Goal: Task Accomplishment & Management: Use online tool/utility

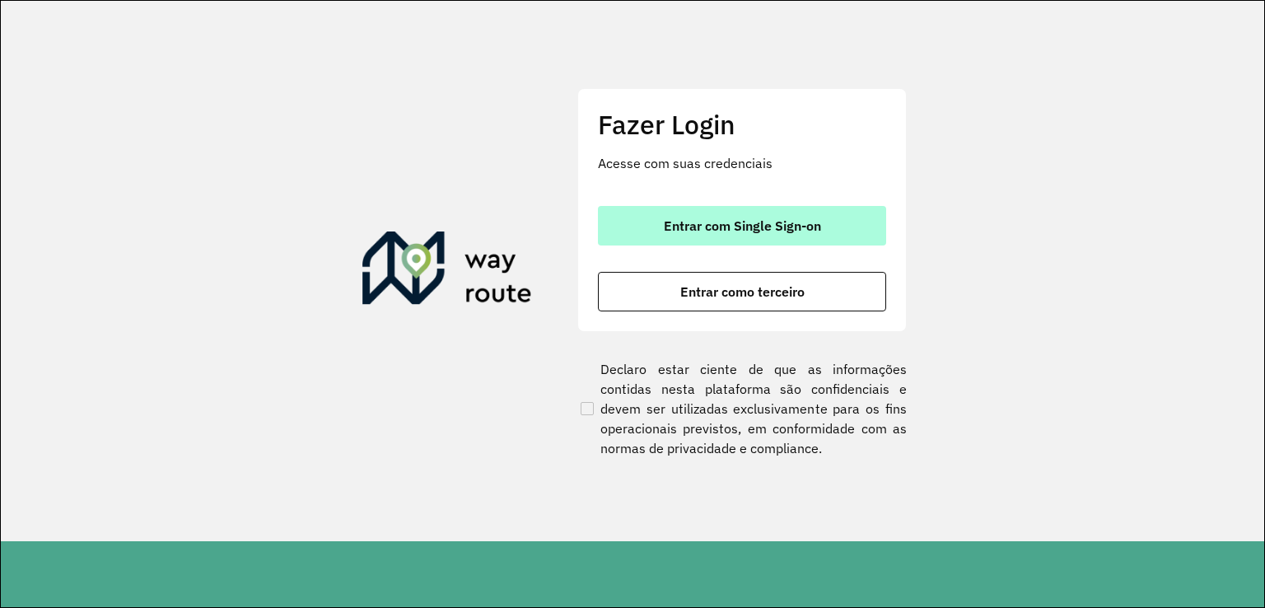
click at [732, 232] on span "Entrar com Single Sign-on" at bounding box center [742, 225] width 157 height 13
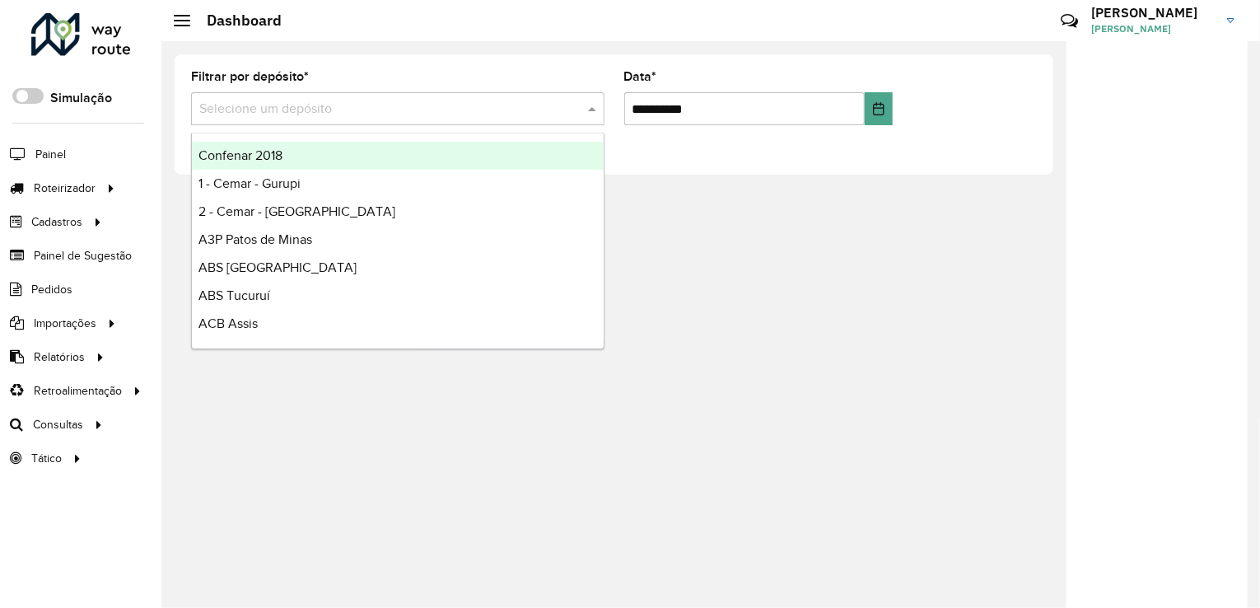
click at [343, 105] on input "text" at bounding box center [381, 110] width 364 height 20
click at [926, 197] on div "**********" at bounding box center [710, 324] width 1099 height 567
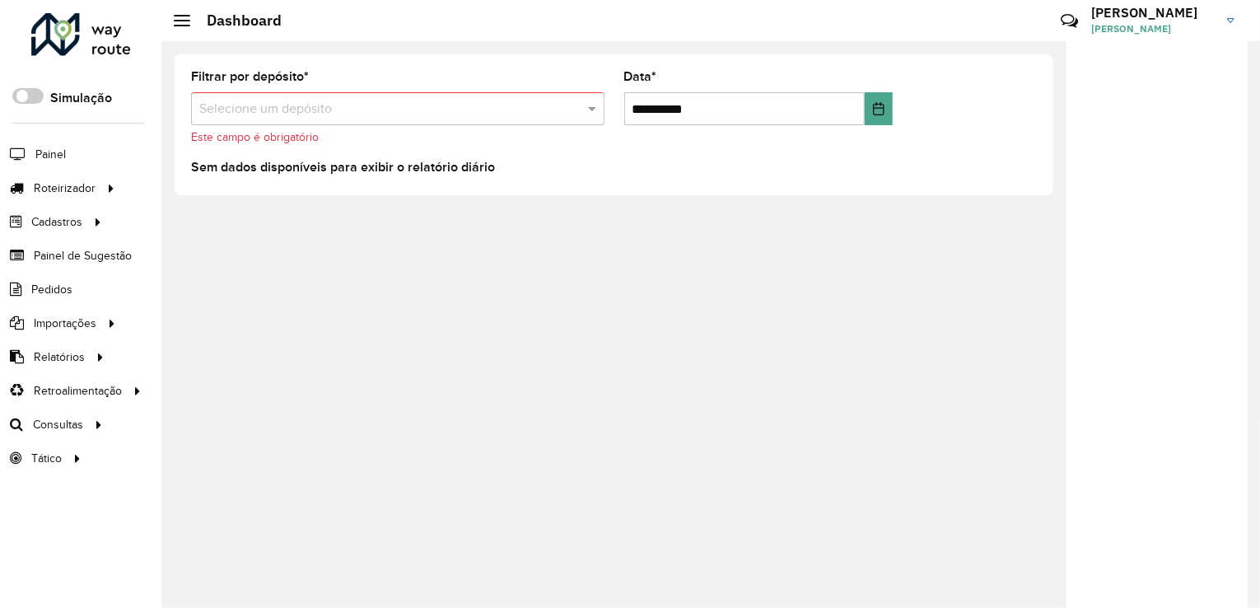
click at [278, 101] on input "text" at bounding box center [381, 110] width 364 height 20
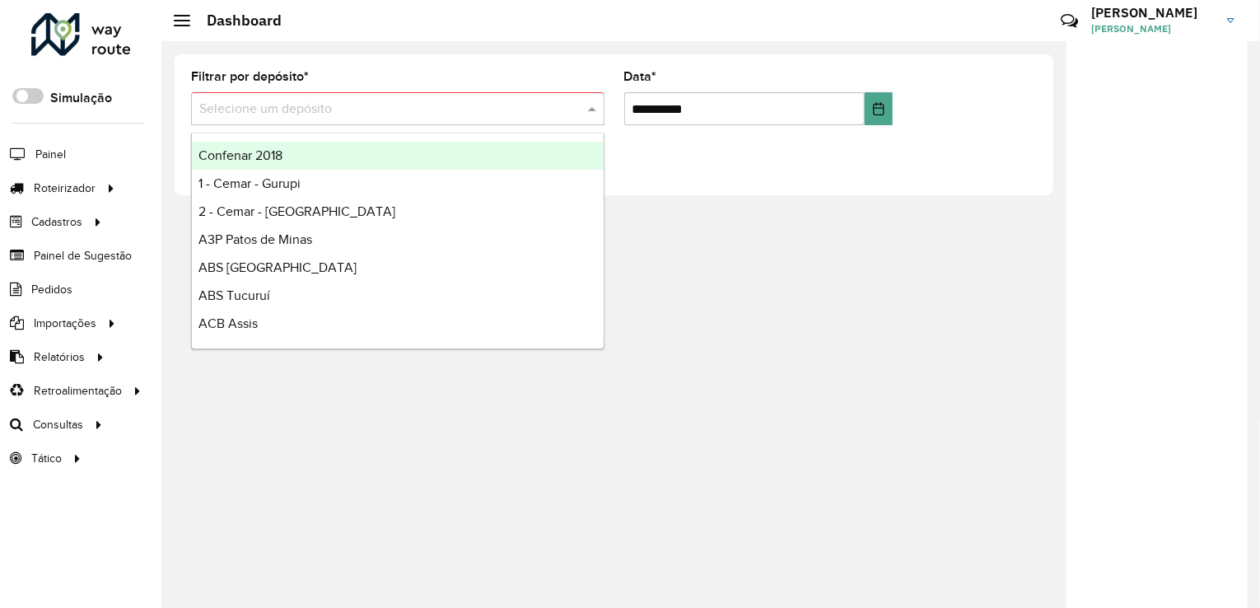
click at [331, 103] on input "text" at bounding box center [381, 110] width 364 height 20
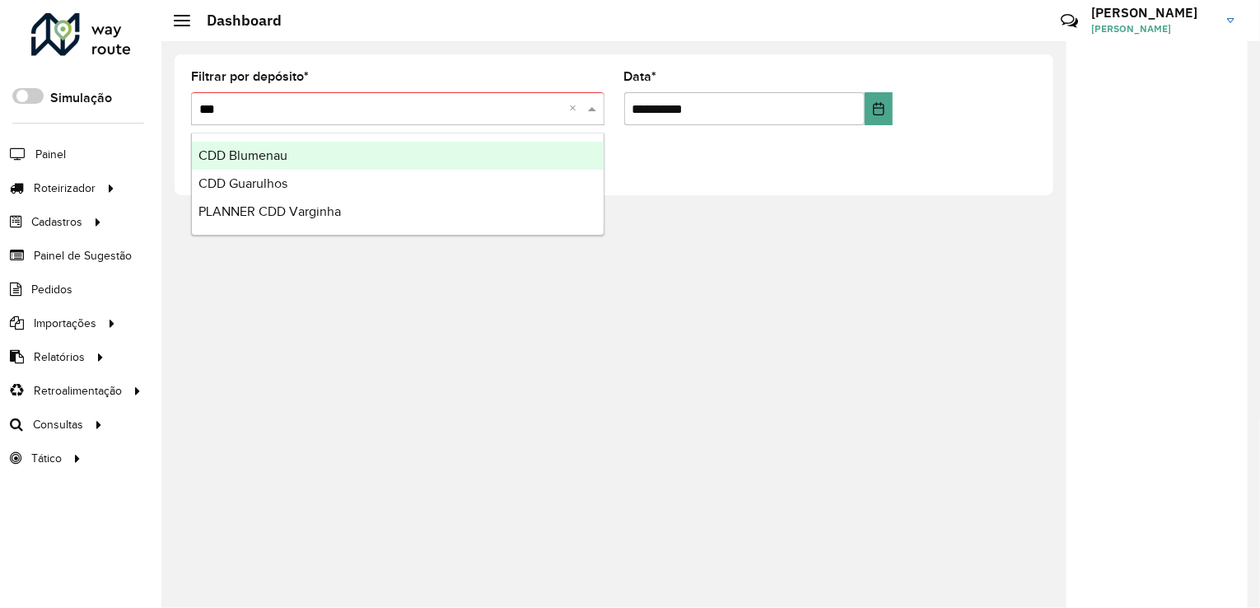
type input "***"
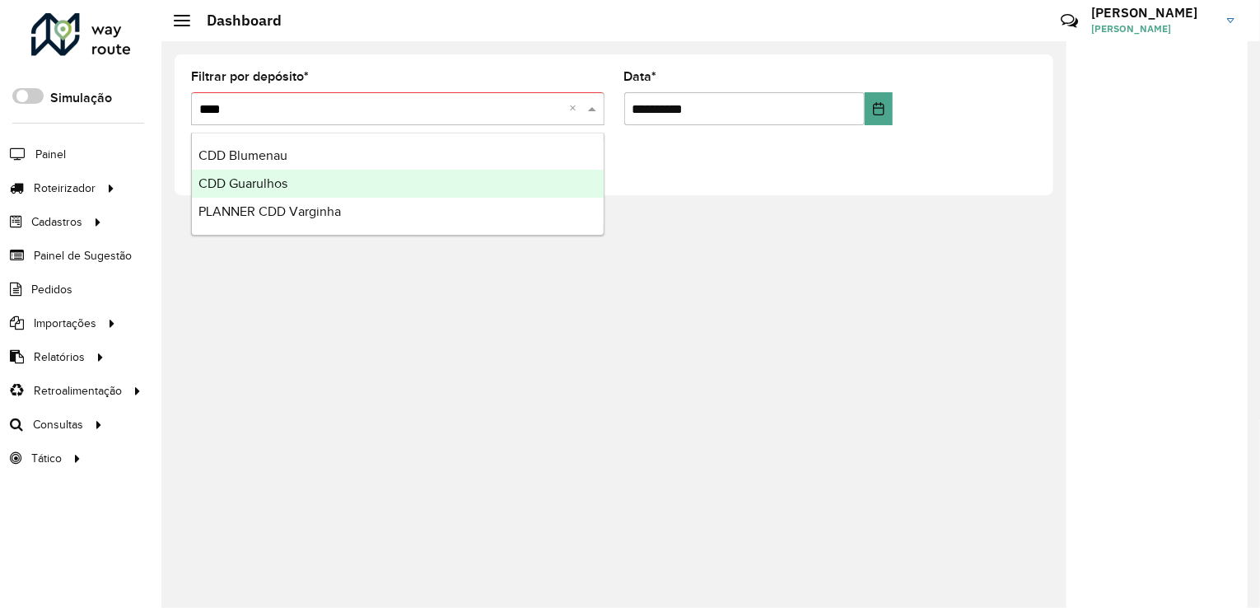
click at [322, 189] on div "CDD Guarulhos" at bounding box center [398, 184] width 412 height 28
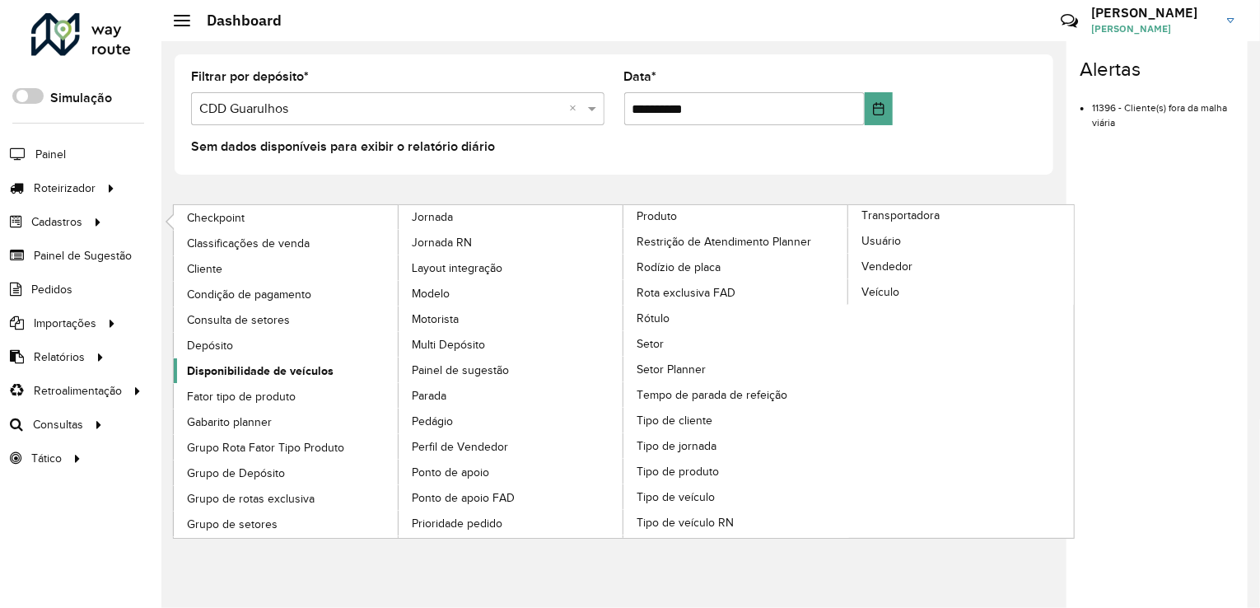
click at [311, 372] on span "Disponibilidade de veículos" at bounding box center [260, 370] width 147 height 17
click at [279, 370] on span "Disponibilidade de veículos" at bounding box center [260, 370] width 147 height 17
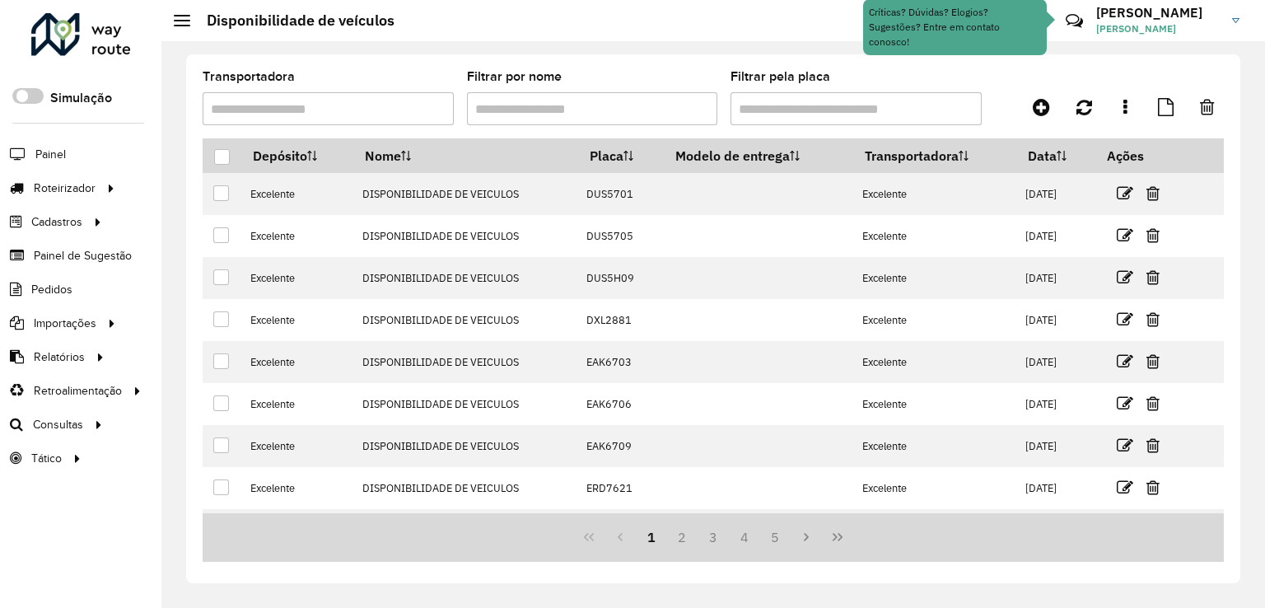
click at [271, 120] on input "Transportadora" at bounding box center [328, 108] width 251 height 33
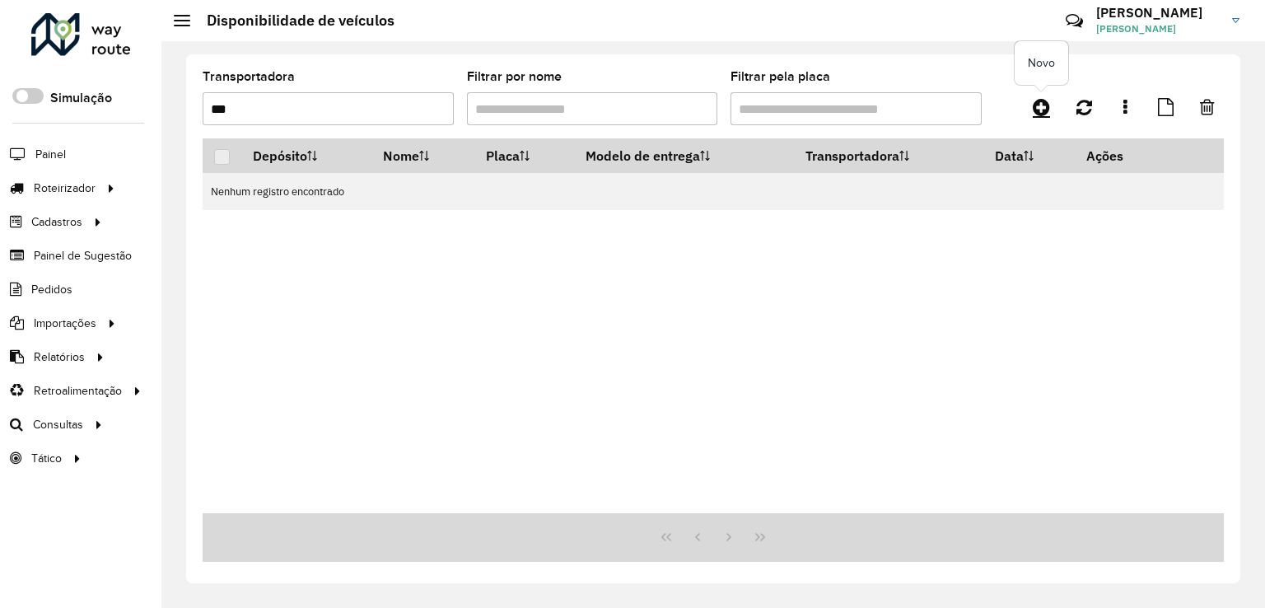
type input "***"
click at [1042, 101] on icon at bounding box center [1041, 107] width 17 height 20
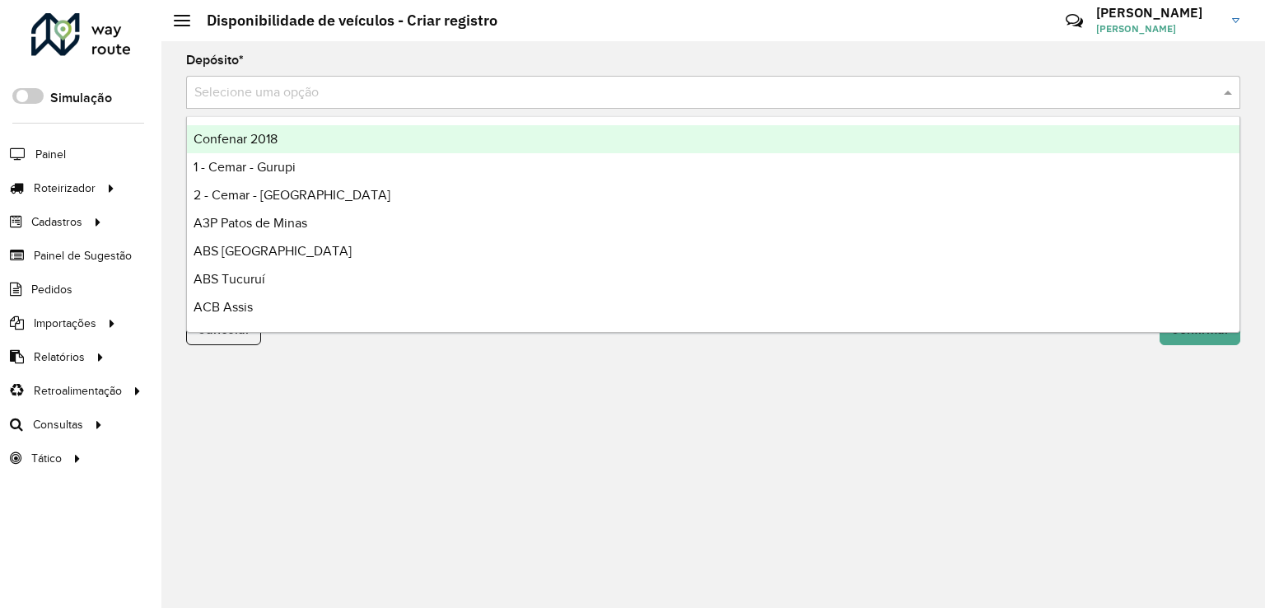
click at [275, 89] on input "text" at bounding box center [696, 93] width 1005 height 20
type input "***"
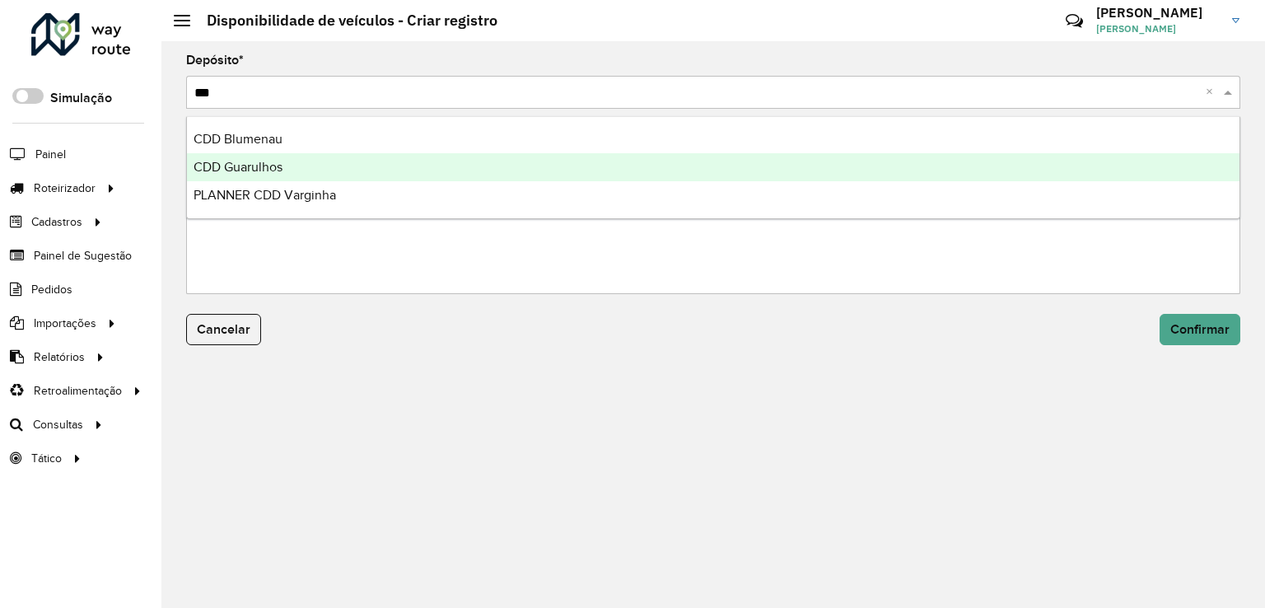
click at [250, 175] on div "CDD Guarulhos" at bounding box center [713, 167] width 1053 height 28
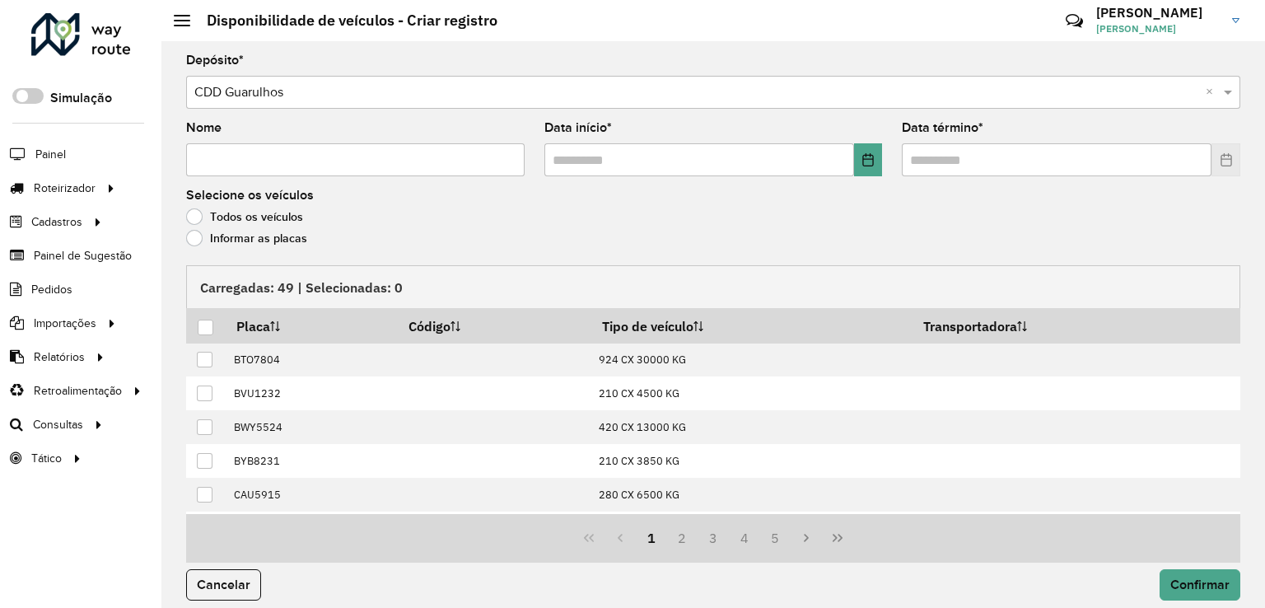
click at [340, 162] on input "Nome" at bounding box center [355, 159] width 339 height 33
type input "**********"
click at [194, 232] on label "Informar as placas" at bounding box center [246, 238] width 121 height 16
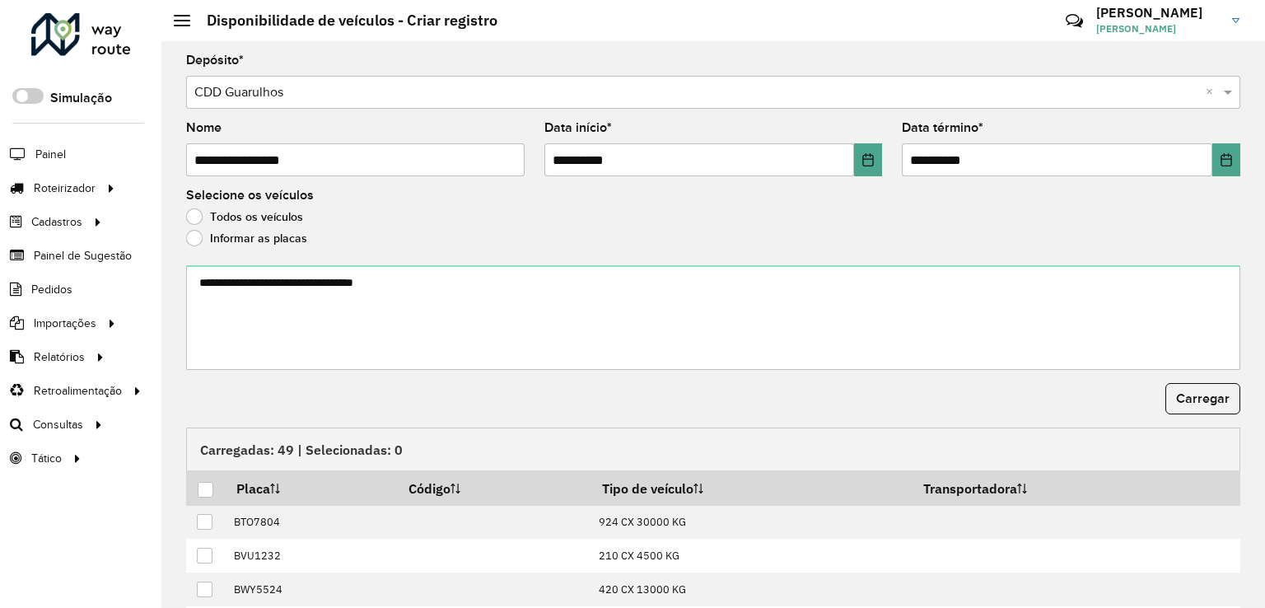
click at [192, 212] on label "Todos os veículos" at bounding box center [244, 216] width 117 height 16
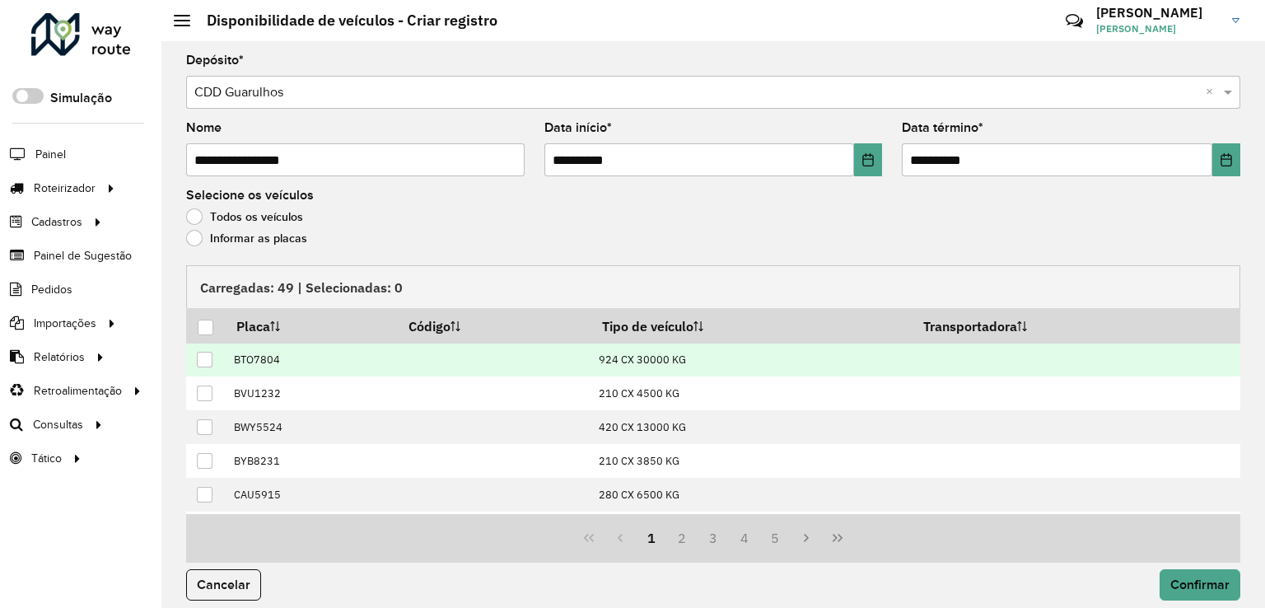
click at [206, 359] on div at bounding box center [205, 360] width 16 height 16
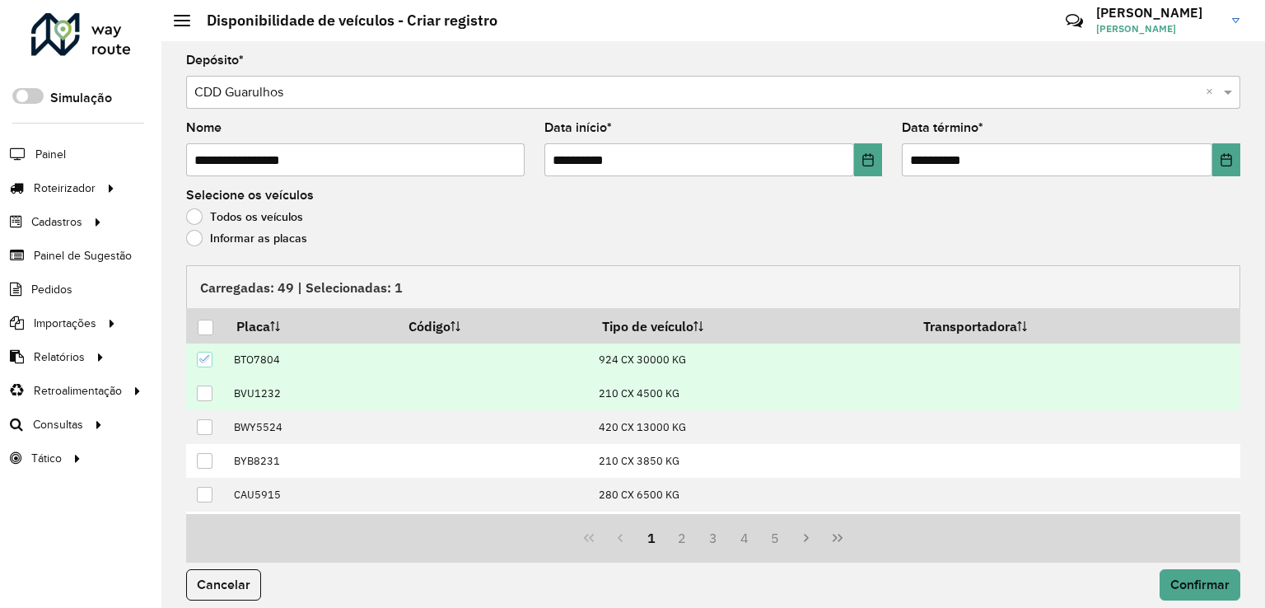
click at [203, 395] on div at bounding box center [205, 394] width 16 height 16
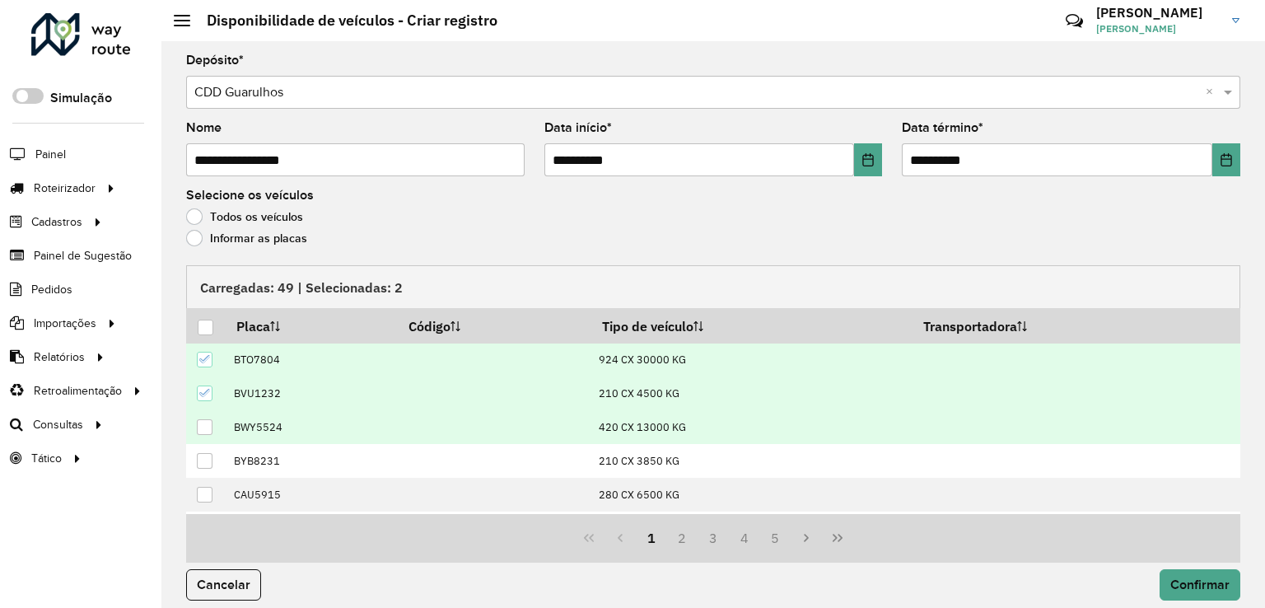
click at [207, 420] on div at bounding box center [205, 427] width 16 height 16
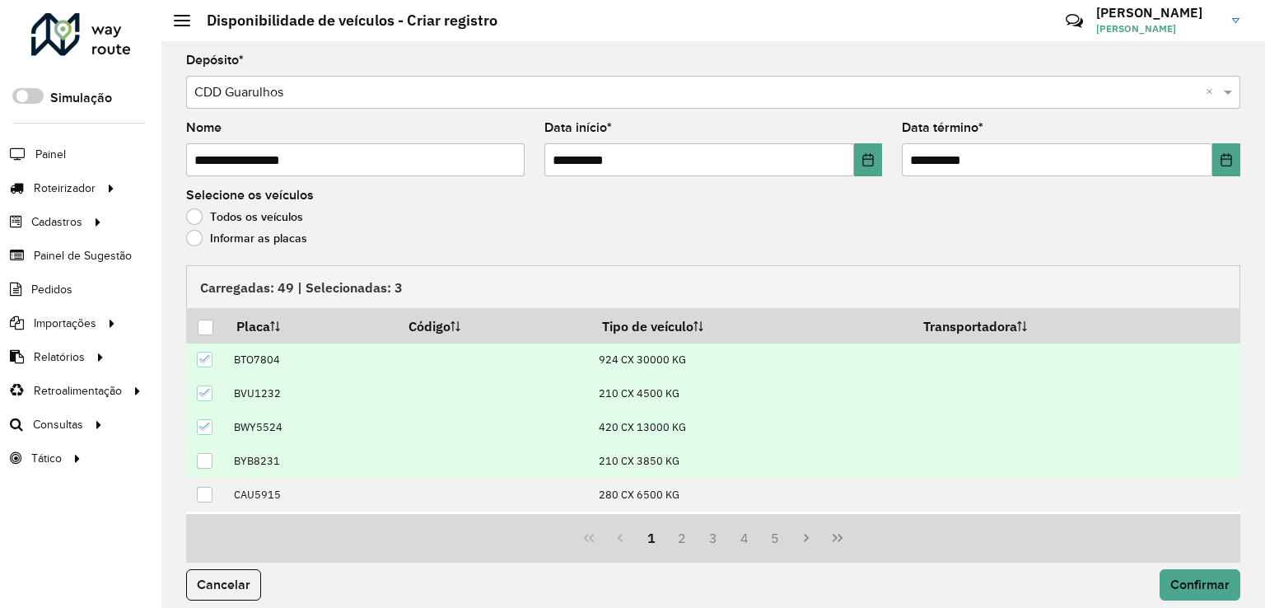
drag, startPoint x: 208, startPoint y: 457, endPoint x: 206, endPoint y: 486, distance: 28.9
click at [208, 459] on div at bounding box center [205, 461] width 16 height 16
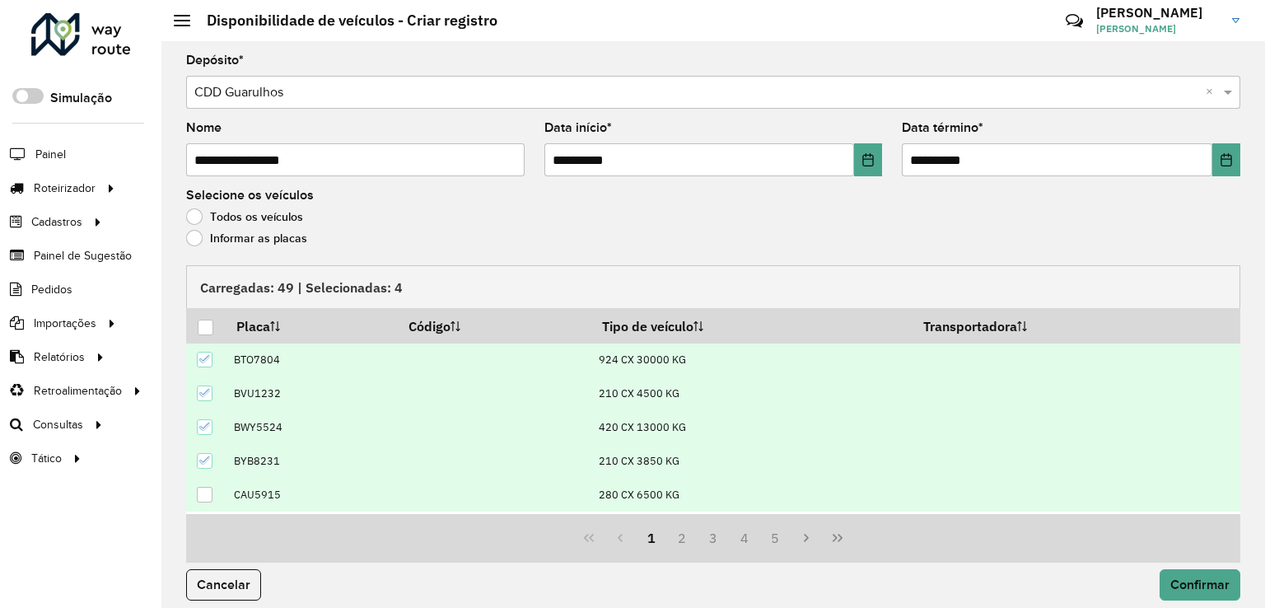
click at [206, 493] on div at bounding box center [205, 495] width 16 height 16
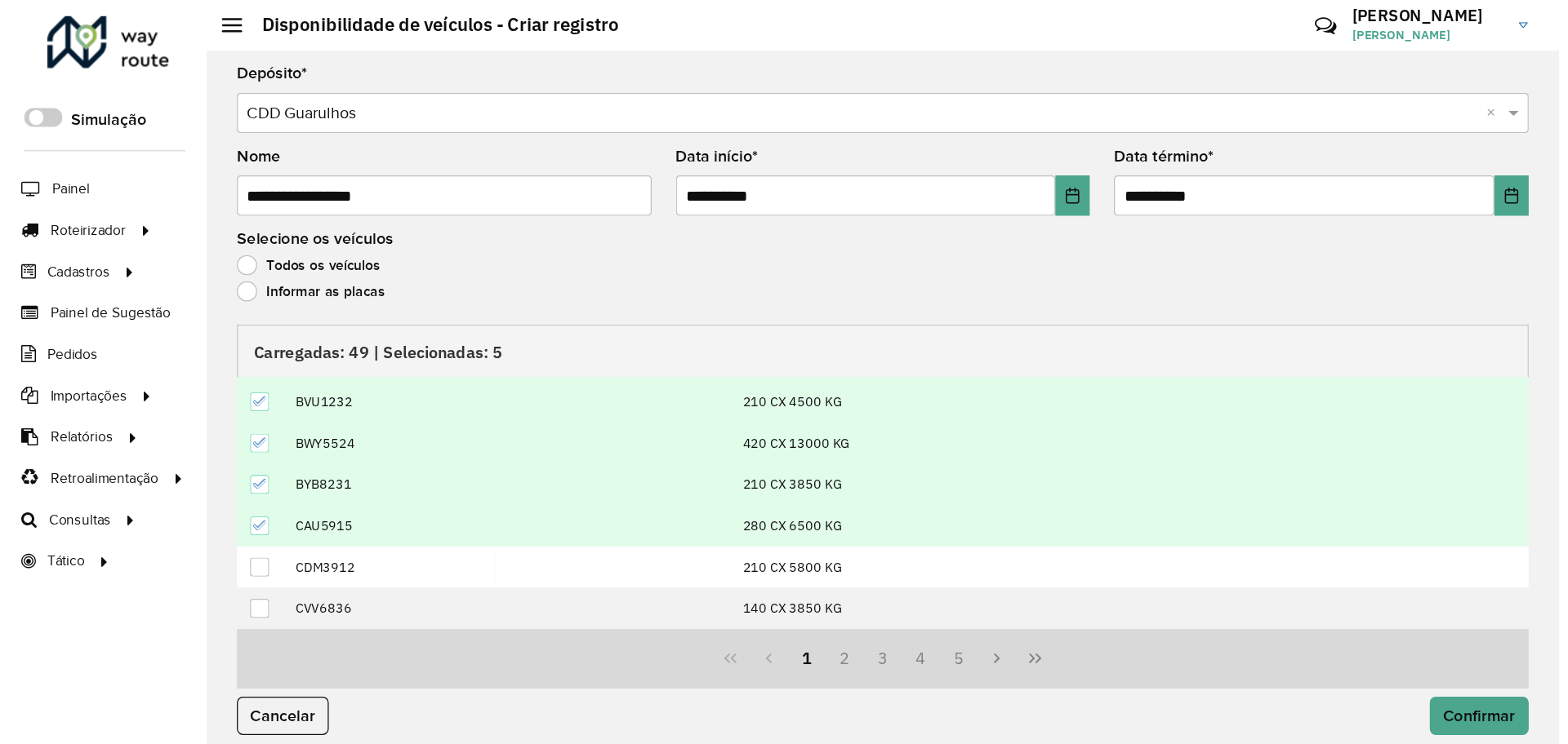
scroll to position [163, 0]
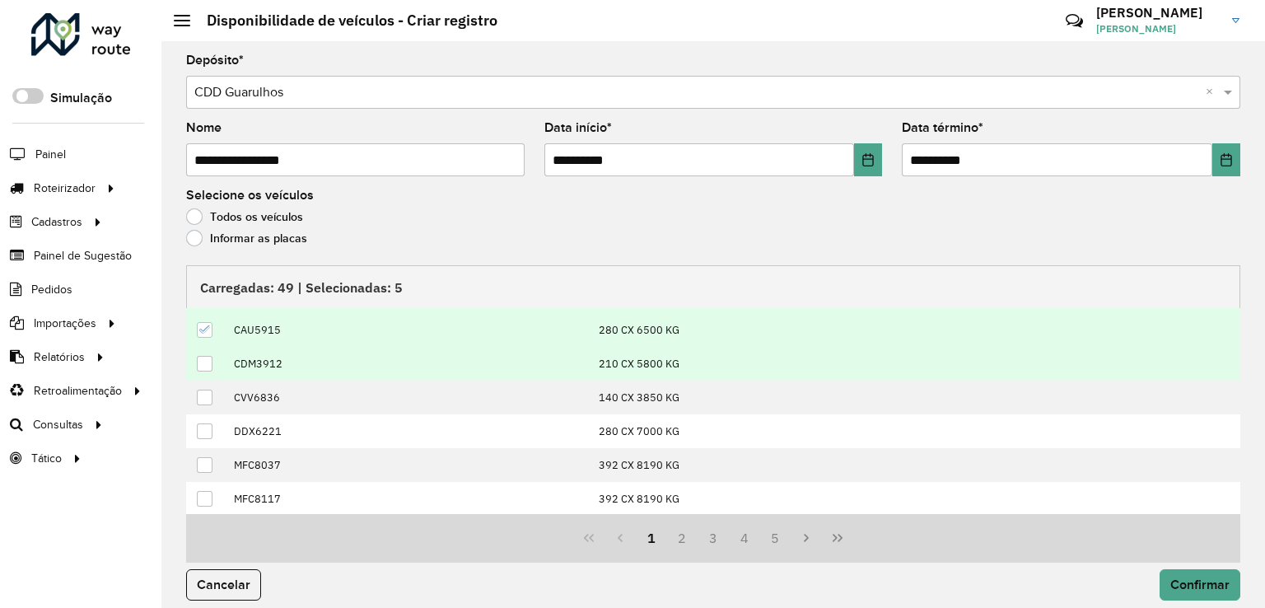
click at [208, 360] on div at bounding box center [205, 364] width 16 height 16
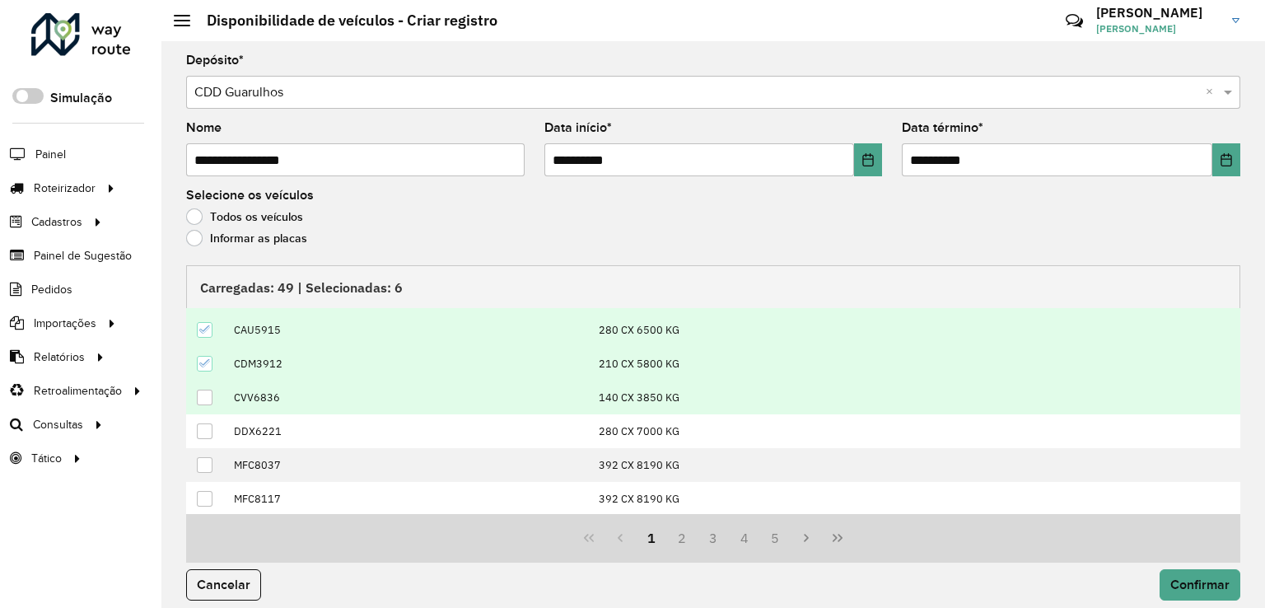
click at [208, 392] on div at bounding box center [205, 398] width 16 height 16
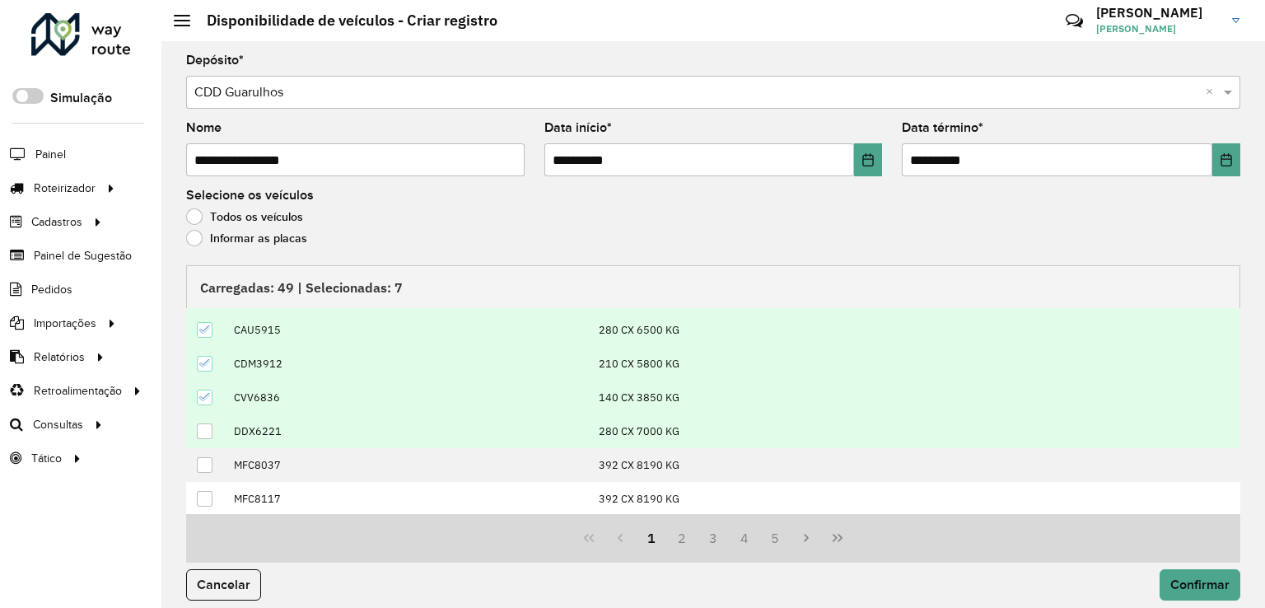
click at [208, 423] on div at bounding box center [205, 431] width 16 height 16
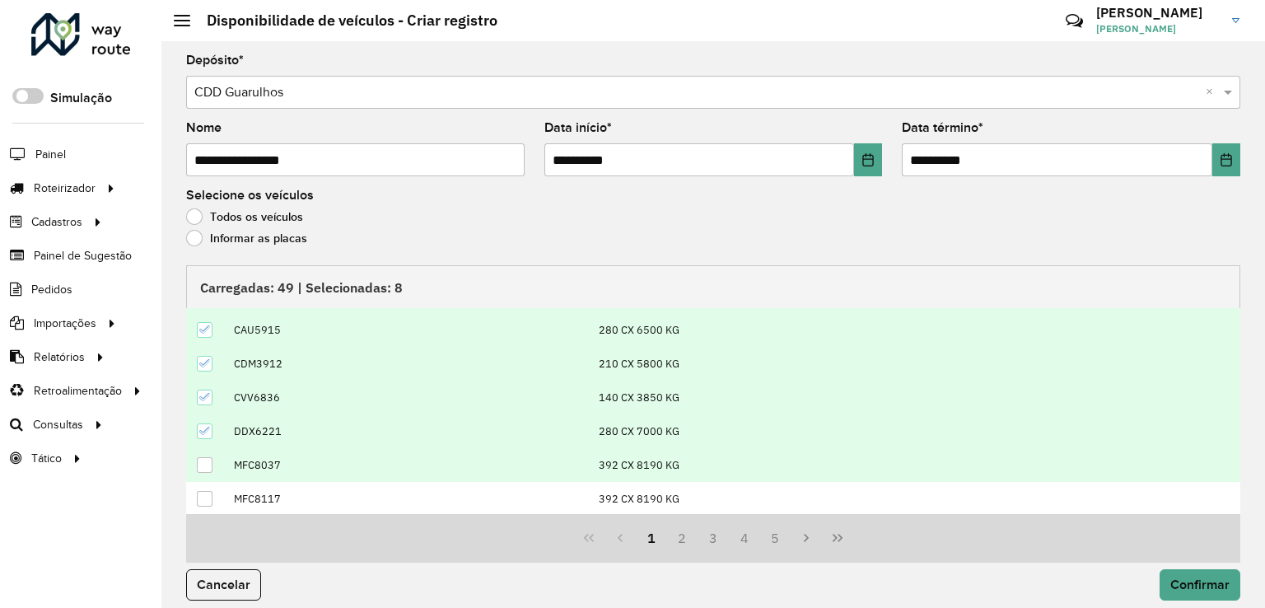
click at [204, 462] on div at bounding box center [205, 465] width 16 height 16
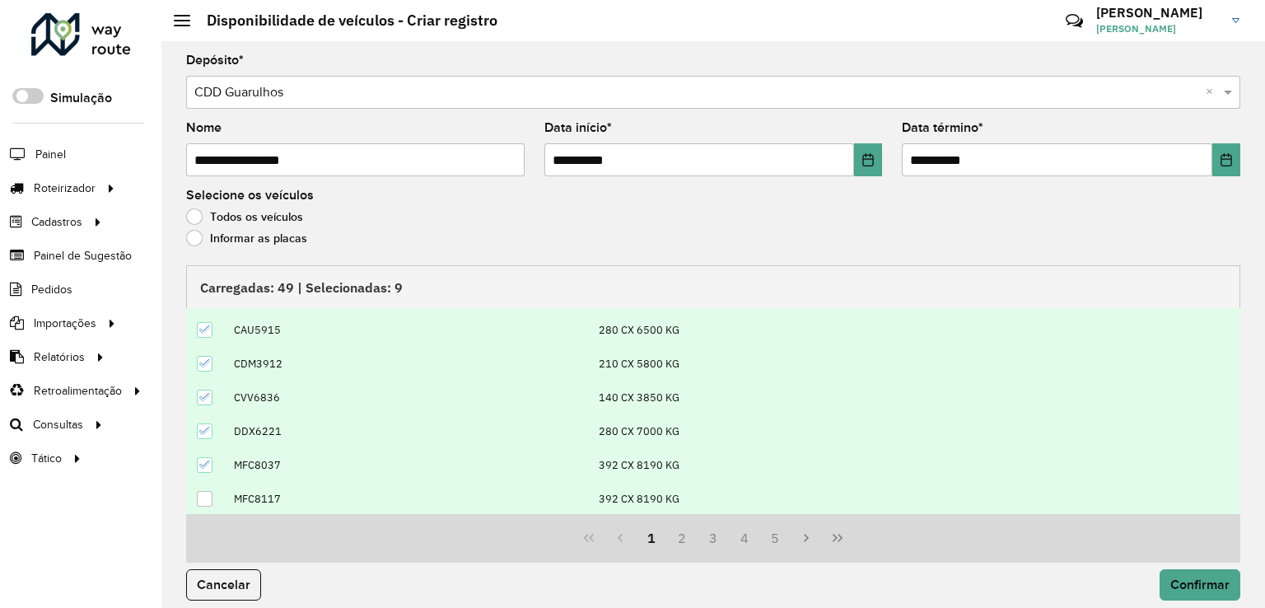
click at [207, 493] on div at bounding box center [205, 499] width 16 height 16
click at [1202, 582] on span "Confirmar" at bounding box center [1200, 585] width 59 height 14
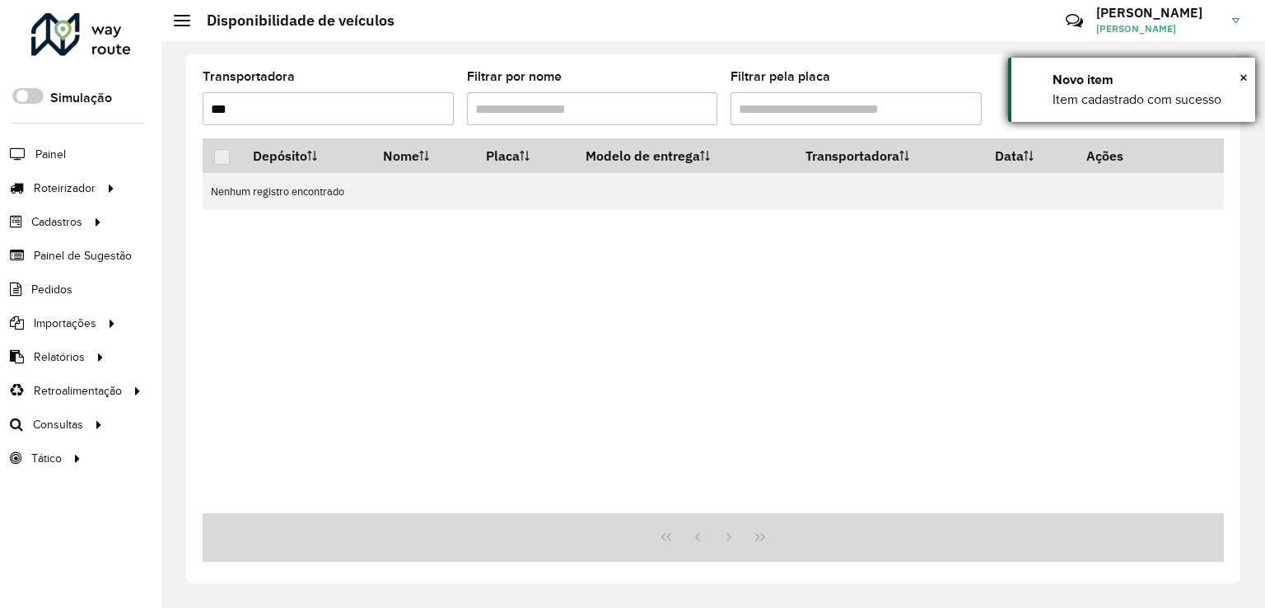
click at [1233, 79] on div "Novo item" at bounding box center [1148, 80] width 190 height 20
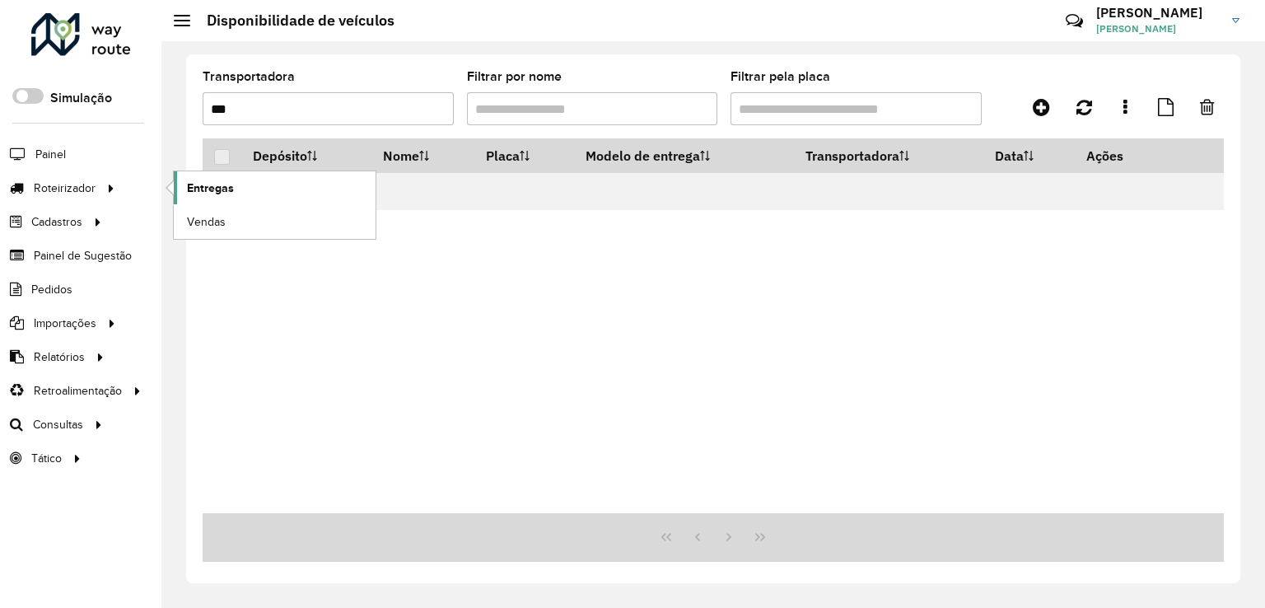
click at [208, 188] on span "Entregas" at bounding box center [210, 188] width 47 height 17
click at [1080, 106] on icon at bounding box center [1085, 107] width 16 height 18
click at [1128, 109] on link at bounding box center [1125, 107] width 33 height 30
click at [1163, 110] on icon at bounding box center [1166, 107] width 16 height 18
click at [1051, 110] on link at bounding box center [1041, 107] width 37 height 30
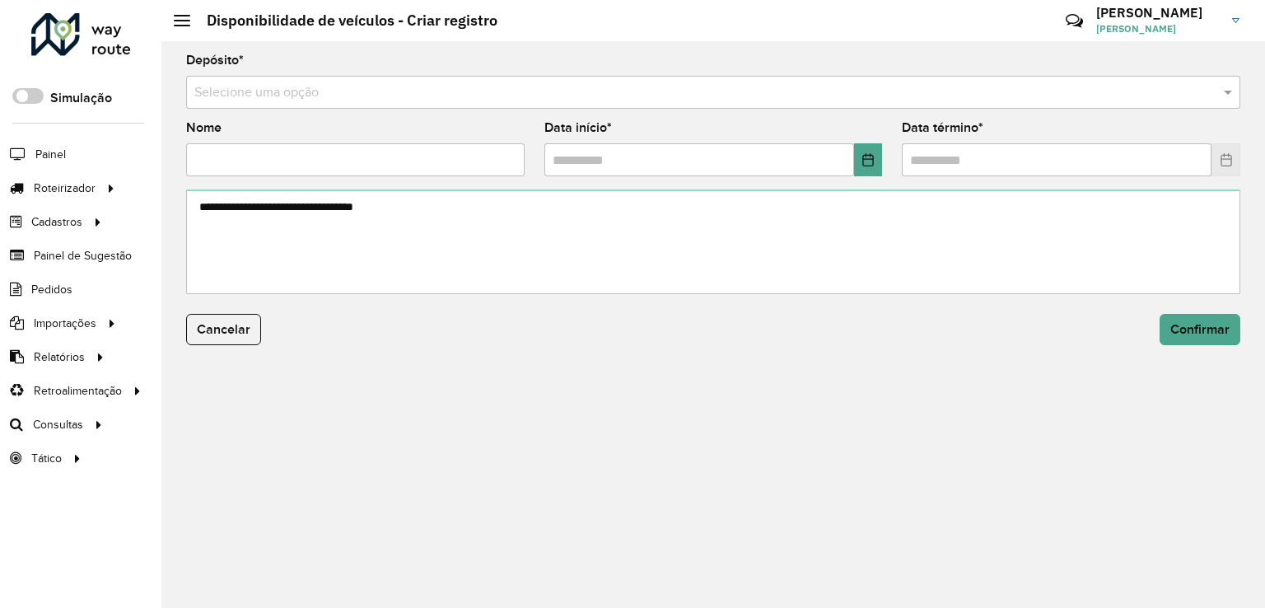
click at [943, 447] on div "Depósito * Selecione uma opção Nome Data início * Data término * Cancelar Confi…" at bounding box center [713, 324] width 1104 height 567
click at [881, 529] on div "Depósito * Selecione uma opção Nome Data início * Data término * Cancelar Confi…" at bounding box center [713, 324] width 1104 height 567
click at [610, 350] on div "Cancelar Confirmar" at bounding box center [713, 336] width 1074 height 58
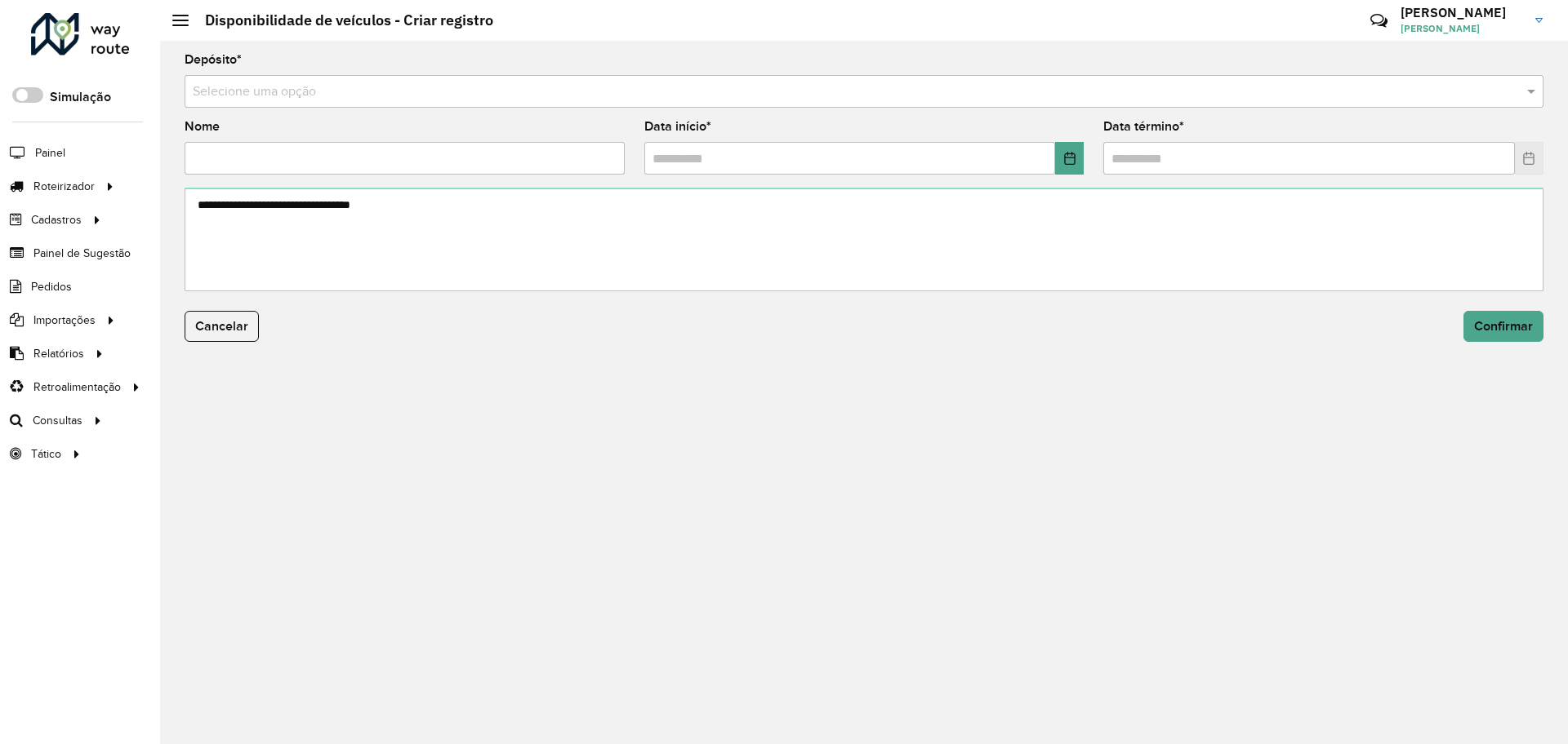
click at [484, 464] on div "Depósito * Selecione uma opção Nome Data início * Data término * Cancelar Confi…" at bounding box center [863, 392] width 1407 height 703
click at [504, 19] on hb-header "Disponibilidade de veículos - Criar registro Críticas? Dúvidas? Elogios? Sugest…" at bounding box center [863, 20] width 1407 height 41
drag, startPoint x: 578, startPoint y: 296, endPoint x: 168, endPoint y: 180, distance: 426.1
click at [578, 297] on form "Depósito * Selecione uma opção Nome Data início * Data término * Cancelar Confi…" at bounding box center [863, 207] width 1359 height 308
click at [171, 414] on li "Roteirização" at bounding box center [272, 421] width 201 height 34
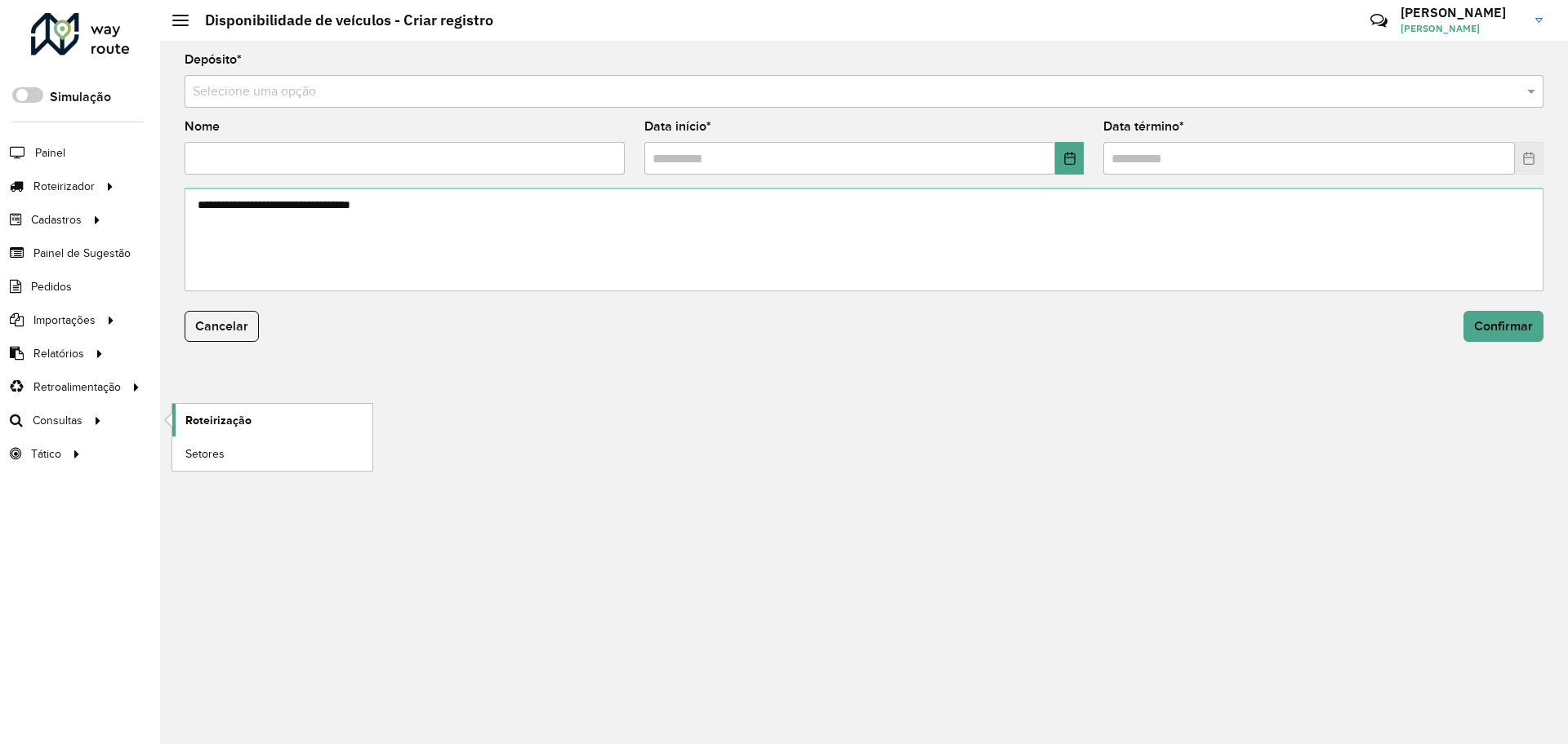
click at [237, 419] on span "Roteirização" at bounding box center [218, 420] width 66 height 17
click at [481, 405] on div "Depósito * Selecione uma opção Nome Data início * Data término * Cancelar Confi…" at bounding box center [863, 392] width 1407 height 703
click at [253, 423] on link "Roteirização" at bounding box center [273, 420] width 200 height 33
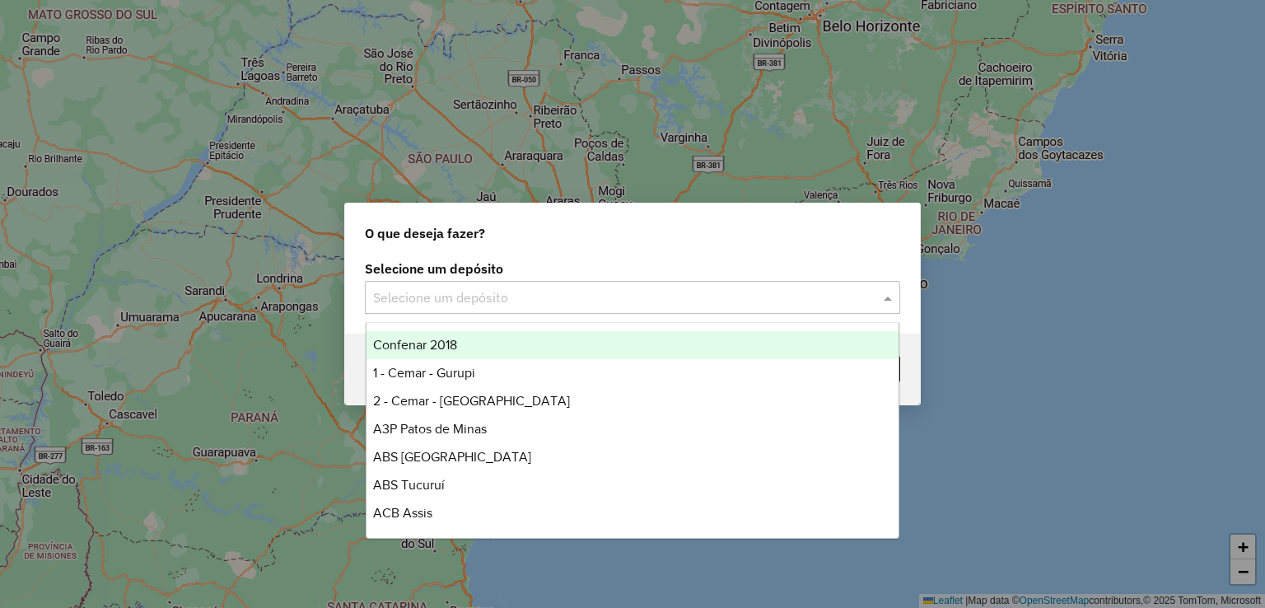
click at [449, 308] on div "Selecione um depósito" at bounding box center [632, 297] width 535 height 33
type input "***"
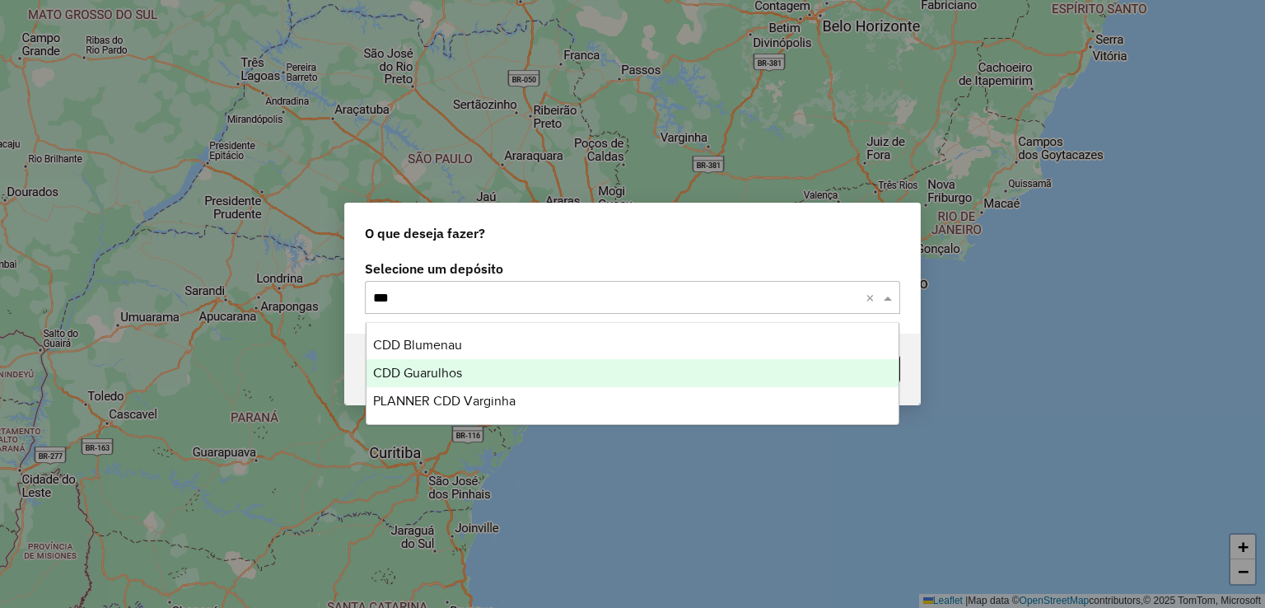
click at [461, 373] on span "CDD Guarulhos" at bounding box center [417, 373] width 89 height 14
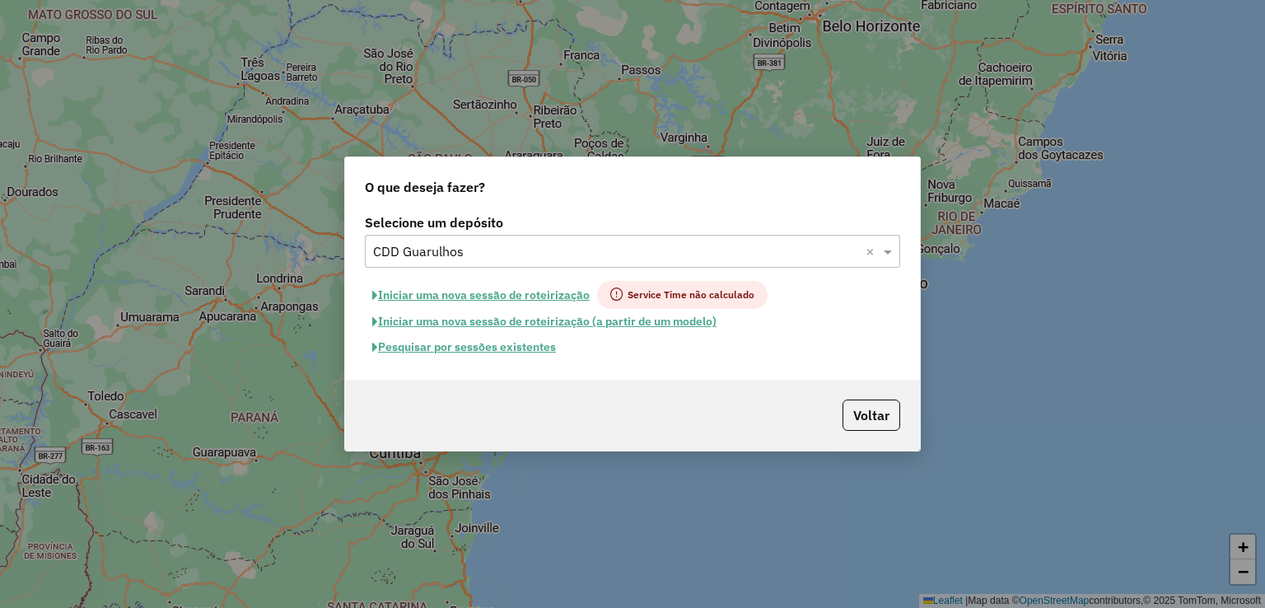
click at [670, 294] on span "Service Time não calculado" at bounding box center [682, 295] width 171 height 28
click at [496, 291] on button "Iniciar uma nova sessão de roteirização" at bounding box center [481, 295] width 232 height 28
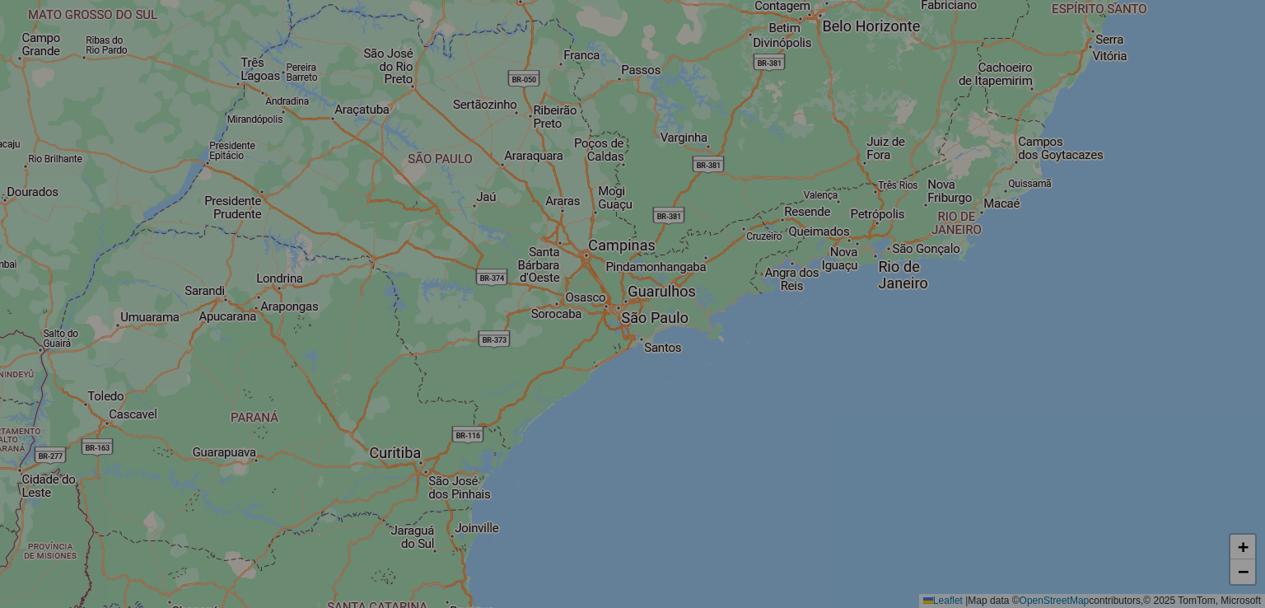
select select "*"
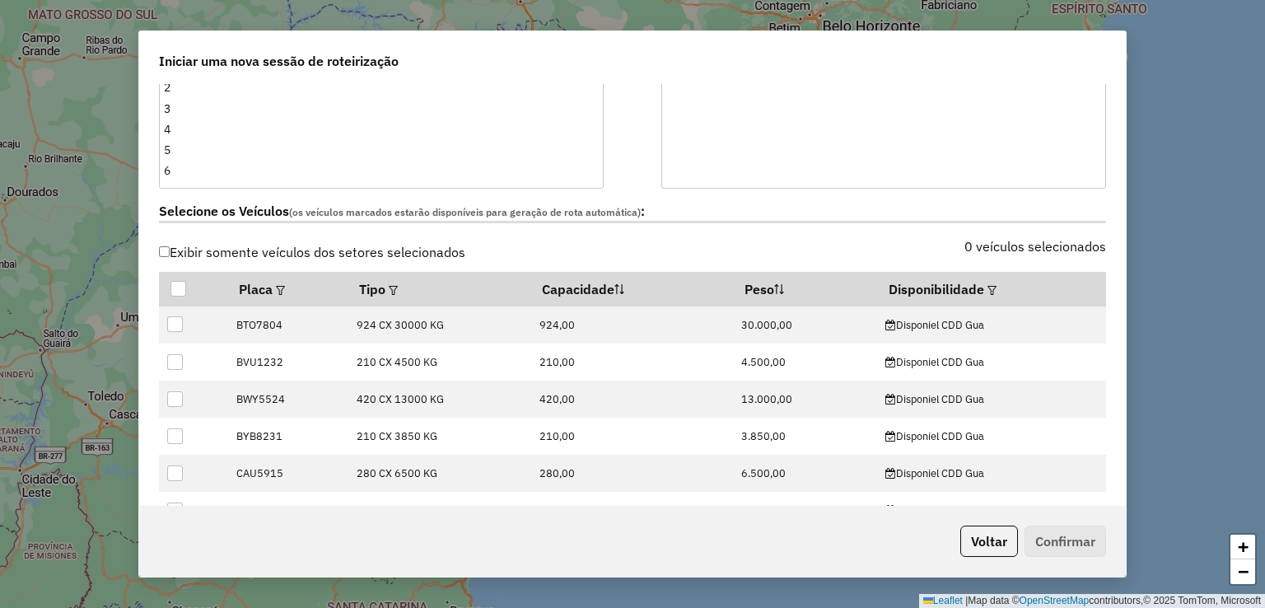
click at [284, 251] on label "Exibir somente veículos dos setores selecionados" at bounding box center [312, 251] width 306 height 31
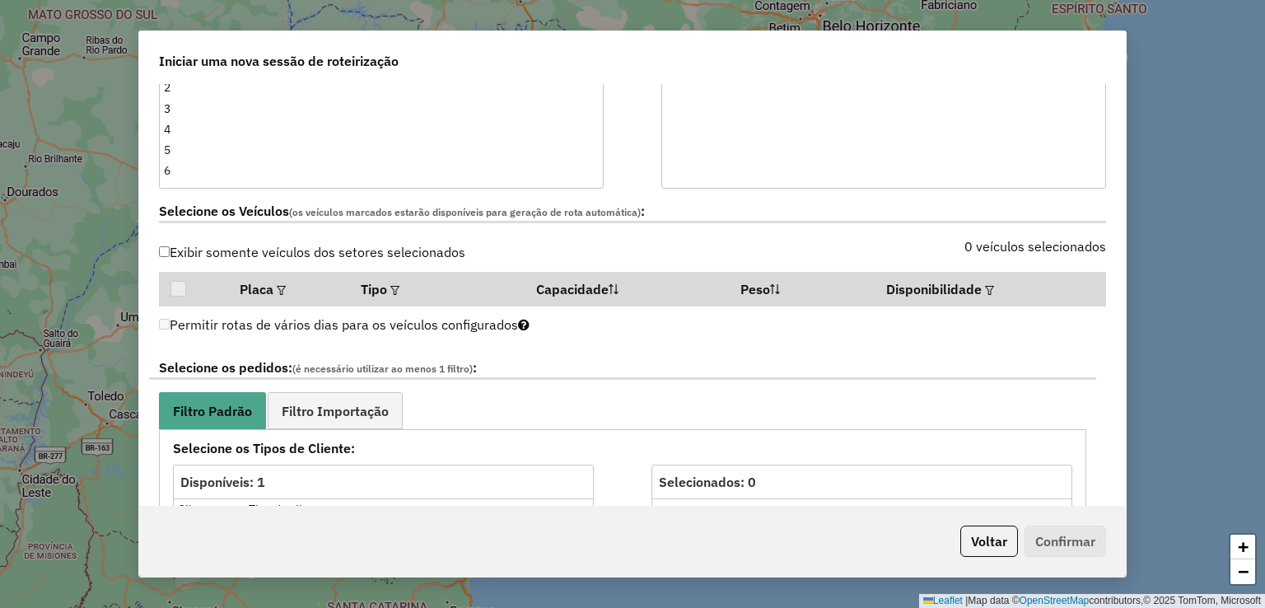
click at [284, 251] on label "Exibir somente veículos dos setores selecionados" at bounding box center [312, 251] width 306 height 31
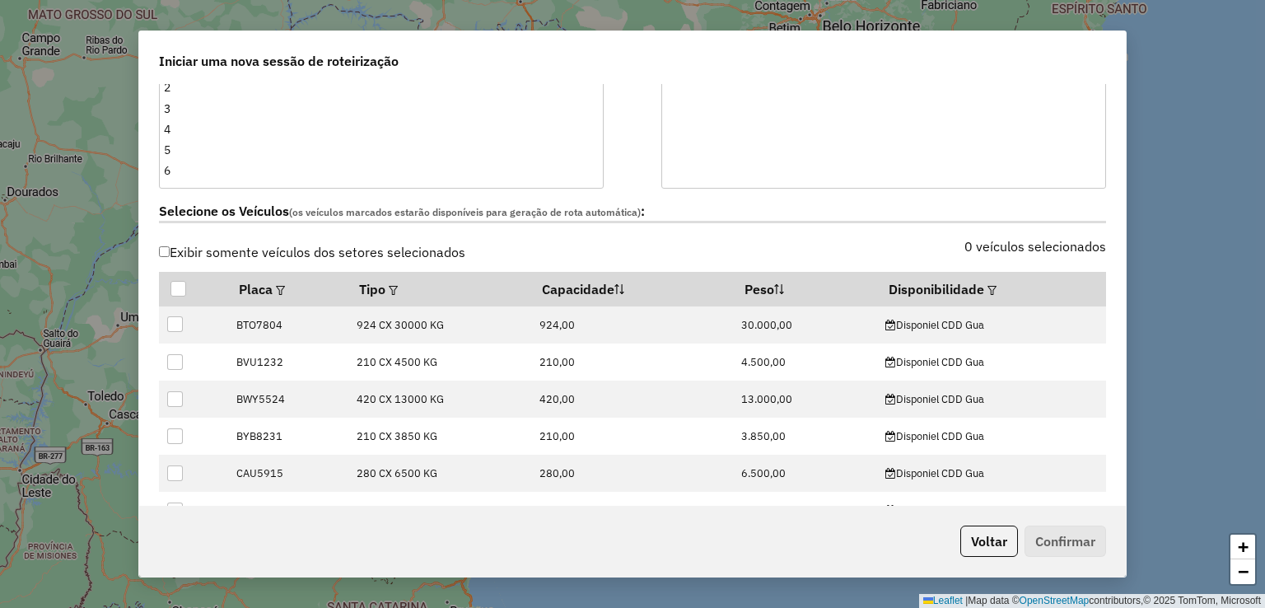
click at [284, 251] on label "Exibir somente veículos dos setores selecionados" at bounding box center [312, 251] width 306 height 31
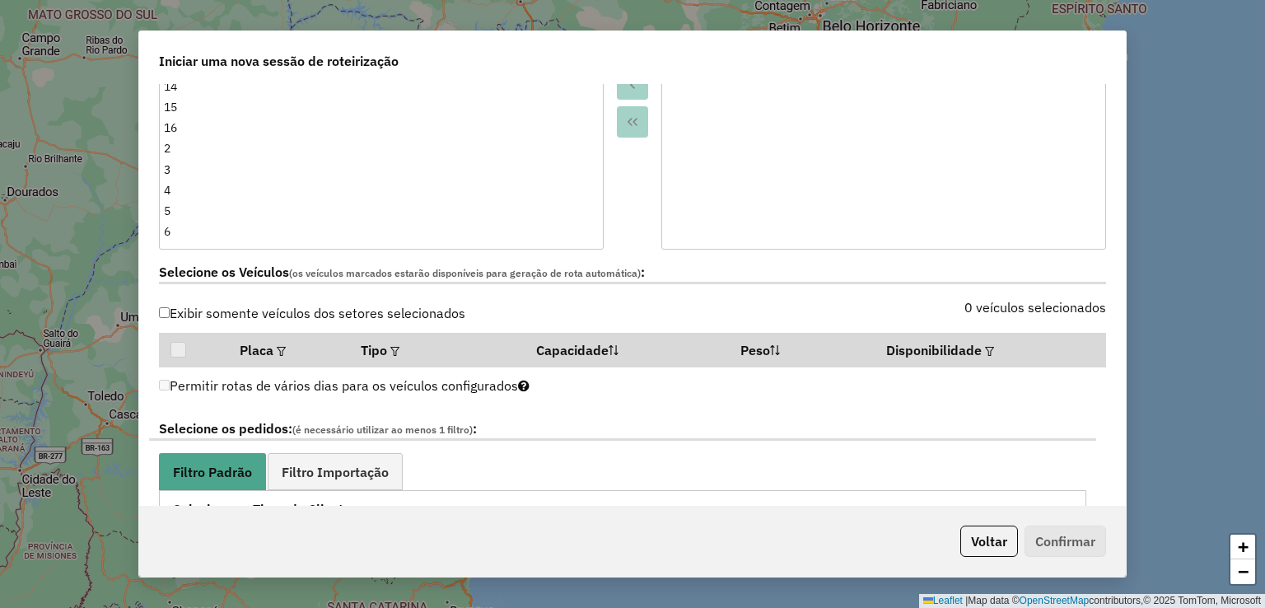
scroll to position [412, 0]
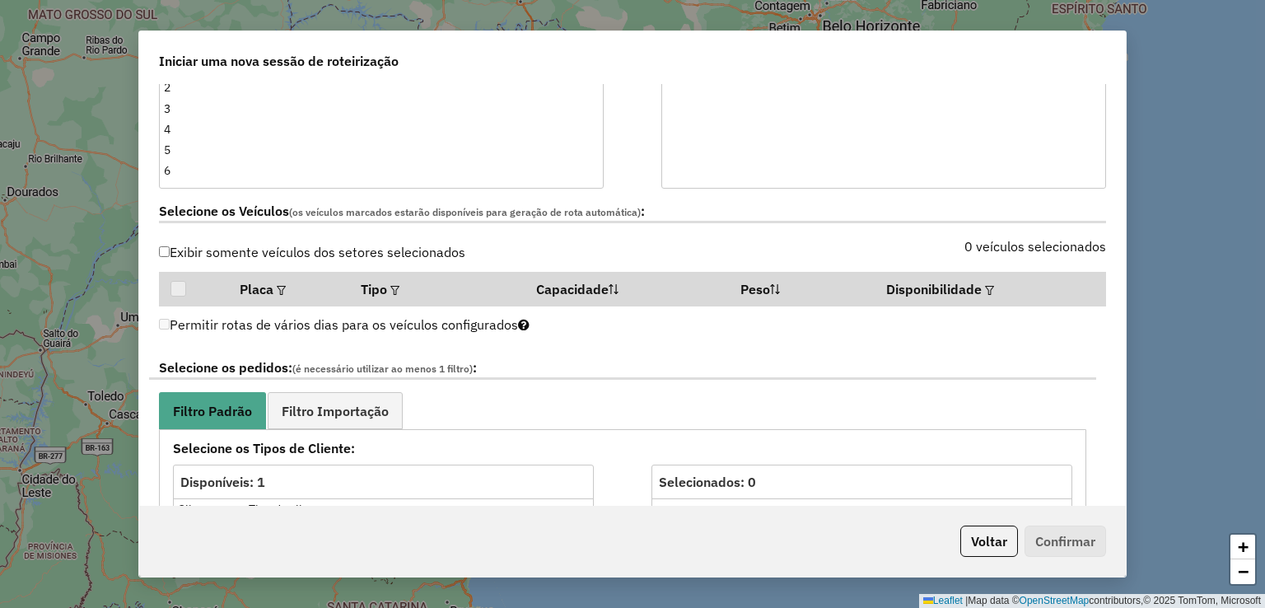
click at [269, 255] on label "Exibir somente veículos dos setores selecionados" at bounding box center [312, 251] width 306 height 31
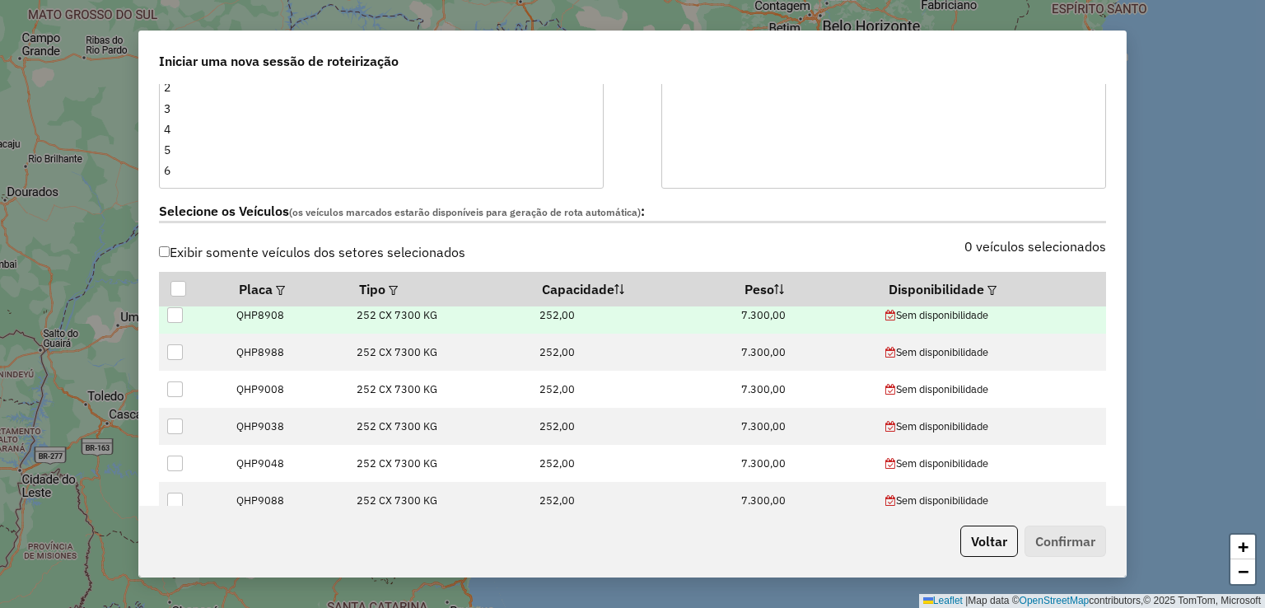
click at [931, 316] on div "Sem disponibilidade" at bounding box center [992, 315] width 212 height 16
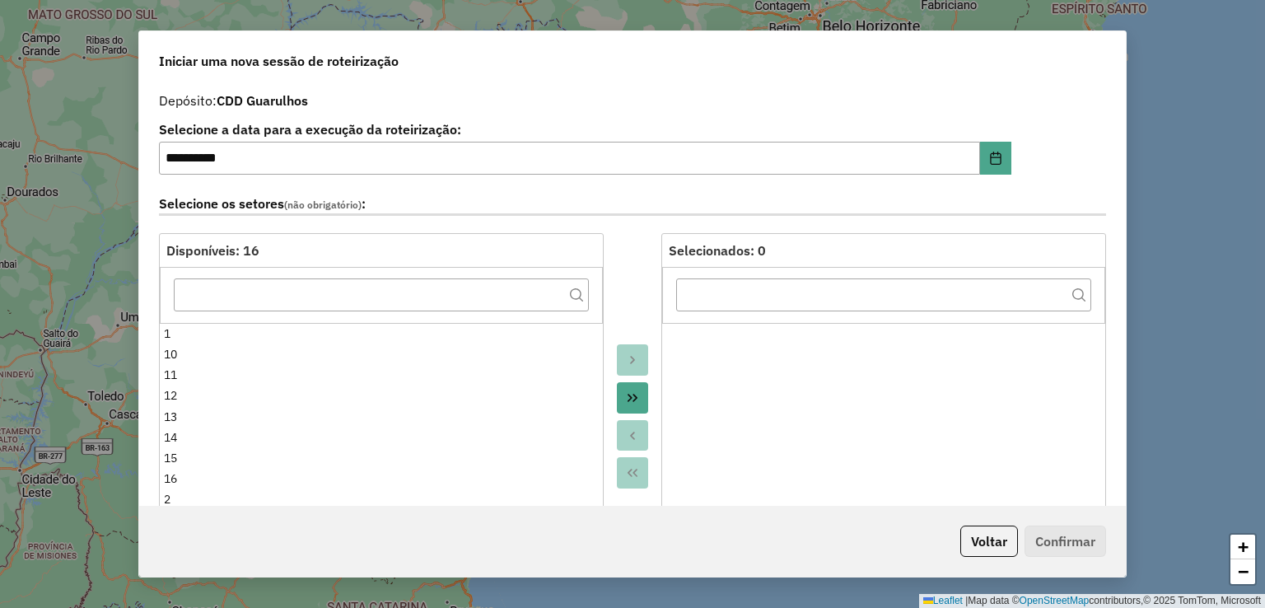
scroll to position [0, 0]
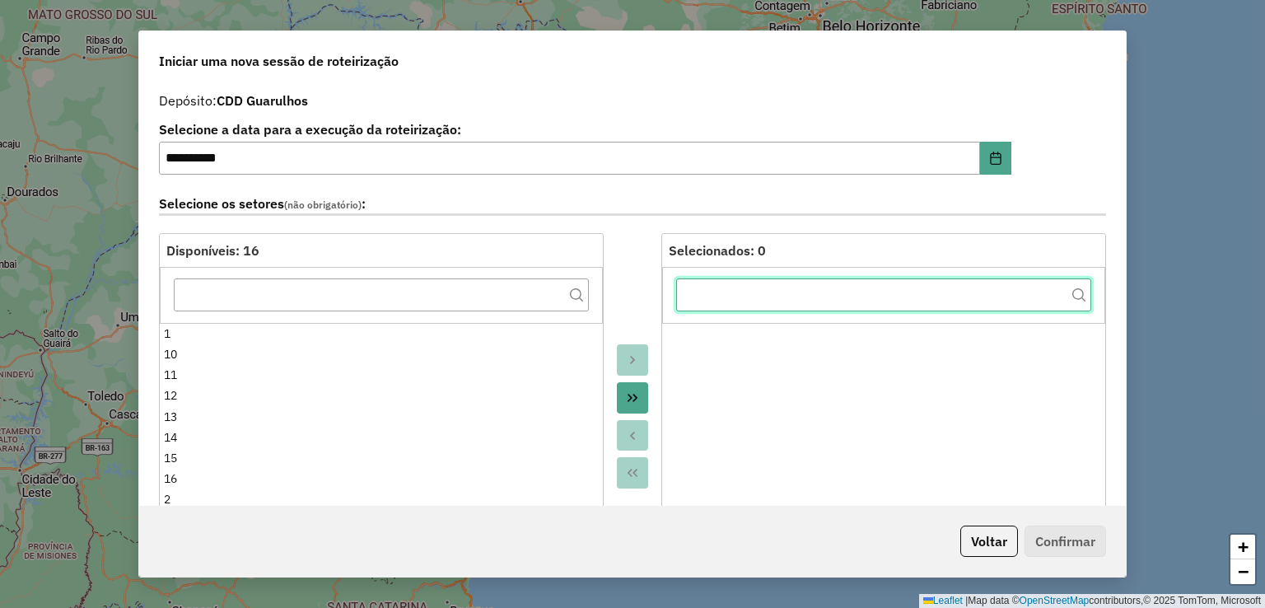
click at [890, 294] on input "text" at bounding box center [883, 294] width 415 height 33
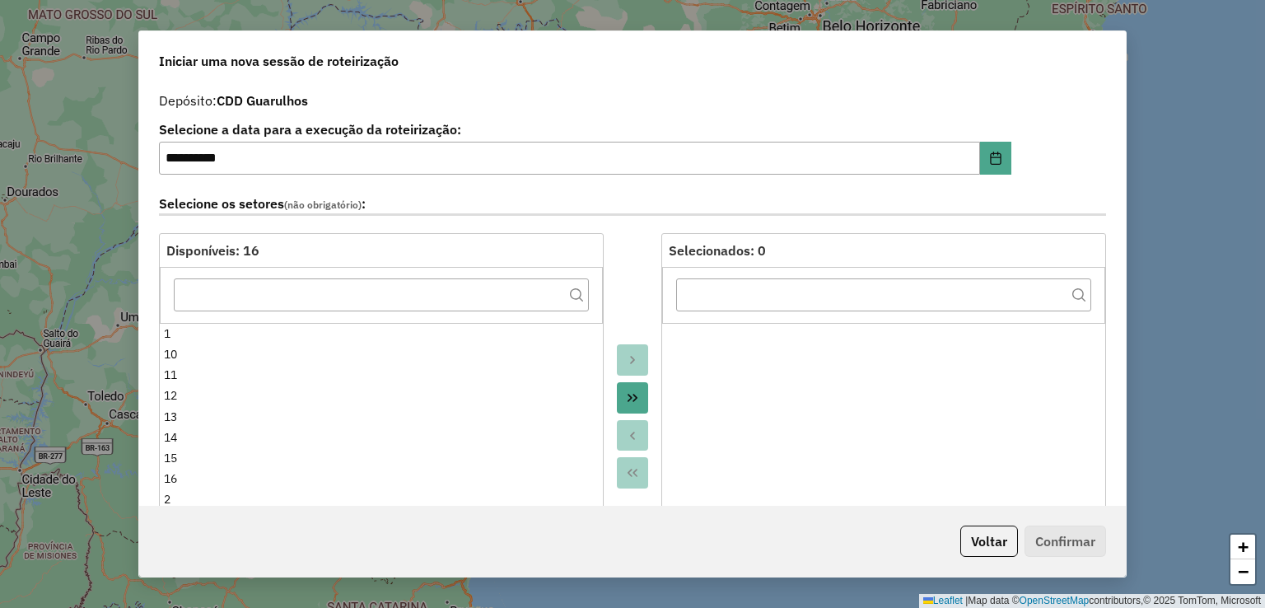
click at [297, 251] on div "Disponíveis: 16" at bounding box center [381, 251] width 430 height 20
click at [274, 213] on label "Selecione os setores (não obrigatório) :" at bounding box center [632, 205] width 947 height 22
click at [281, 249] on div "Disponíveis: 16" at bounding box center [381, 251] width 430 height 20
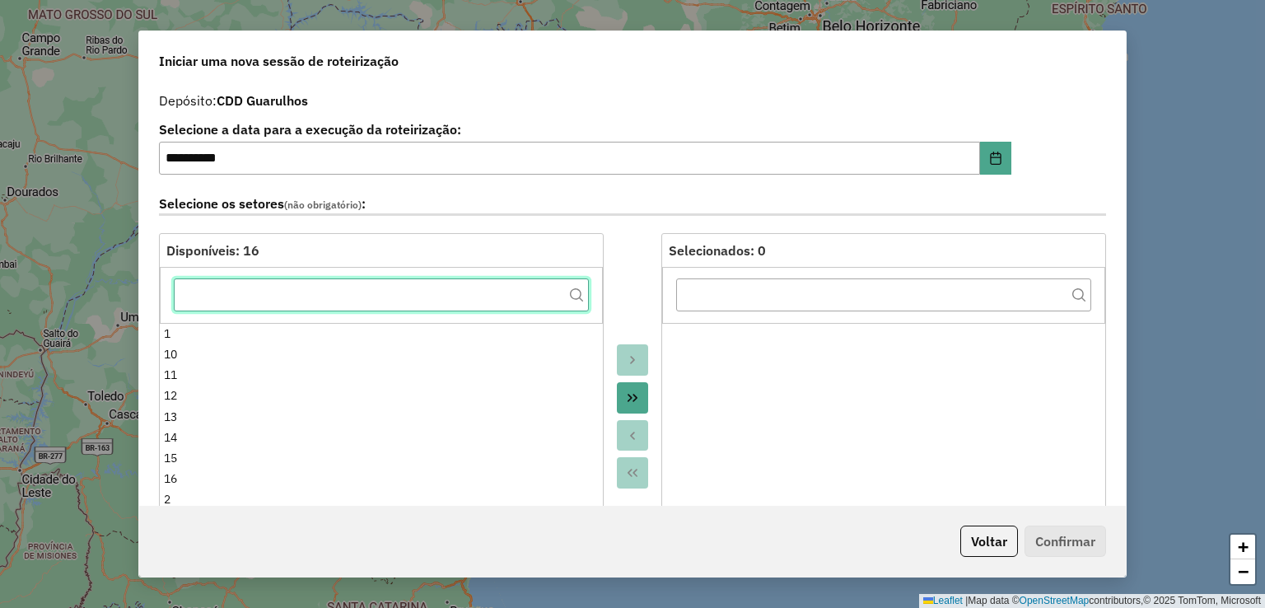
click at [333, 287] on input "text" at bounding box center [381, 294] width 415 height 33
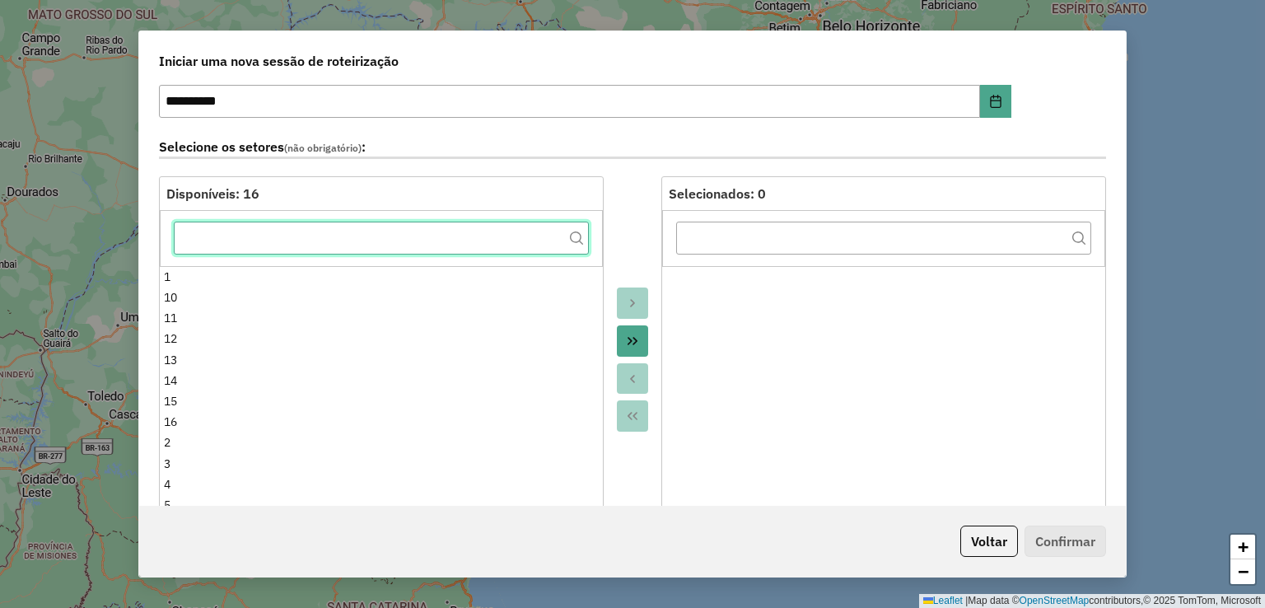
scroll to position [82, 0]
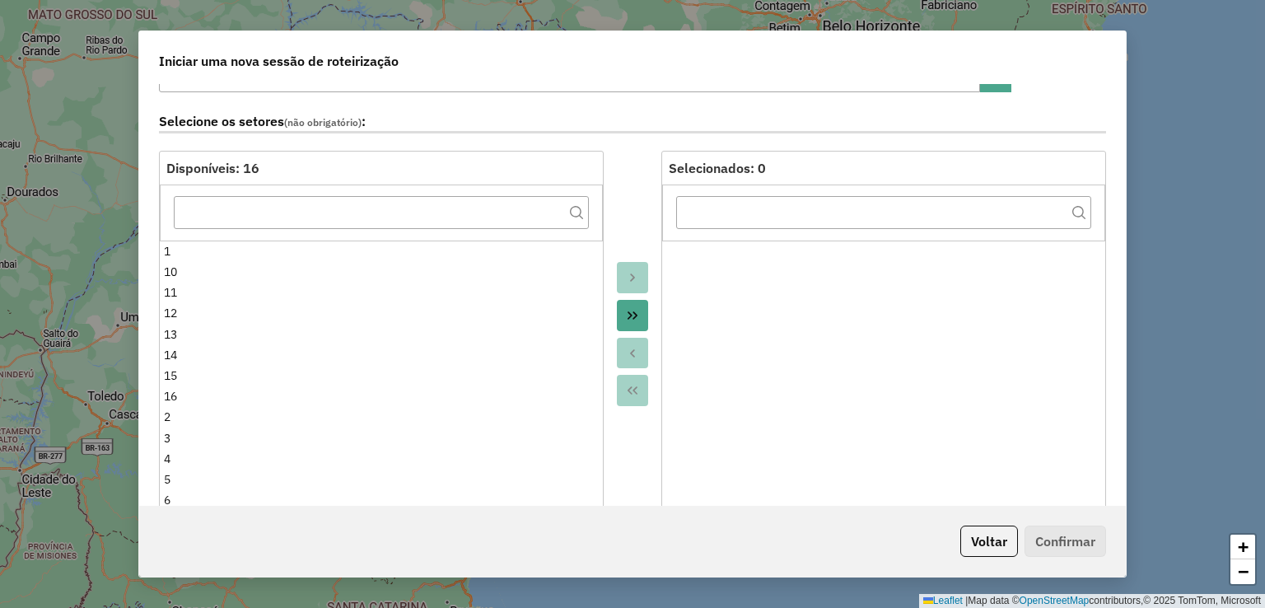
click at [618, 324] on button "Move All to Target" at bounding box center [632, 315] width 31 height 31
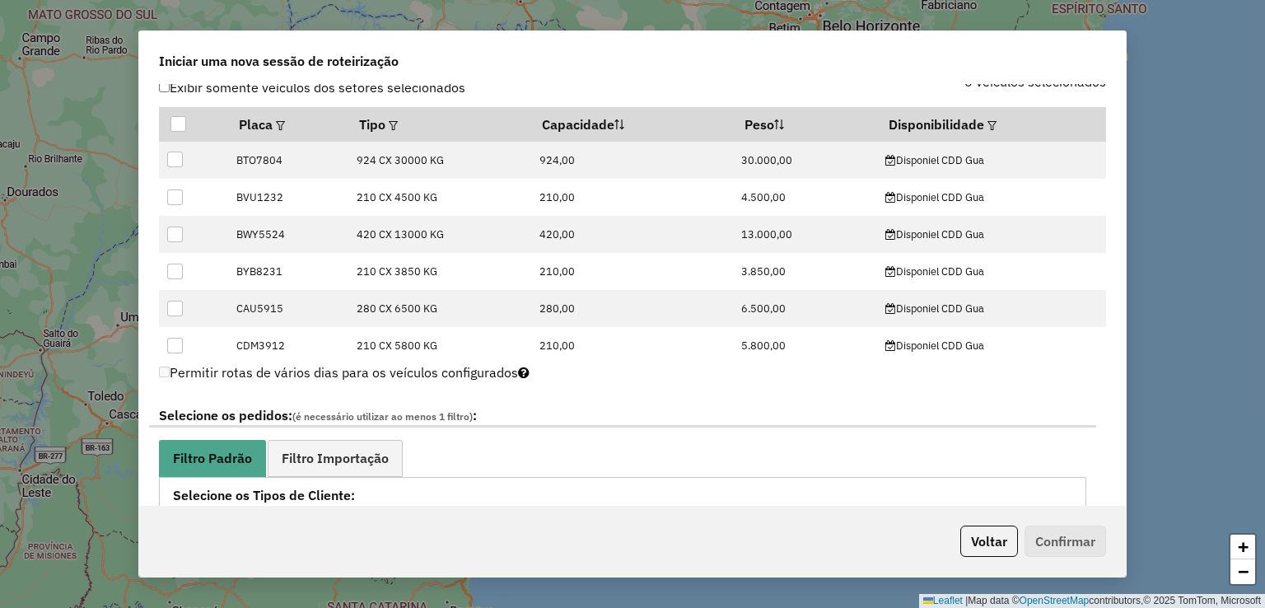
scroll to position [412, 0]
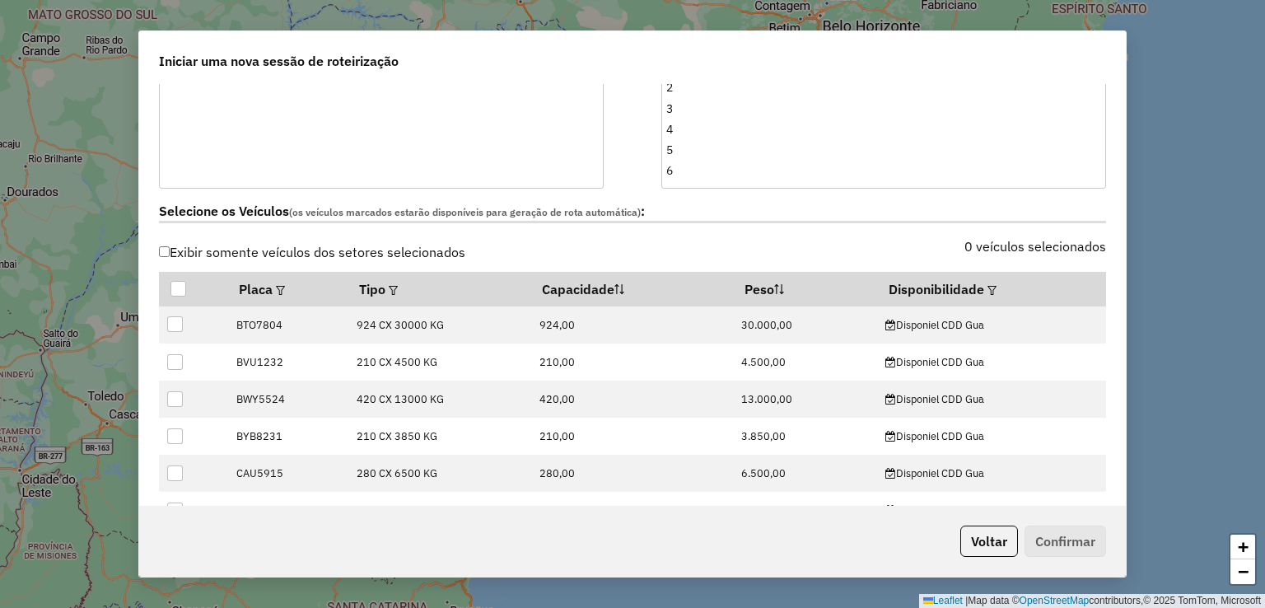
click at [364, 218] on label "Selecione os Veículos (os veículos marcados estarão disponíveis para geração de…" at bounding box center [632, 212] width 947 height 22
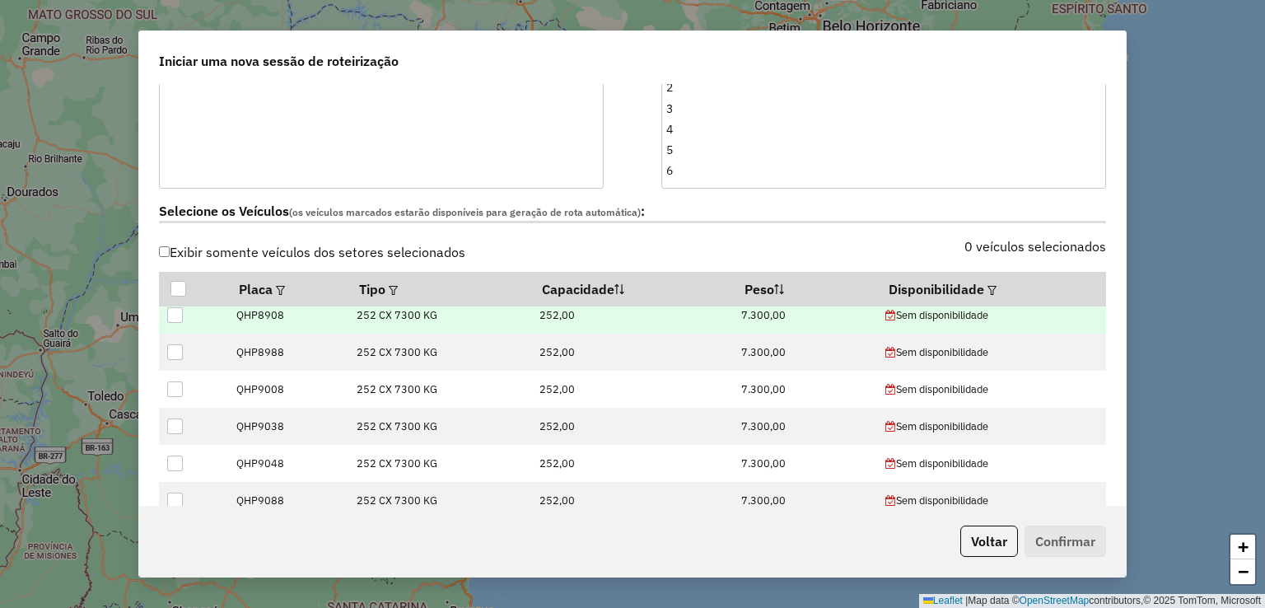
click at [913, 313] on div "Sem disponibilidade" at bounding box center [992, 315] width 212 height 16
click at [171, 320] on div at bounding box center [175, 315] width 16 height 16
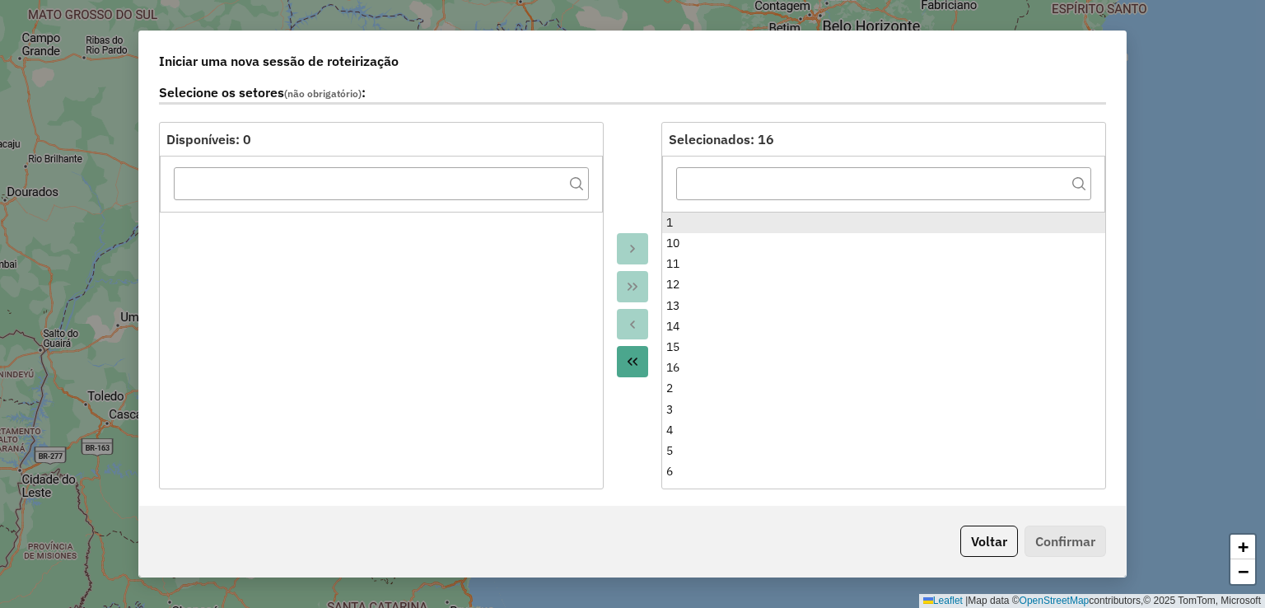
scroll to position [0, 0]
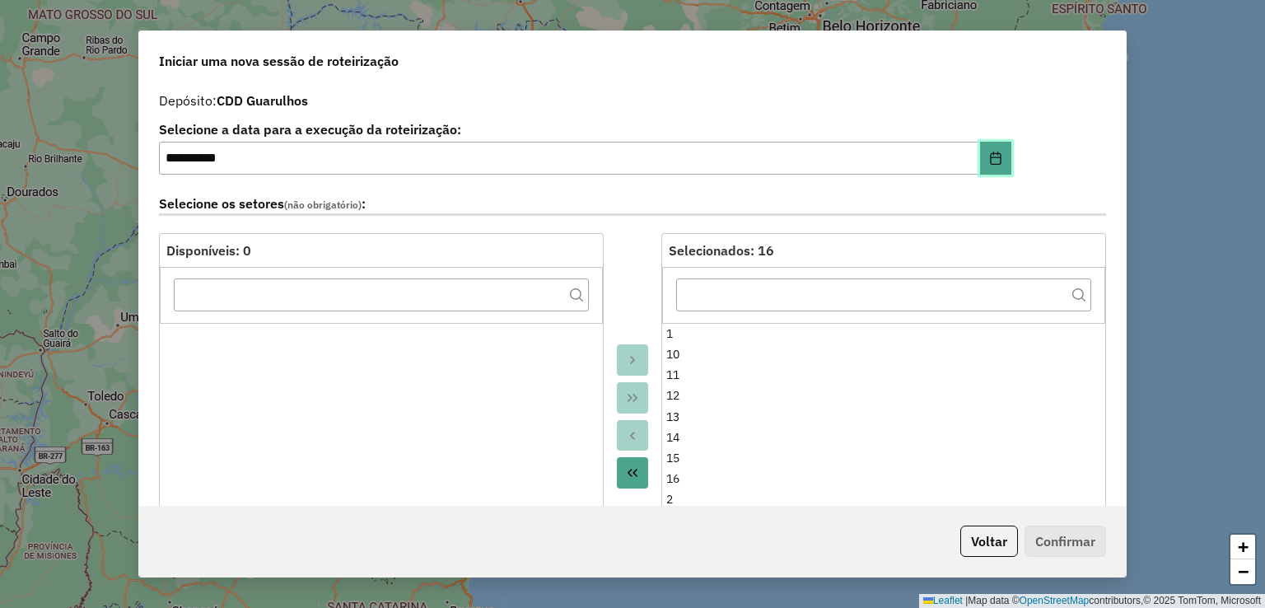
click at [998, 168] on button "Choose Date" at bounding box center [995, 158] width 31 height 33
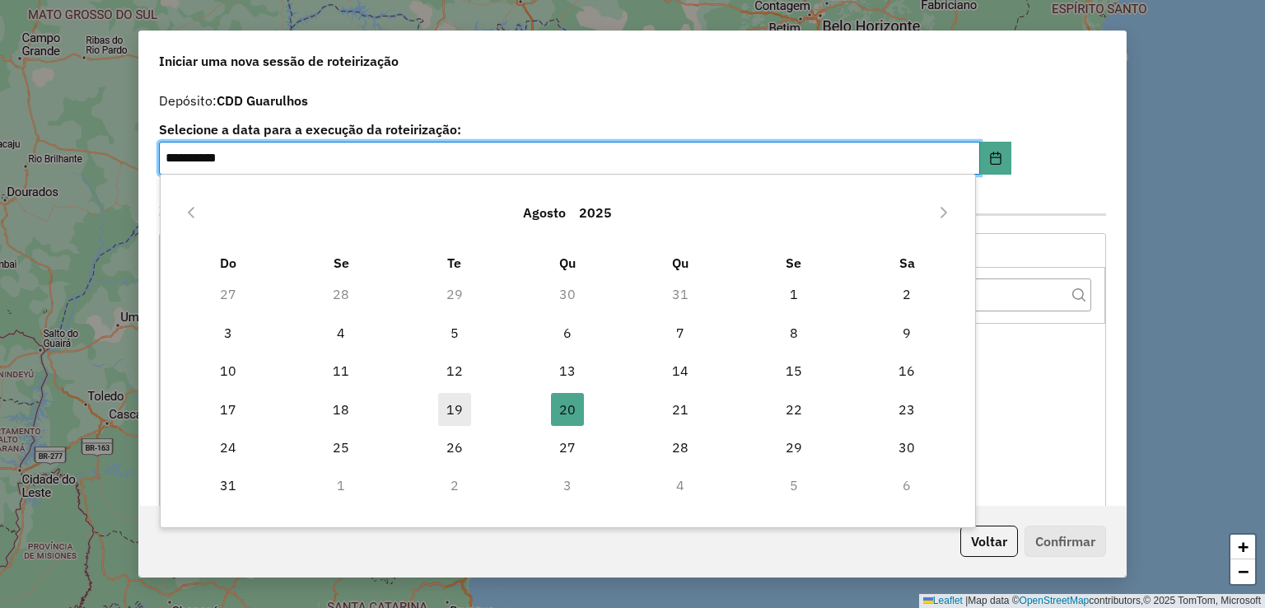
click at [455, 401] on span "19" at bounding box center [454, 409] width 33 height 33
type input "**********"
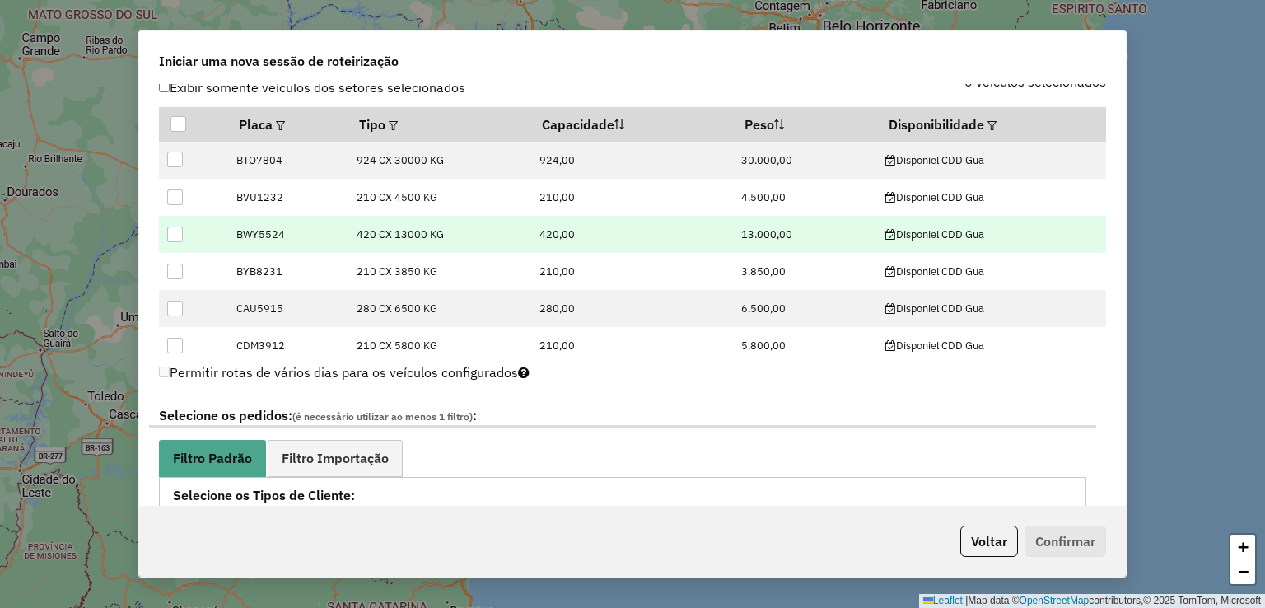
scroll to position [494, 0]
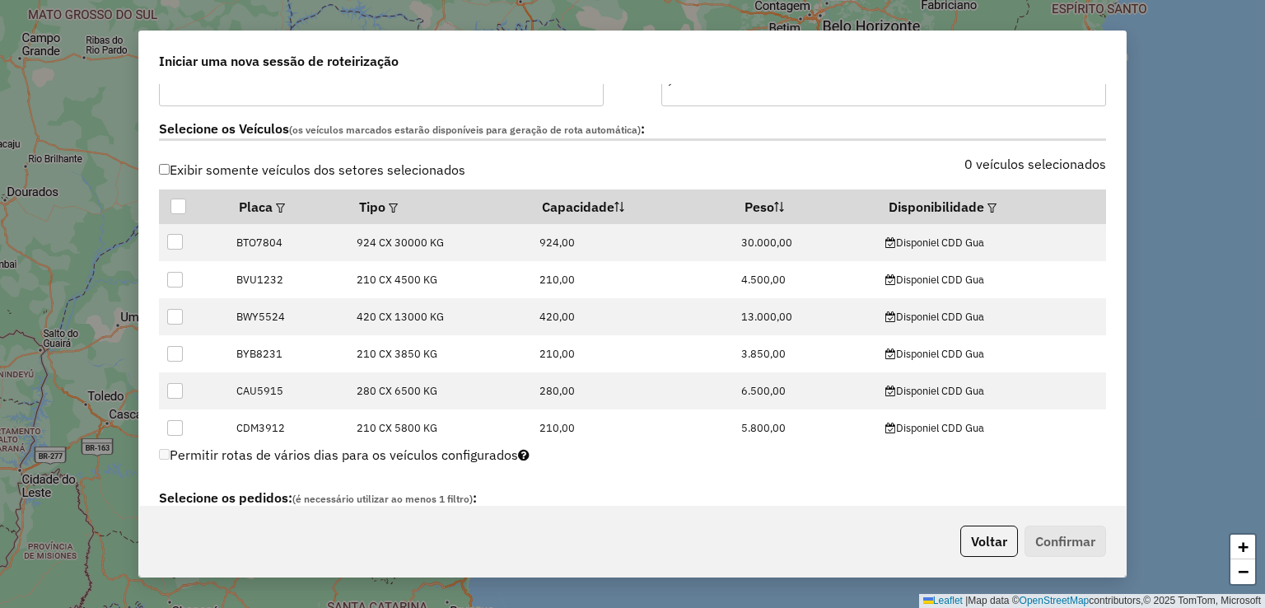
click at [339, 174] on label "Exibir somente veículos dos setores selecionados" at bounding box center [312, 169] width 306 height 31
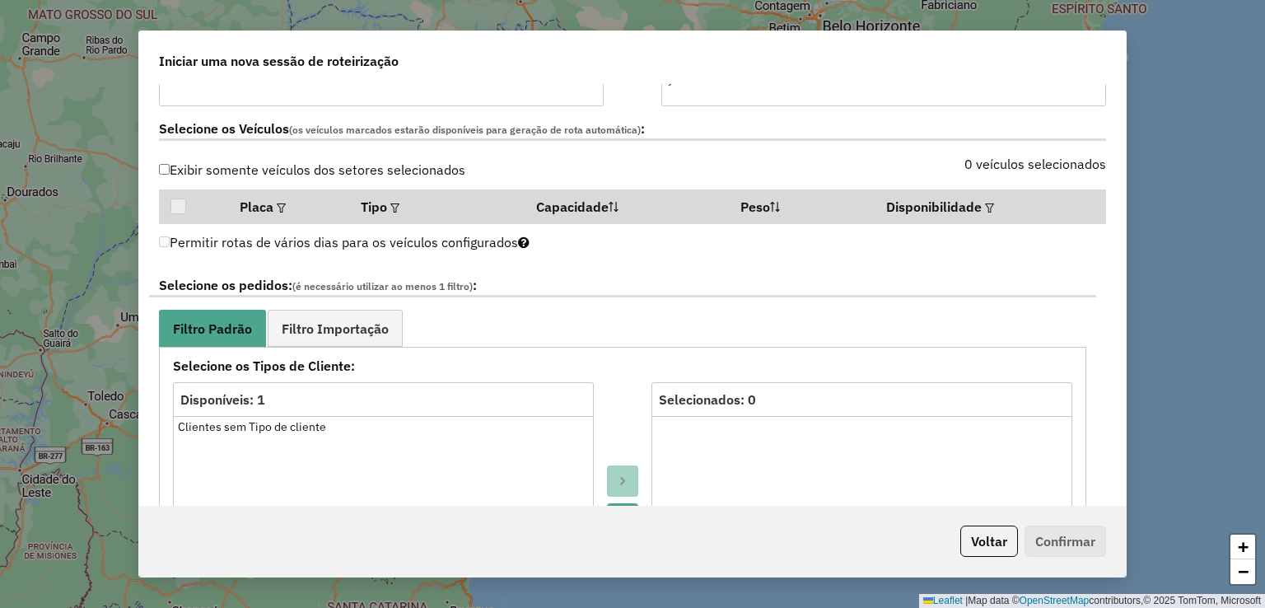
click at [339, 174] on label "Exibir somente veículos dos setores selecionados" at bounding box center [312, 169] width 306 height 31
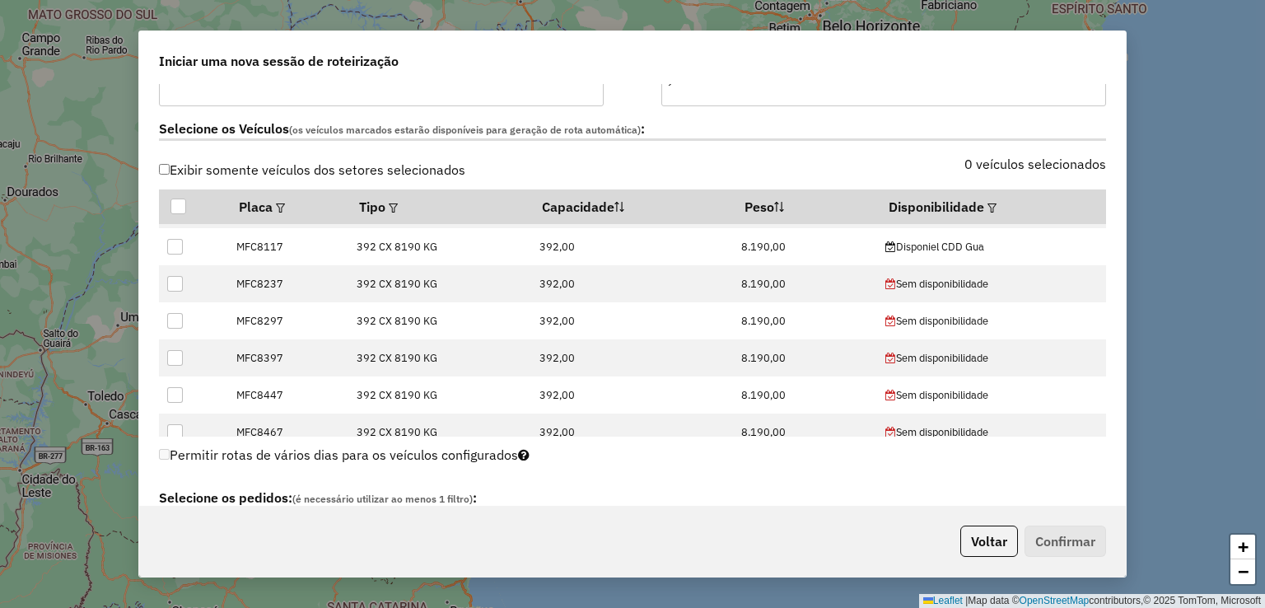
scroll to position [412, 0]
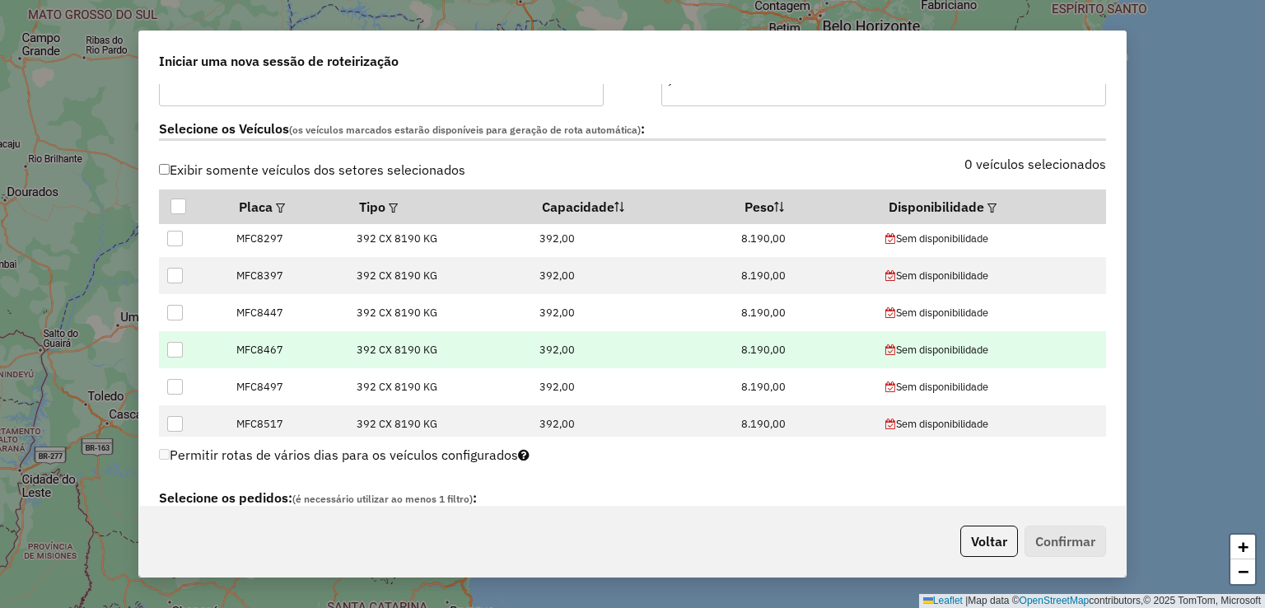
drag, startPoint x: 1092, startPoint y: 320, endPoint x: 1093, endPoint y: 341, distance: 21.4
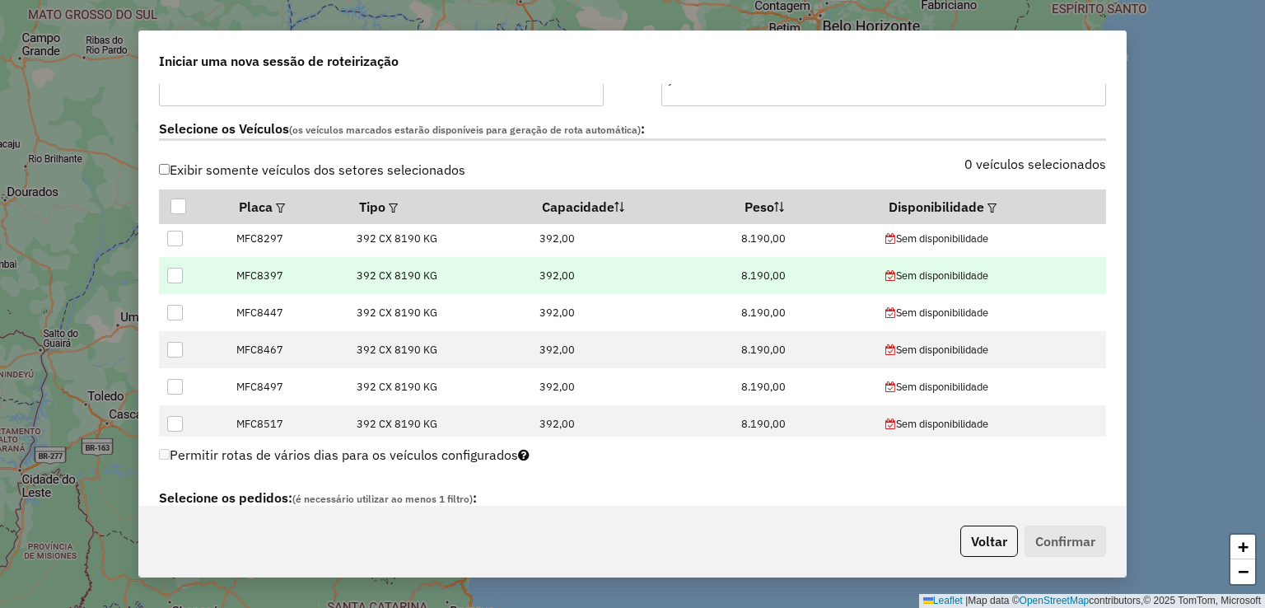
click at [1092, 268] on td "Sem disponibilidade" at bounding box center [991, 275] width 229 height 37
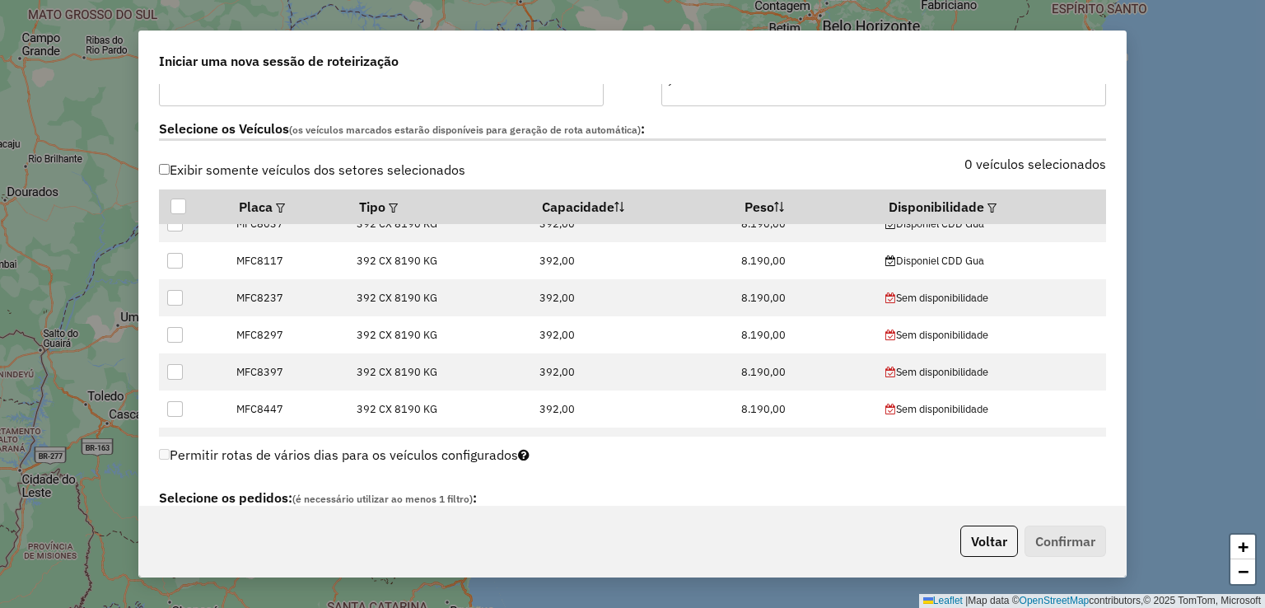
scroll to position [0, 0]
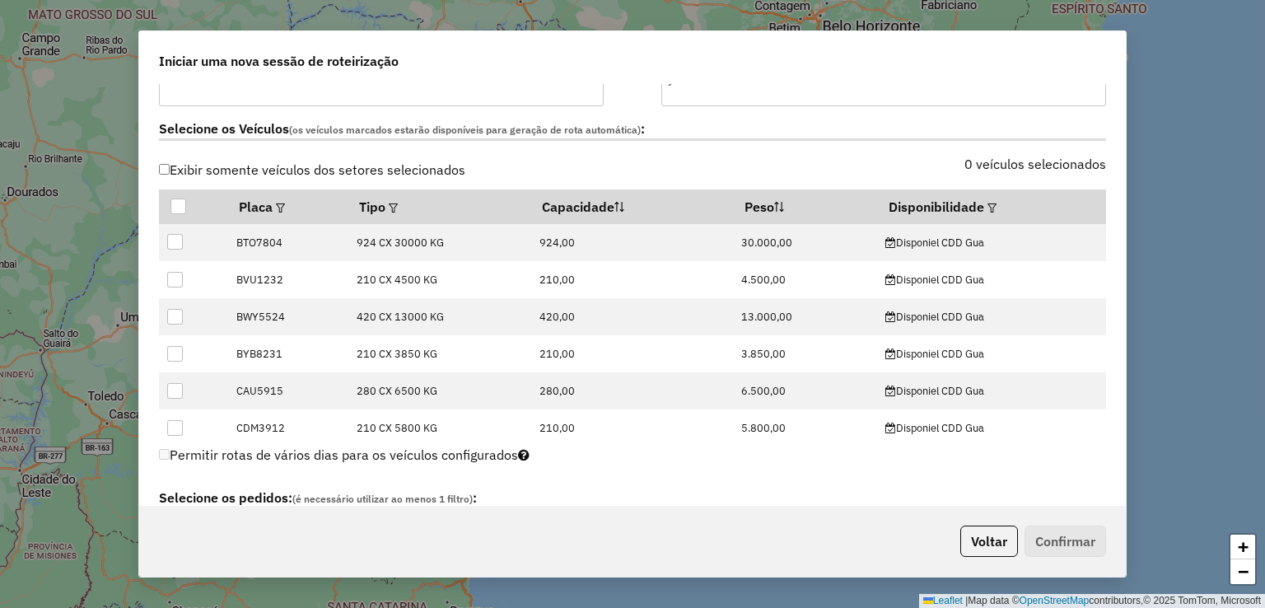
click at [1210, 82] on div "**********" at bounding box center [632, 304] width 1265 height 608
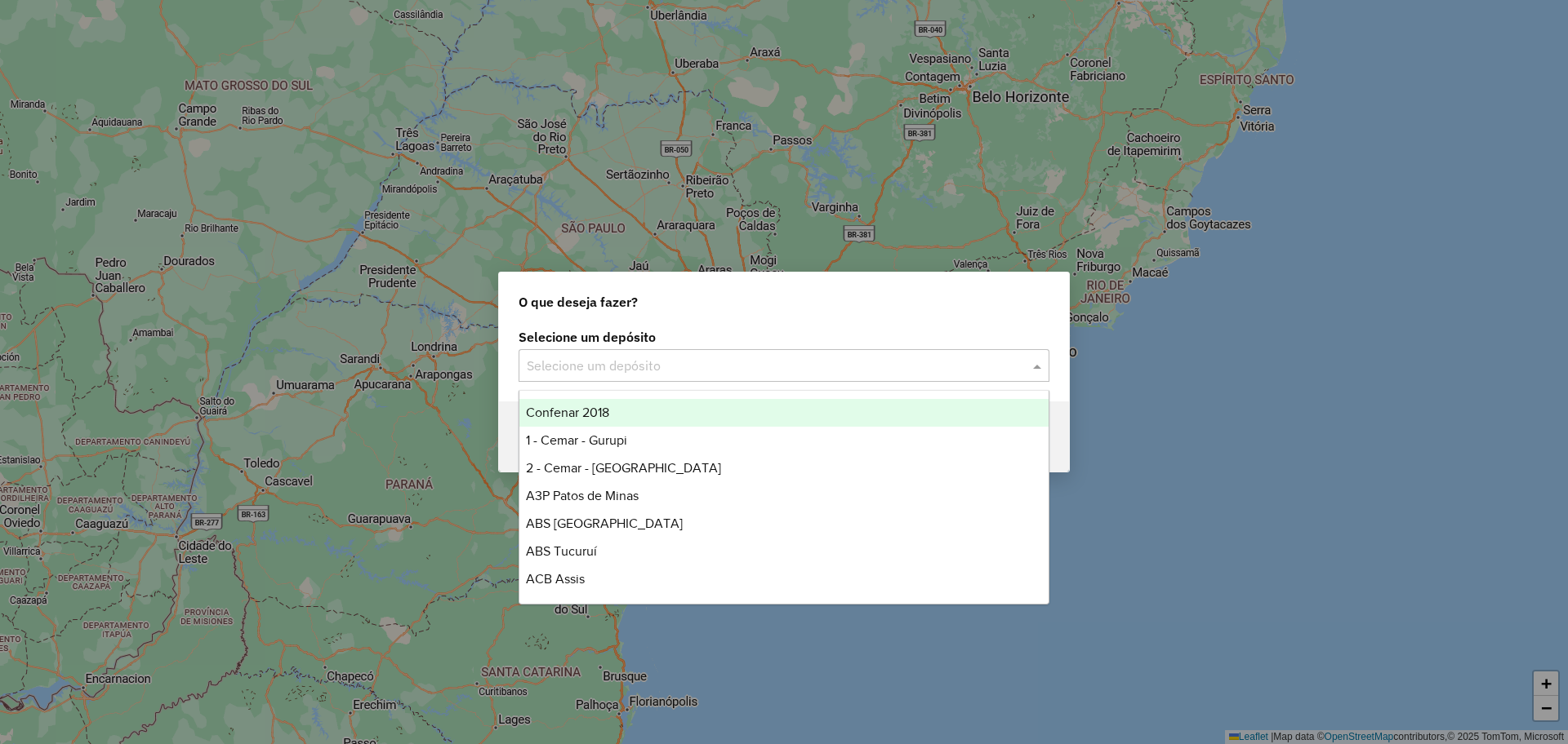
click at [649, 372] on input "text" at bounding box center [767, 367] width 482 height 20
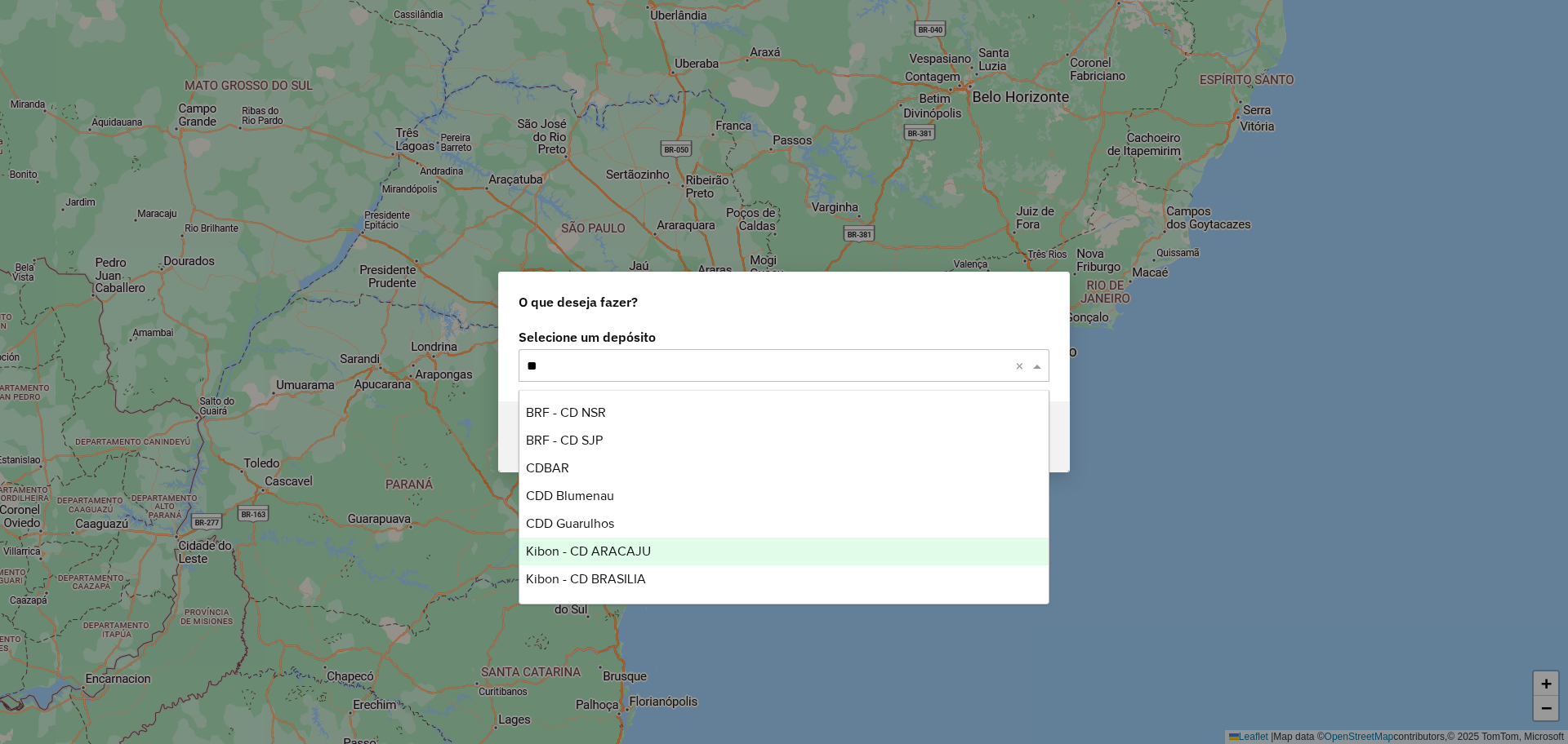
type input "***"
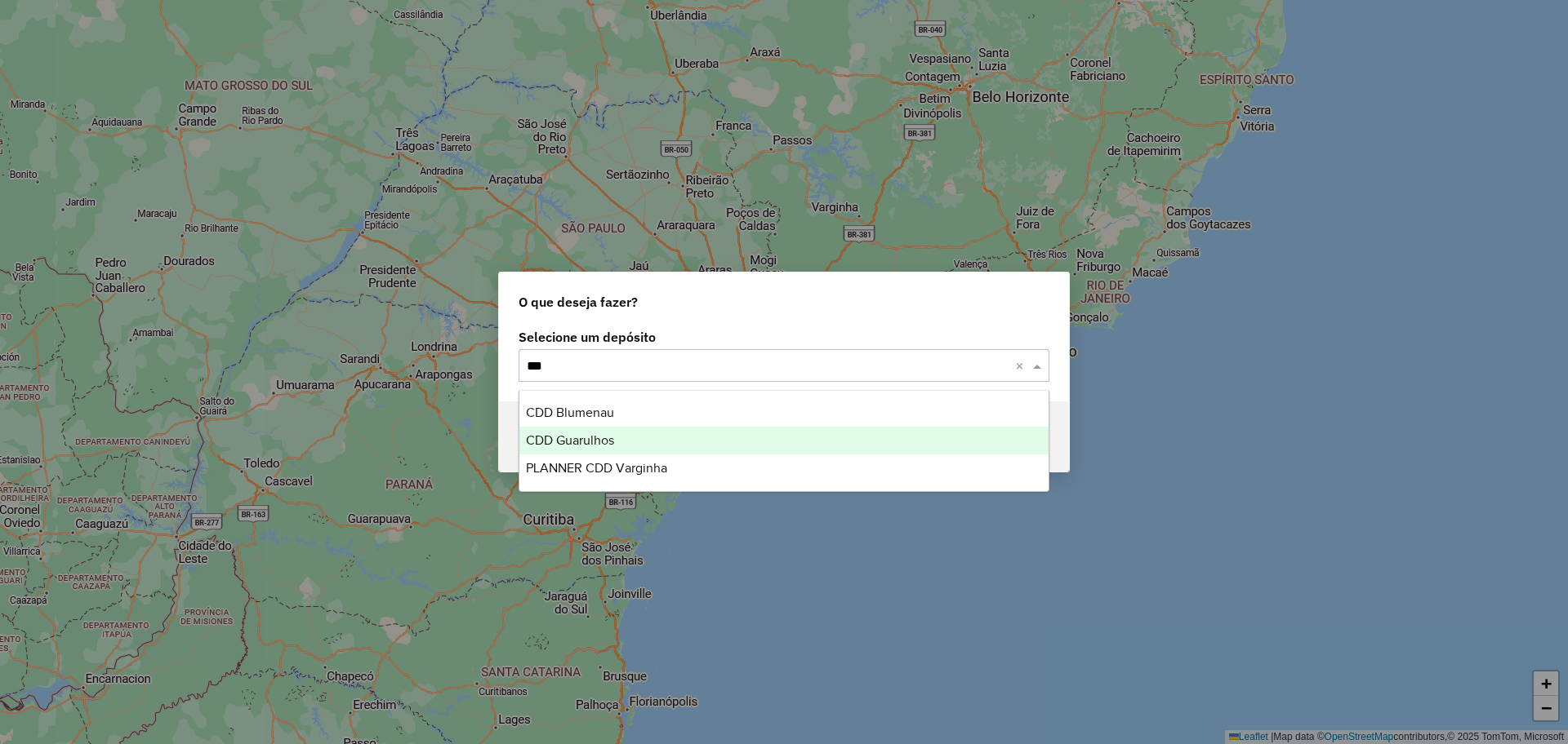
click at [596, 435] on span "CDD Guarulhos" at bounding box center [570, 440] width 88 height 14
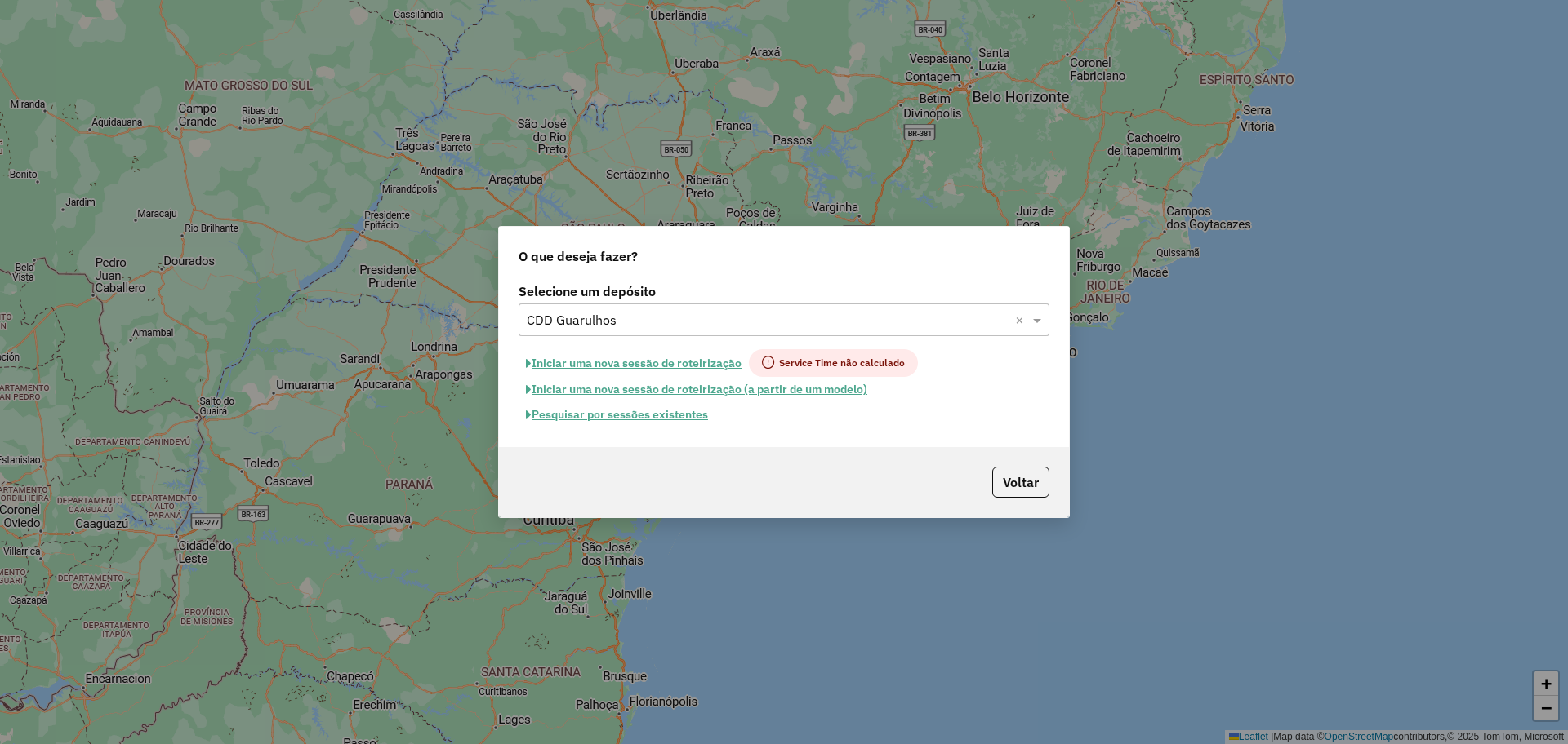
drag, startPoint x: 1029, startPoint y: 486, endPoint x: 702, endPoint y: 336, distance: 359.8
click at [705, 336] on div "O que deseja fazer? Selecione um depósito Selecione um depósito × CDD Guarulhos…" at bounding box center [784, 372] width 572 height 292
drag, startPoint x: 607, startPoint y: 364, endPoint x: 691, endPoint y: 544, distance: 198.6
click at [664, 565] on div "O que deseja fazer? Selecione um depósito Selecione um depósito × CDD Guarulhos…" at bounding box center [784, 372] width 1568 height 744
click at [1025, 487] on button "Voltar" at bounding box center [1021, 481] width 57 height 31
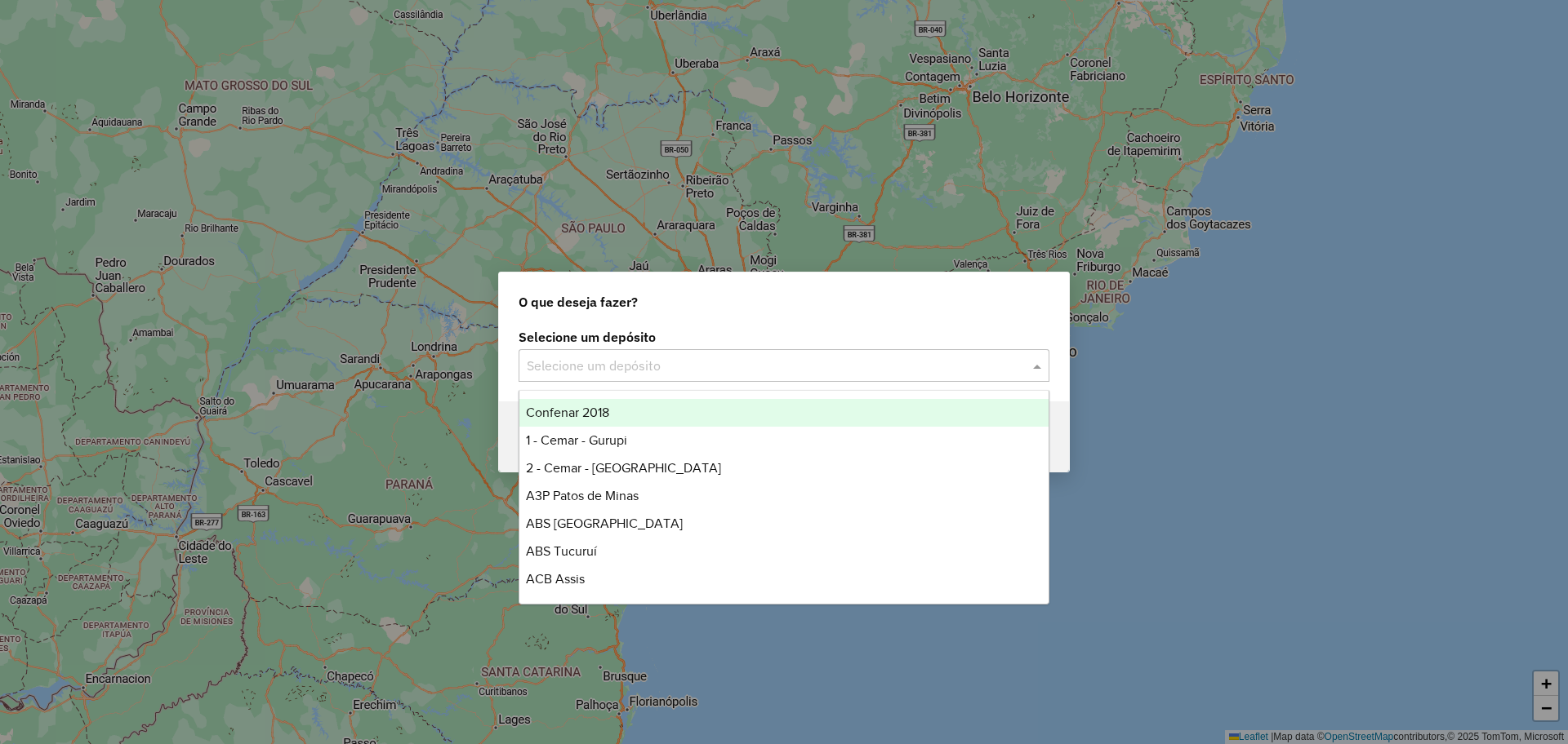
click at [598, 361] on input "text" at bounding box center [767, 367] width 482 height 20
type input "*"
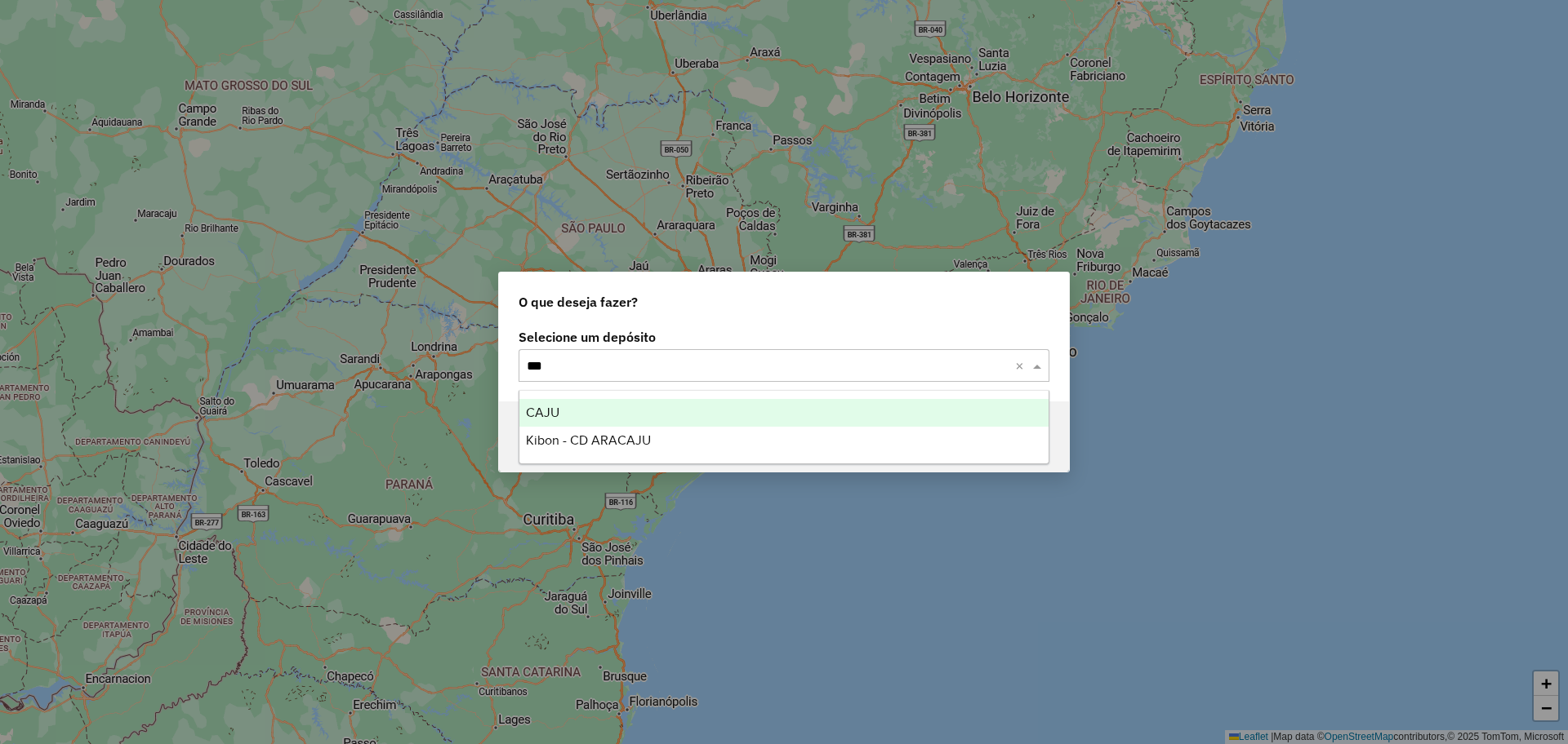
type input "****"
click at [568, 410] on div "CAJU" at bounding box center [784, 413] width 529 height 28
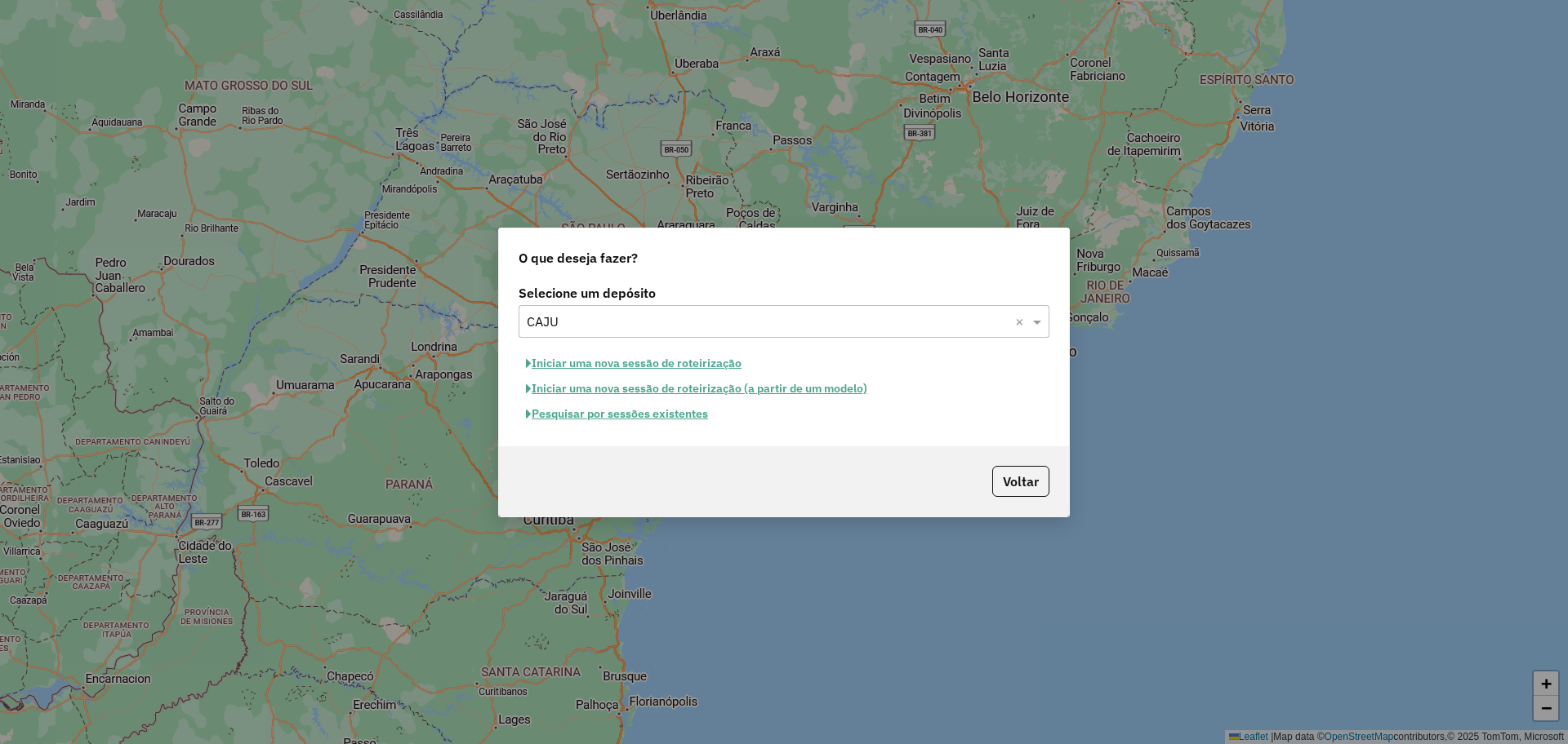
click at [676, 368] on button "Iniciar uma nova sessão de roteirização" at bounding box center [633, 364] width 230 height 26
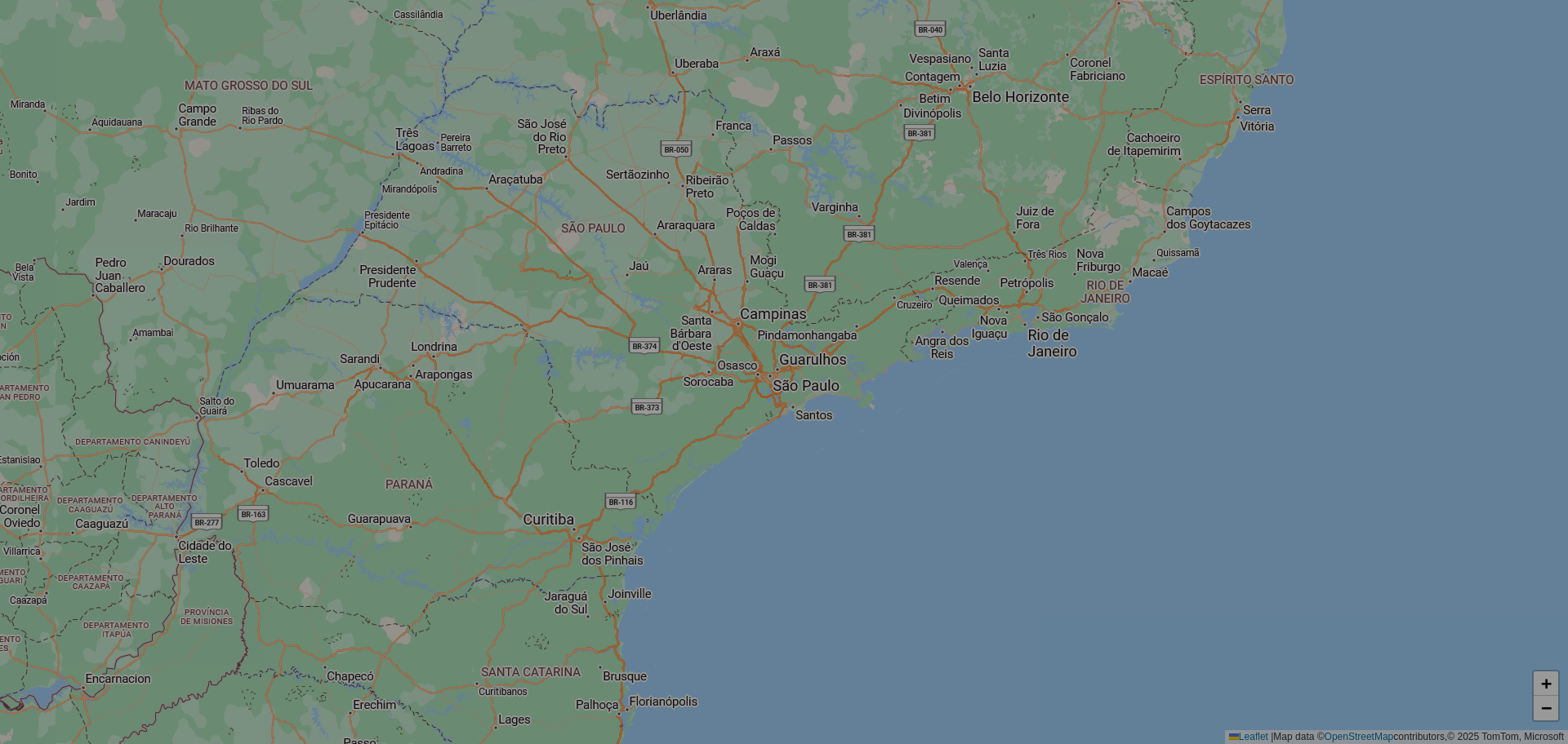
select select "*"
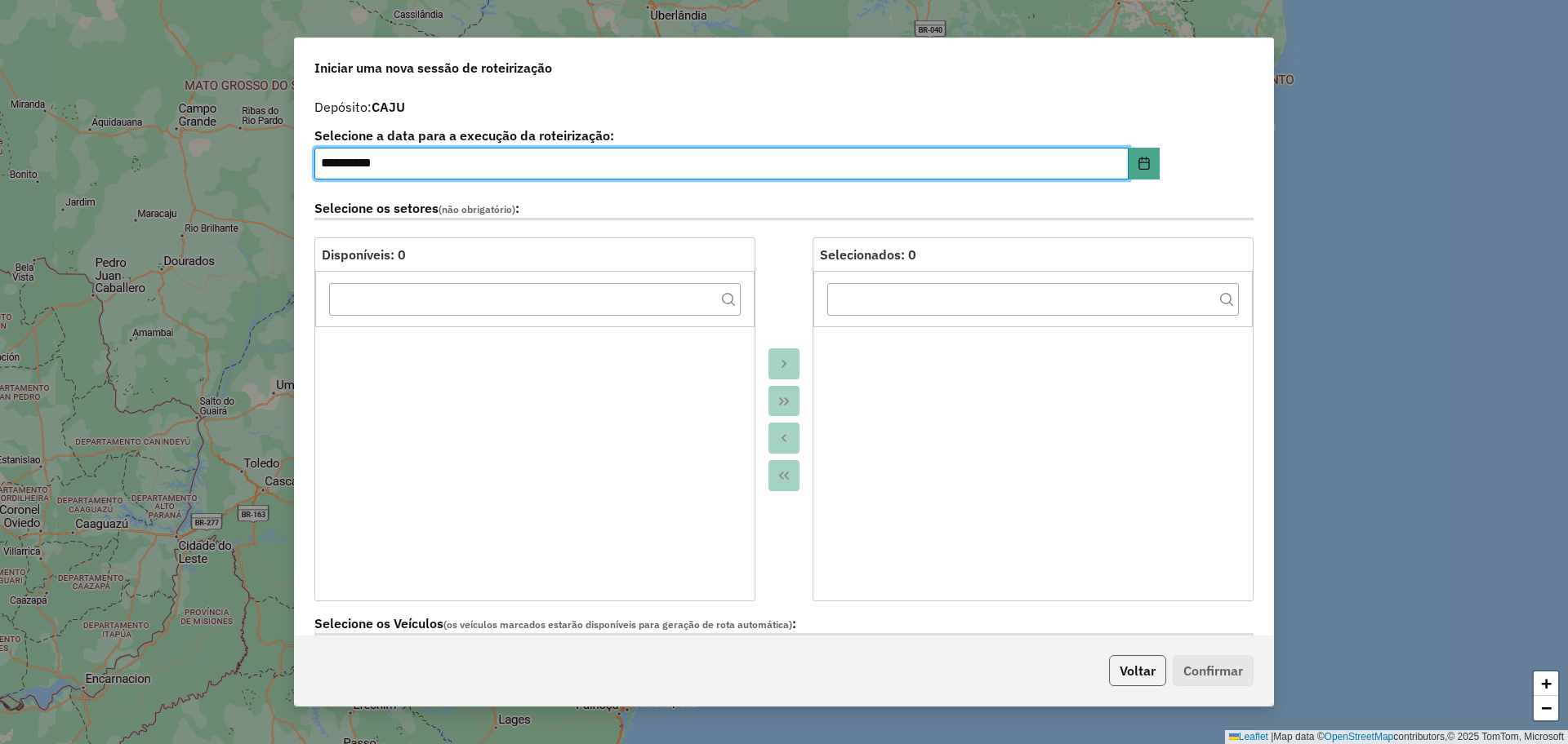
click at [1137, 673] on button "Voltar" at bounding box center [1138, 671] width 57 height 31
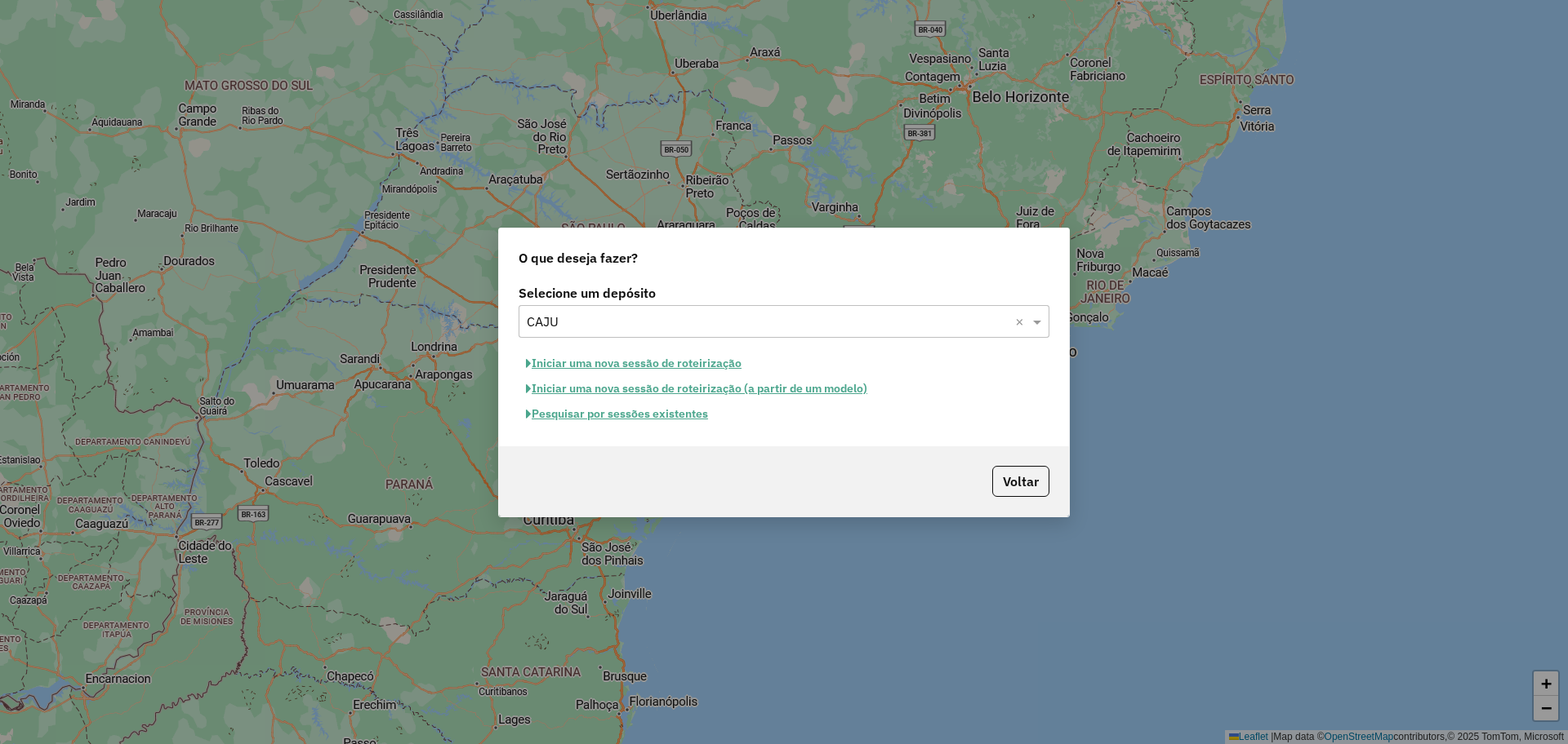
click at [596, 412] on button "Pesquisar por sessões existentes" at bounding box center [616, 414] width 197 height 26
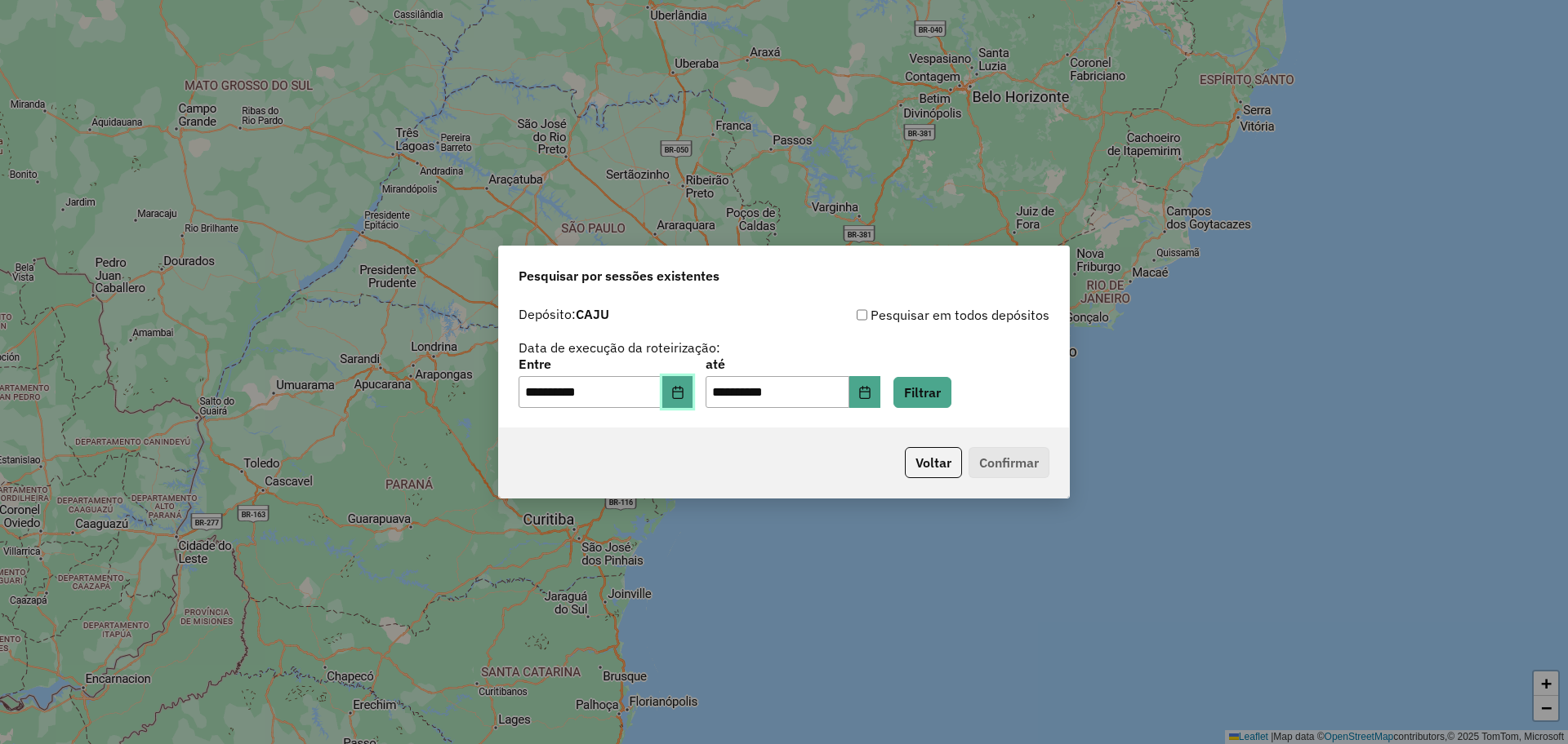
click at [691, 382] on button "Choose Date" at bounding box center [677, 392] width 31 height 33
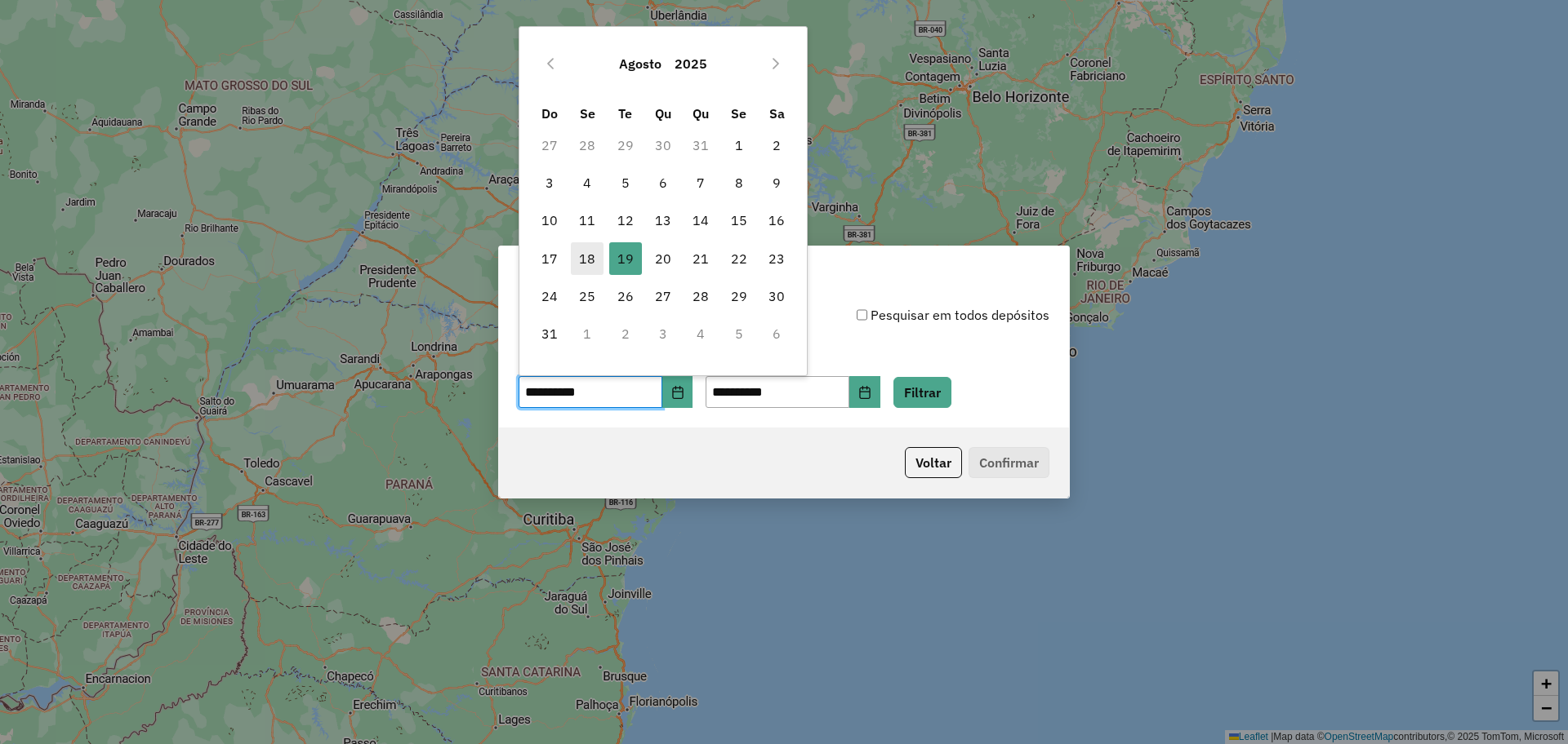
click at [588, 256] on span "18" at bounding box center [587, 259] width 33 height 33
type input "**********"
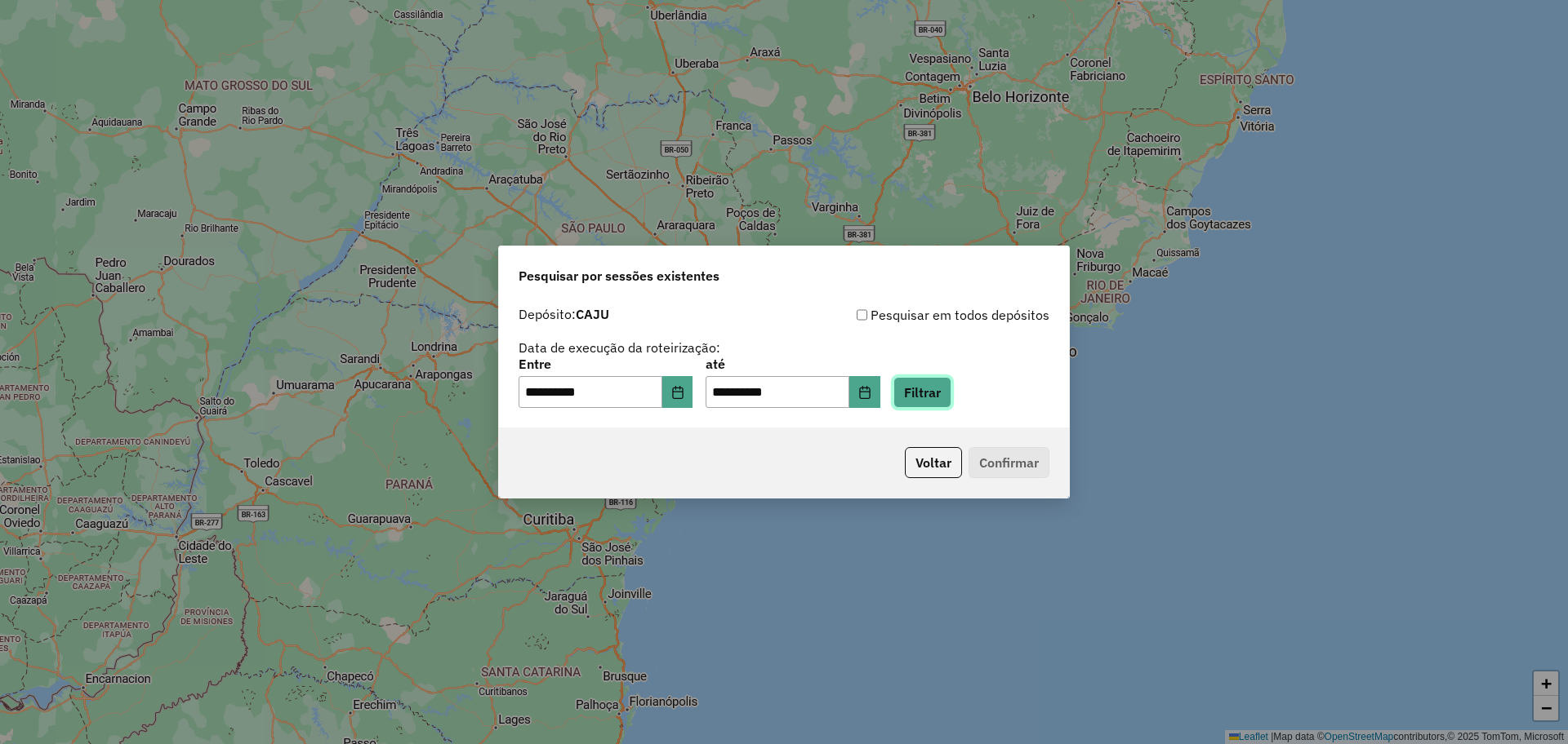
click at [939, 377] on button "Filtrar" at bounding box center [922, 392] width 57 height 31
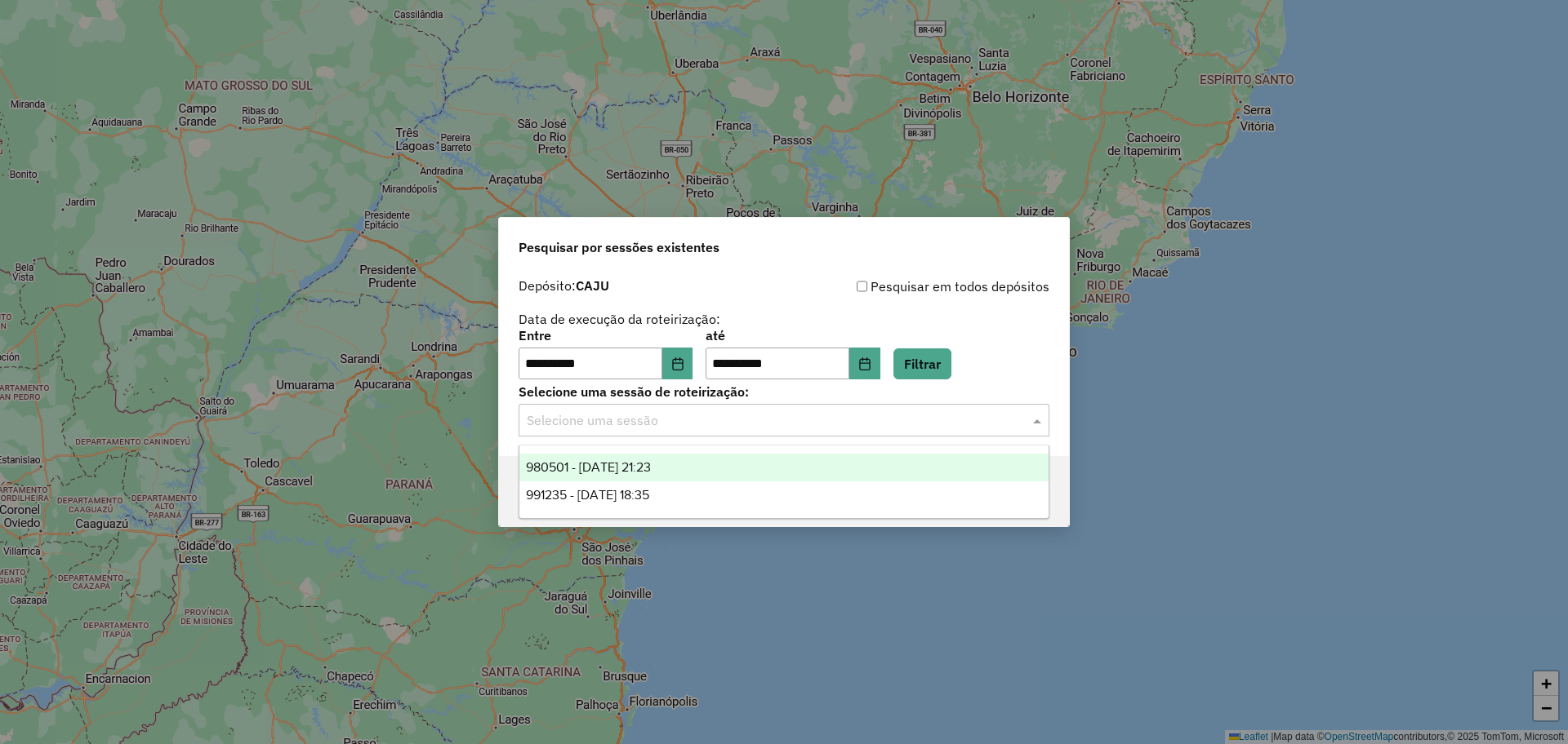
click at [610, 427] on input "text" at bounding box center [767, 421] width 482 height 20
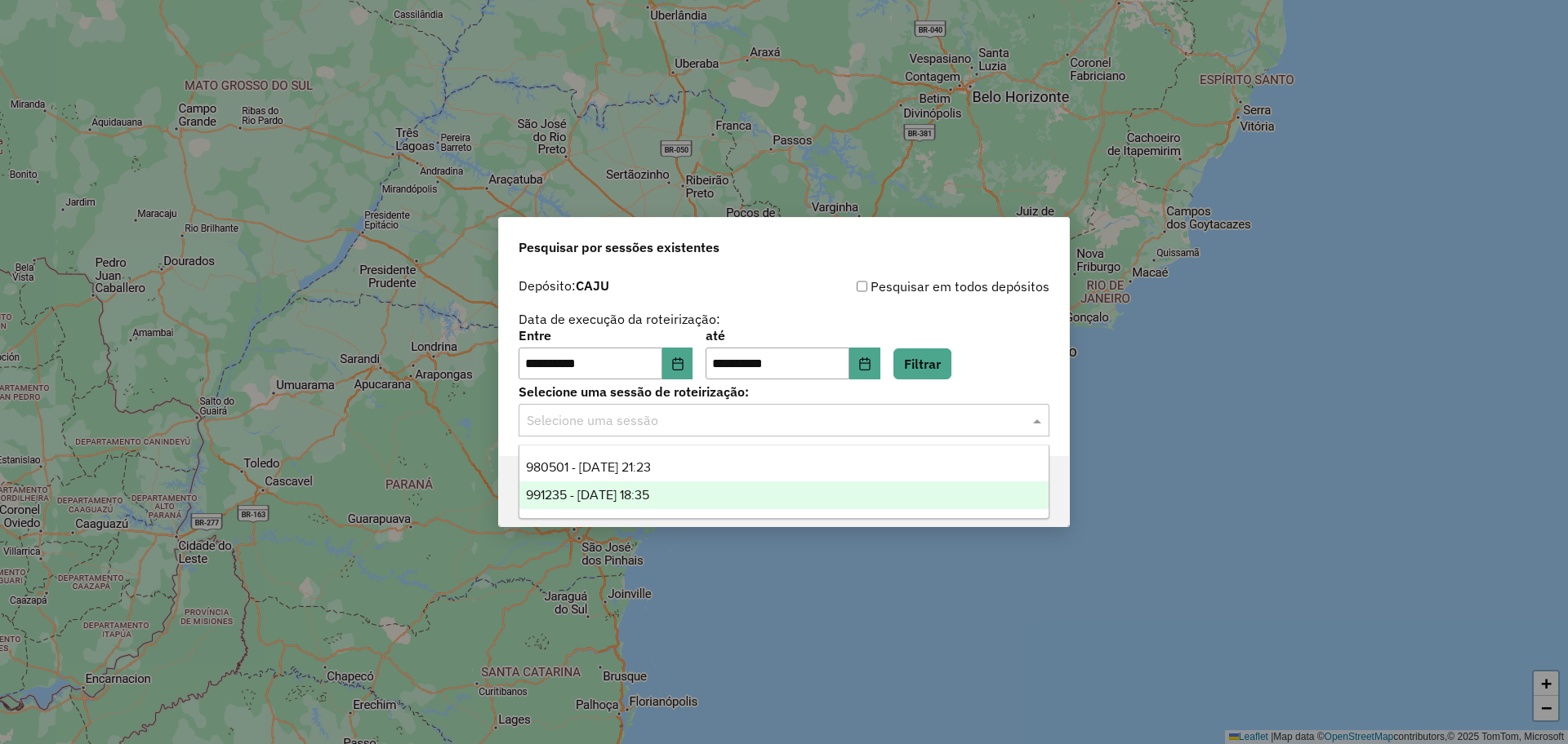
click at [610, 501] on span "991235 - 19/08/2025 18:35" at bounding box center [588, 495] width 123 height 14
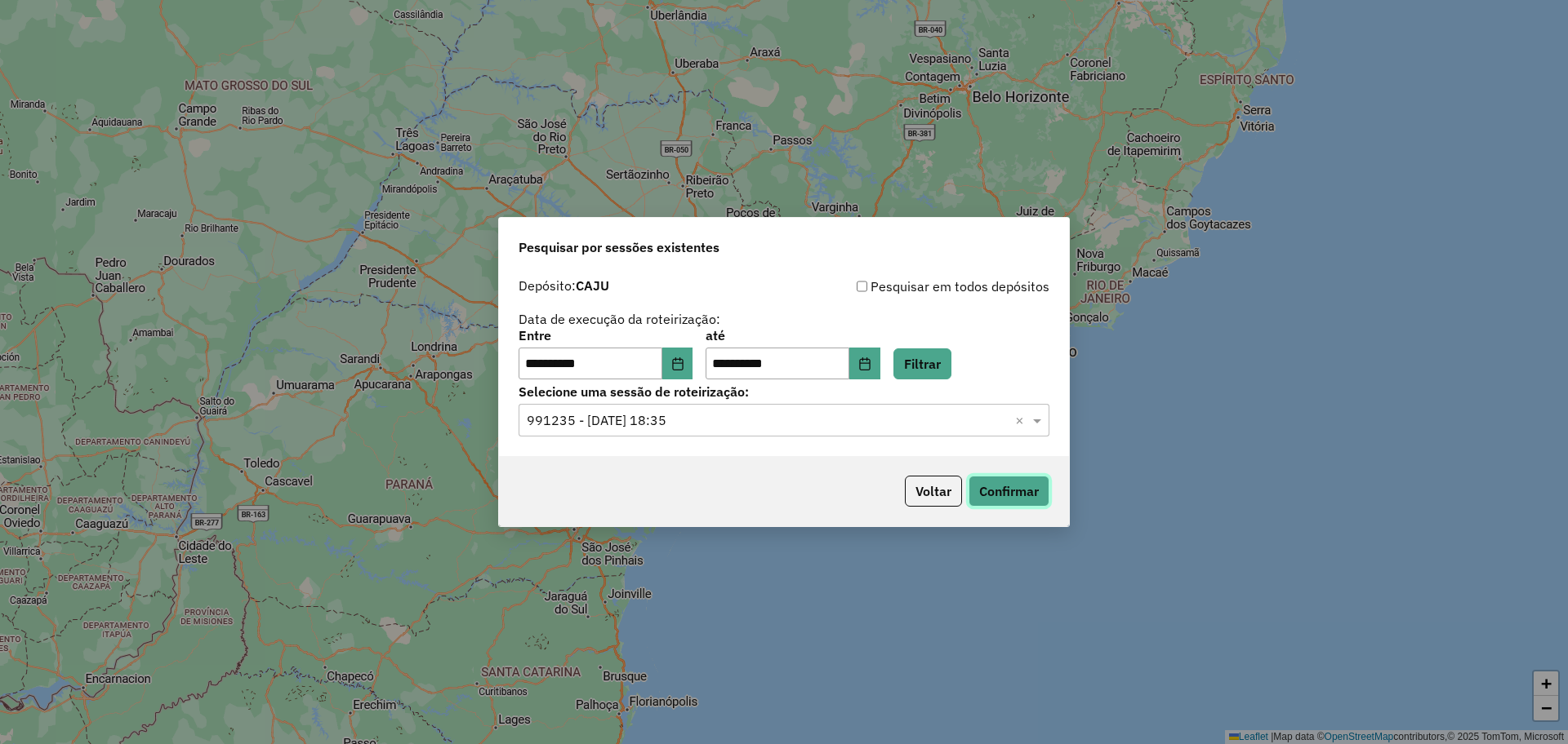
click at [1016, 491] on button "Confirmar" at bounding box center [1009, 490] width 81 height 31
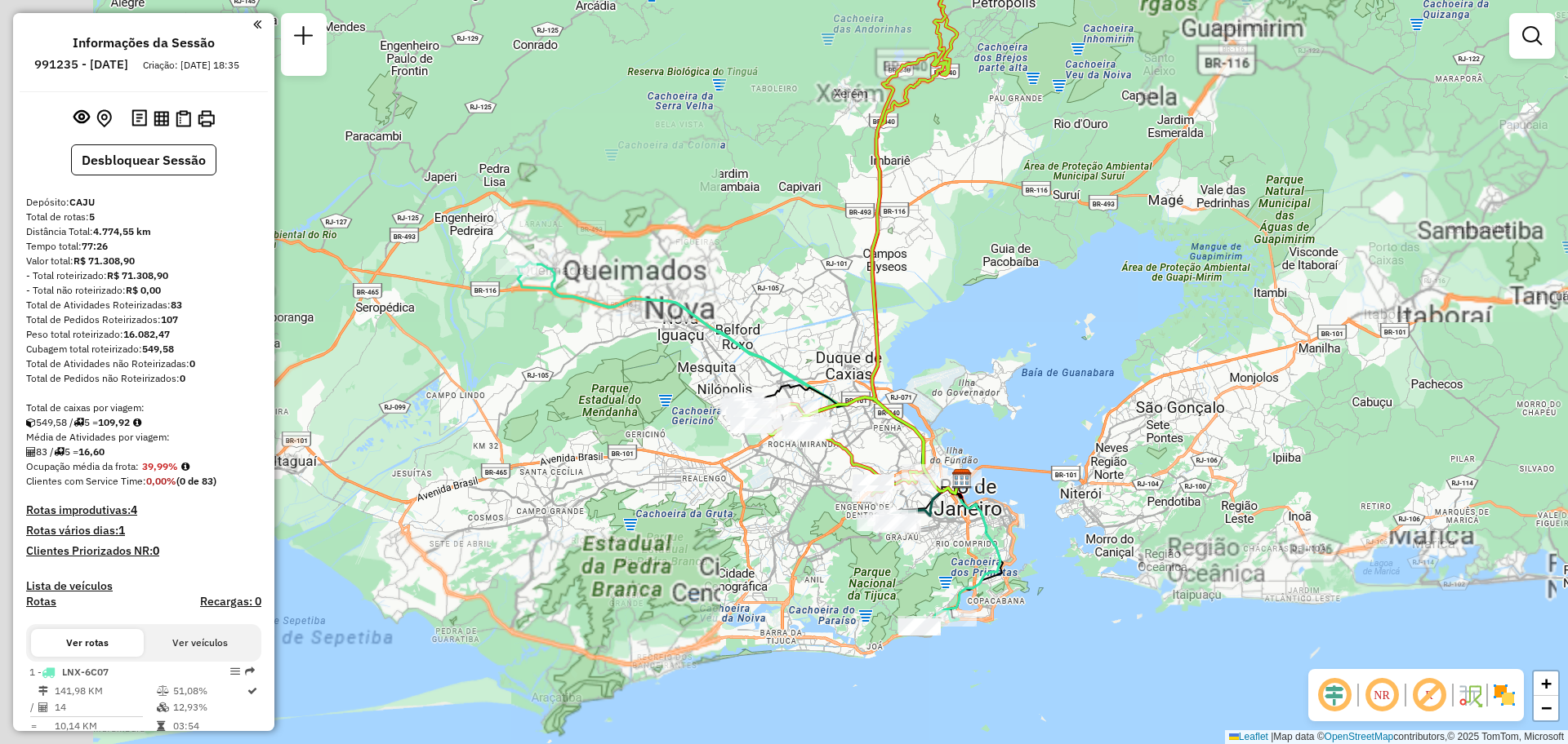
drag, startPoint x: 854, startPoint y: 312, endPoint x: 1133, endPoint y: 365, distance: 284.0
click at [1133, 365] on div "Janela de atendimento Grade de atendimento Capacidade Transportadoras Veículos …" at bounding box center [784, 372] width 1568 height 744
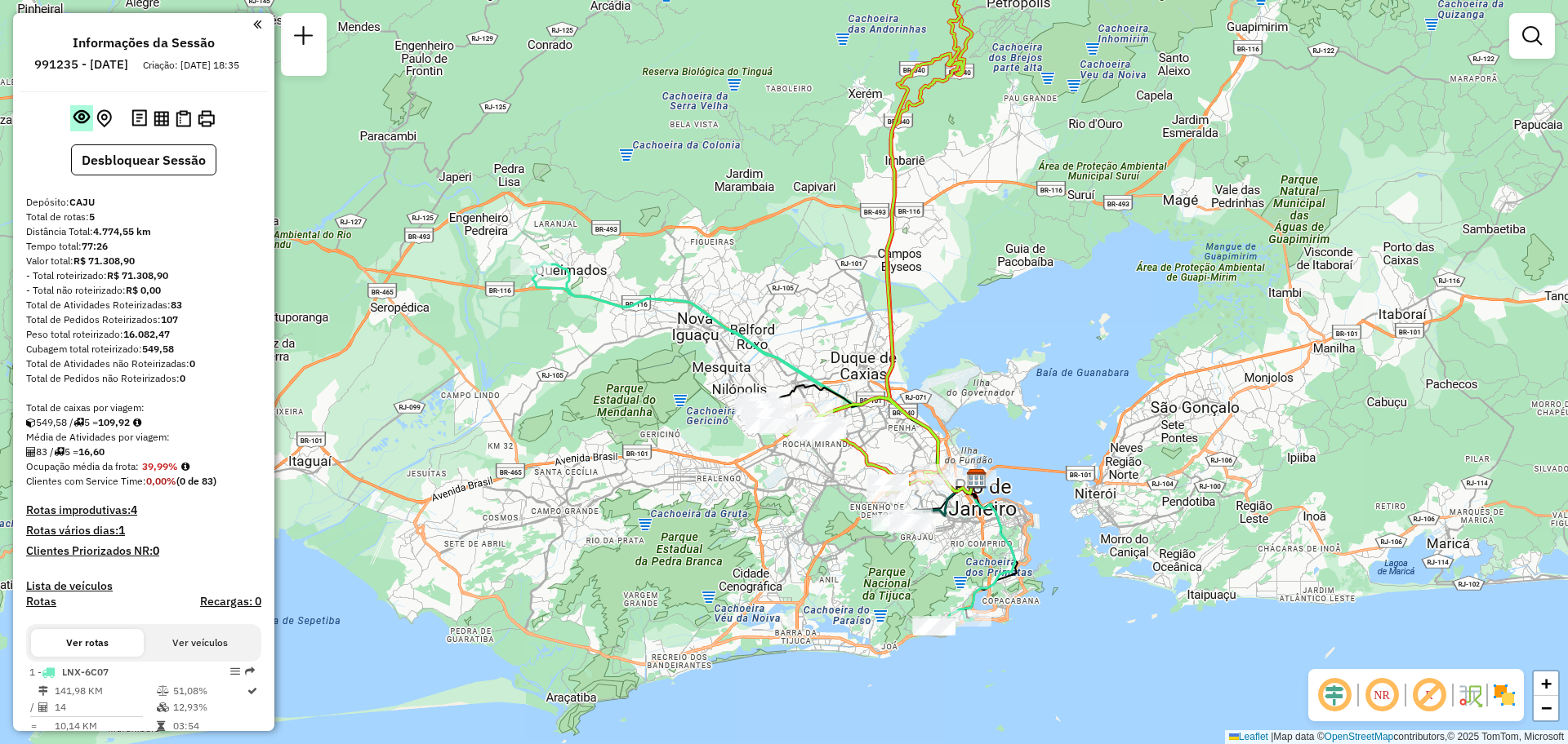
click at [73, 125] on em at bounding box center [81, 117] width 16 height 16
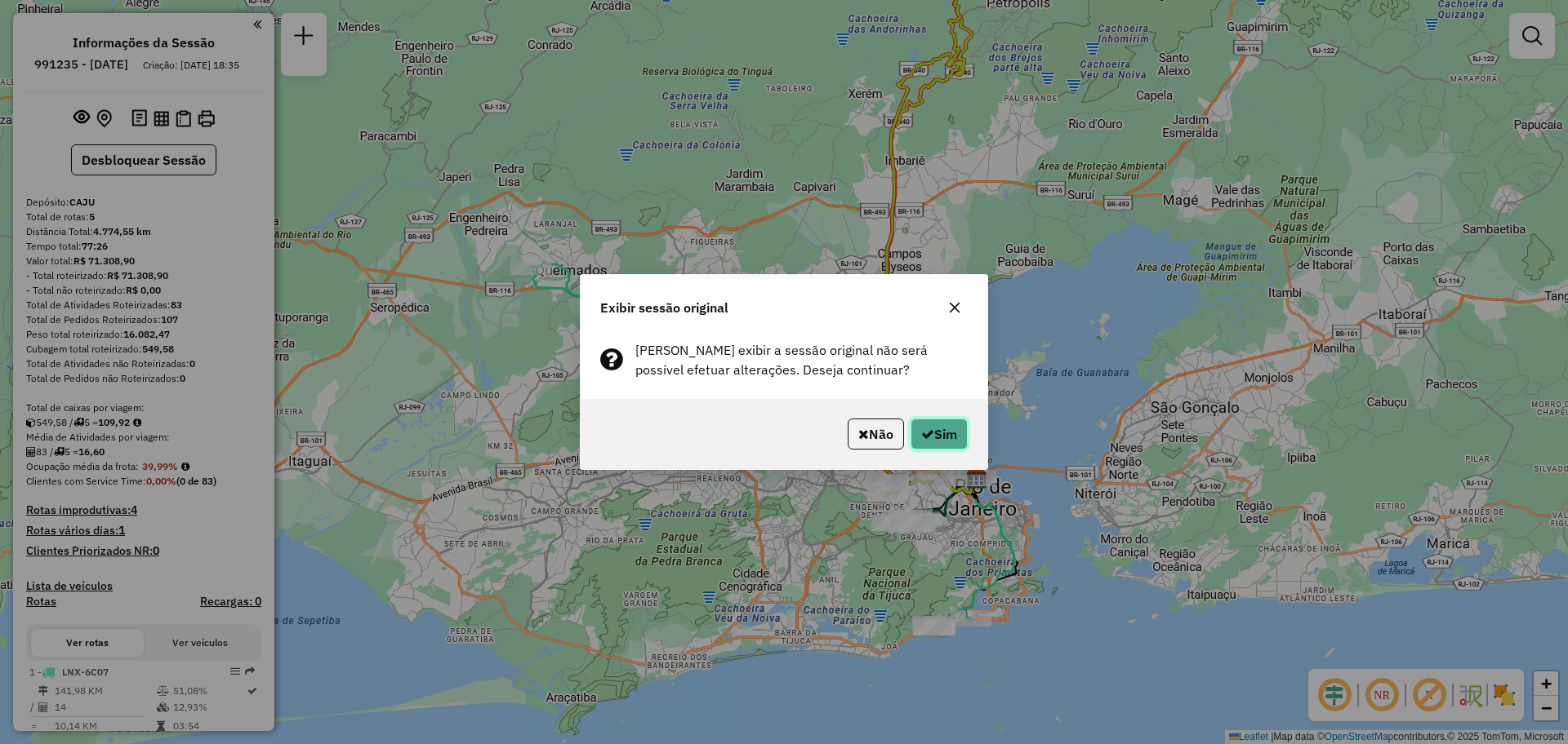
click at [951, 432] on button "Sim" at bounding box center [940, 434] width 57 height 31
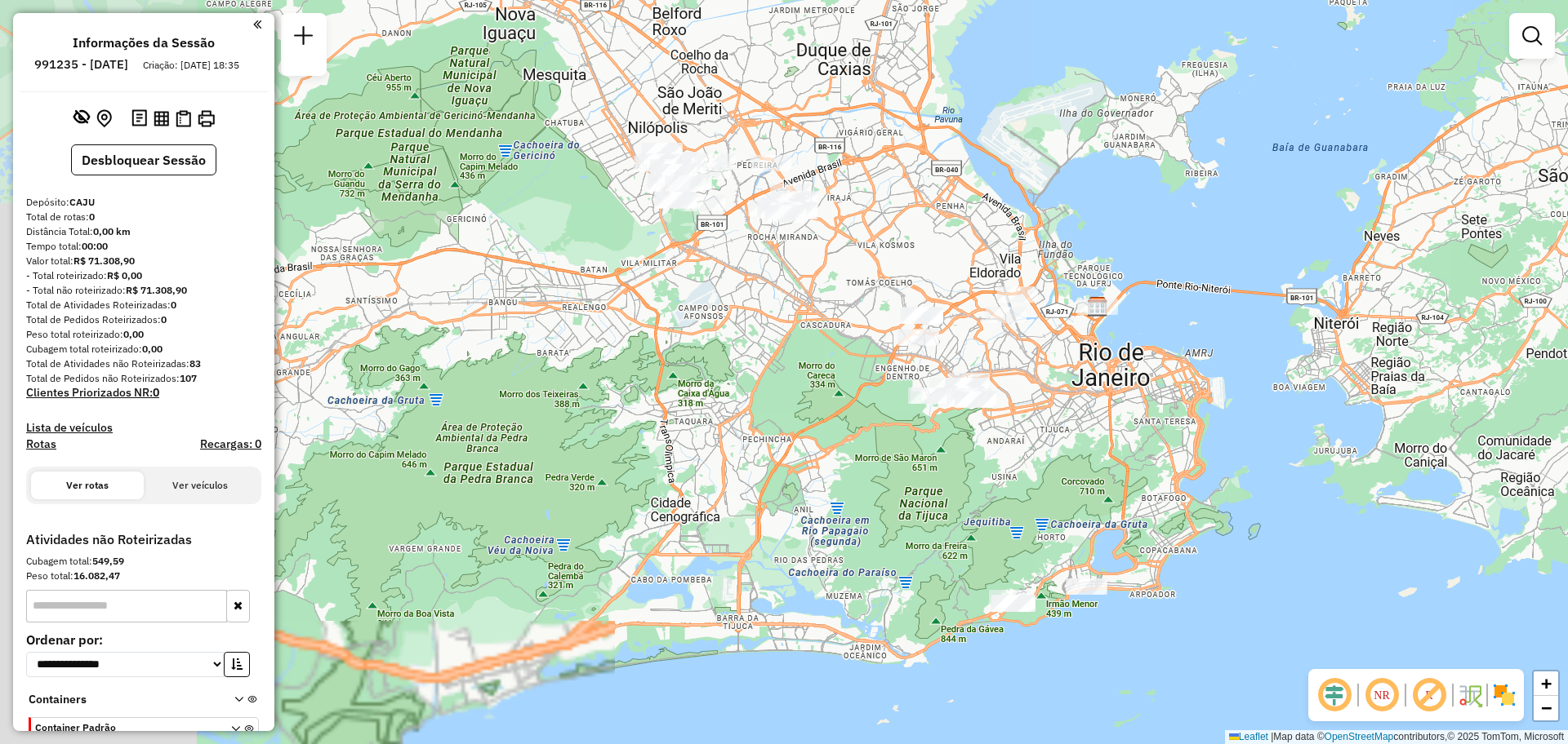
drag, startPoint x: 685, startPoint y: 314, endPoint x: 1347, endPoint y: 245, distance: 665.6
click at [1347, 245] on div "Janela de atendimento Grade de atendimento Capacidade Transportadoras Veículos …" at bounding box center [784, 372] width 1568 height 744
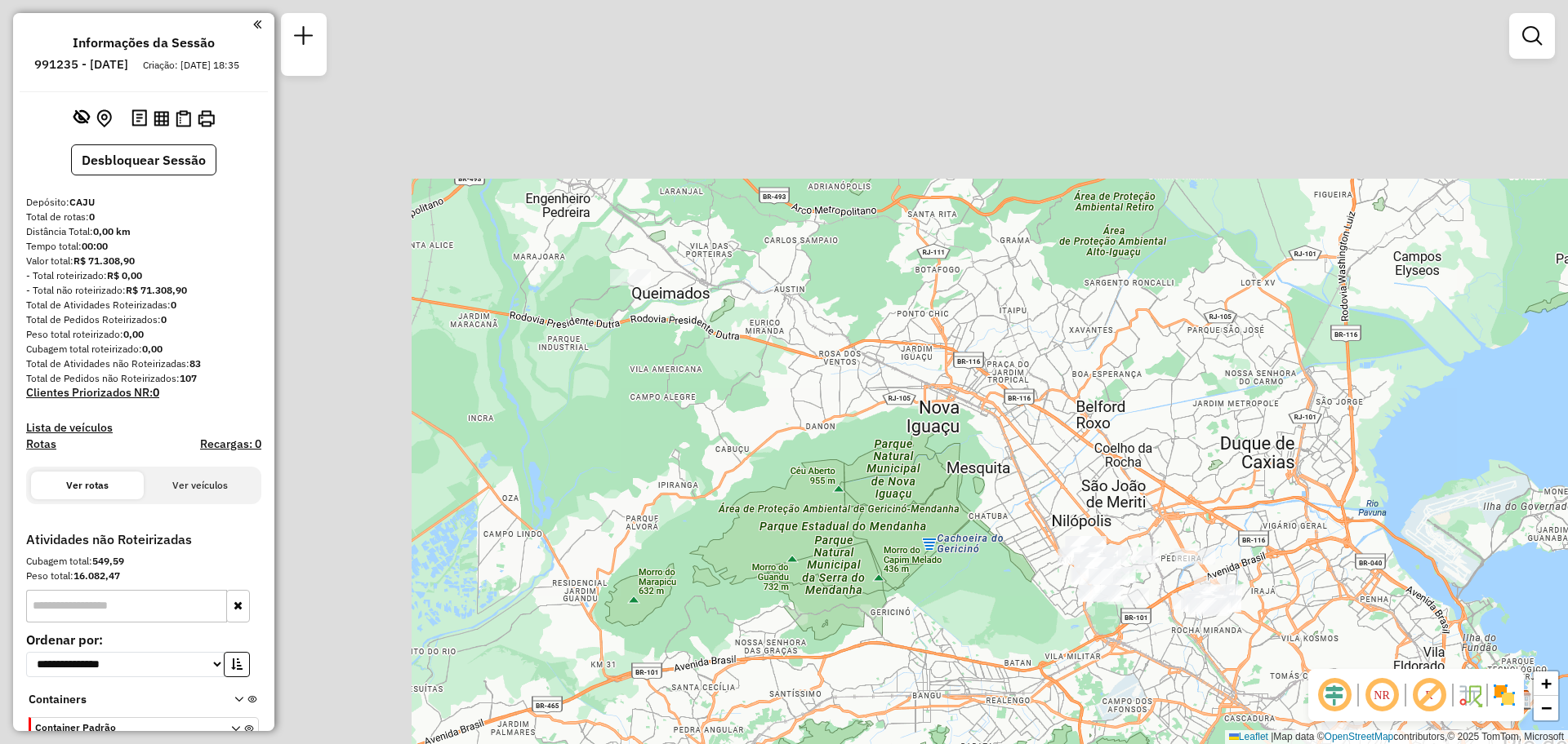
drag, startPoint x: 554, startPoint y: 170, endPoint x: 978, endPoint y: 564, distance: 578.8
click at [978, 564] on div "Janela de atendimento Grade de atendimento Capacidade Transportadoras Veículos …" at bounding box center [784, 372] width 1568 height 744
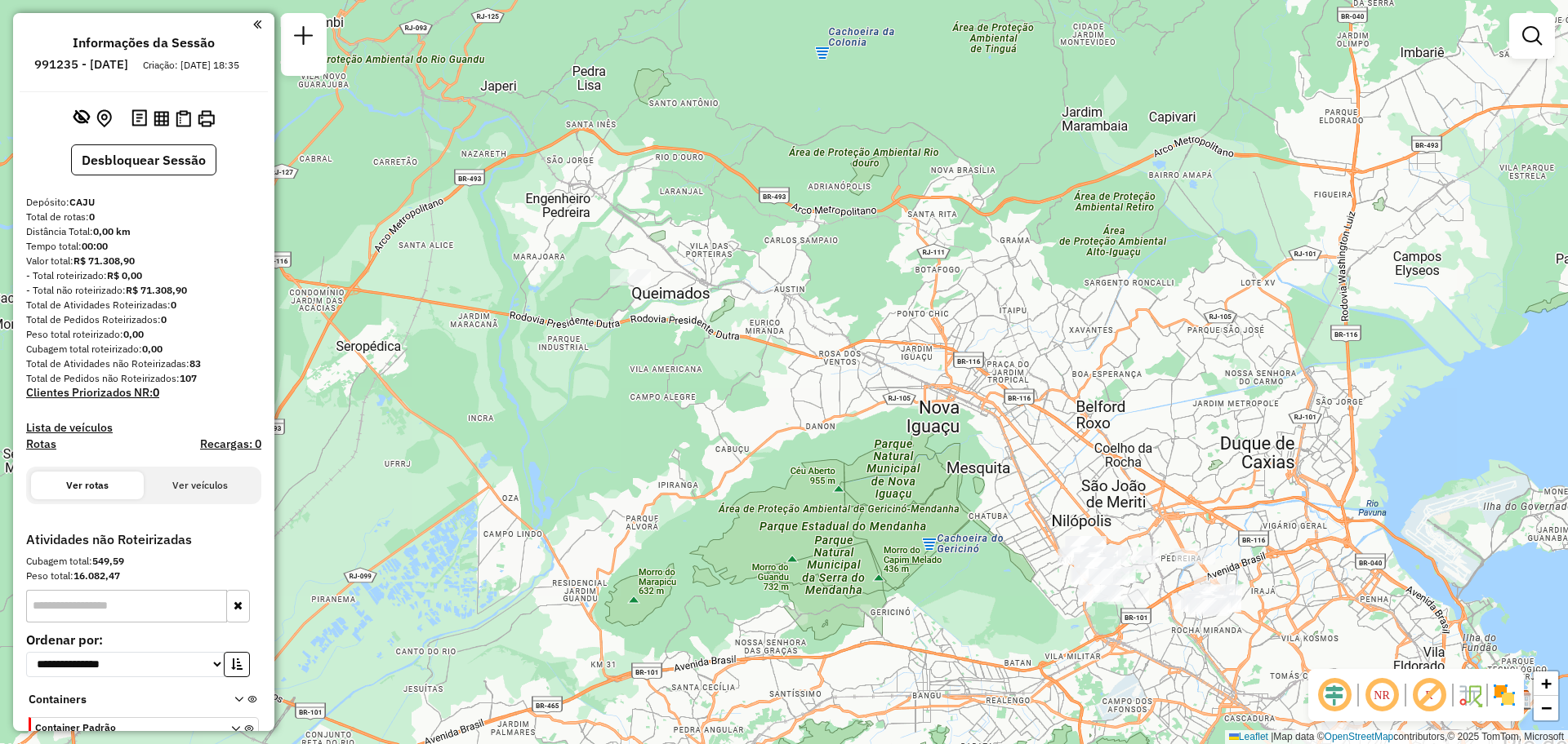
drag, startPoint x: 722, startPoint y: 368, endPoint x: 683, endPoint y: 325, distance: 58.1
click at [702, 348] on div "Janela de atendimento Grade de atendimento Capacidade Transportadoras Veículos …" at bounding box center [784, 372] width 1568 height 744
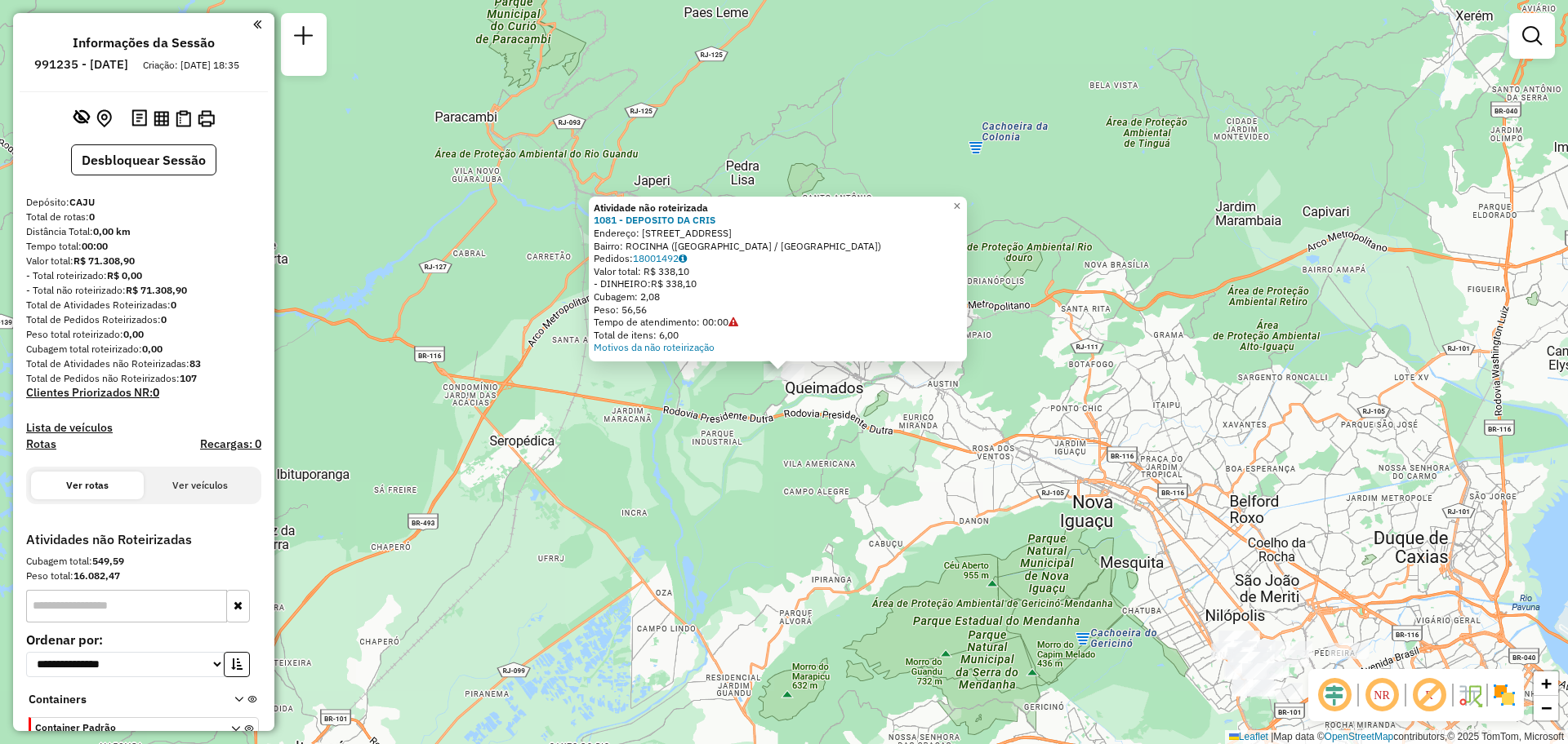
drag, startPoint x: 608, startPoint y: 250, endPoint x: 816, endPoint y: 255, distance: 208.1
click at [816, 255] on div "Atividade não roteirizada 1081 - DEPOSITO DA CRIS Endereço: [STREET_ADDRESS] Pe…" at bounding box center [778, 277] width 369 height 153
click at [1276, 289] on div "Atividade não roteirizada 1081 - DEPOSITO DA CRIS Endereço: [STREET_ADDRESS] Pe…" at bounding box center [784, 372] width 1568 height 744
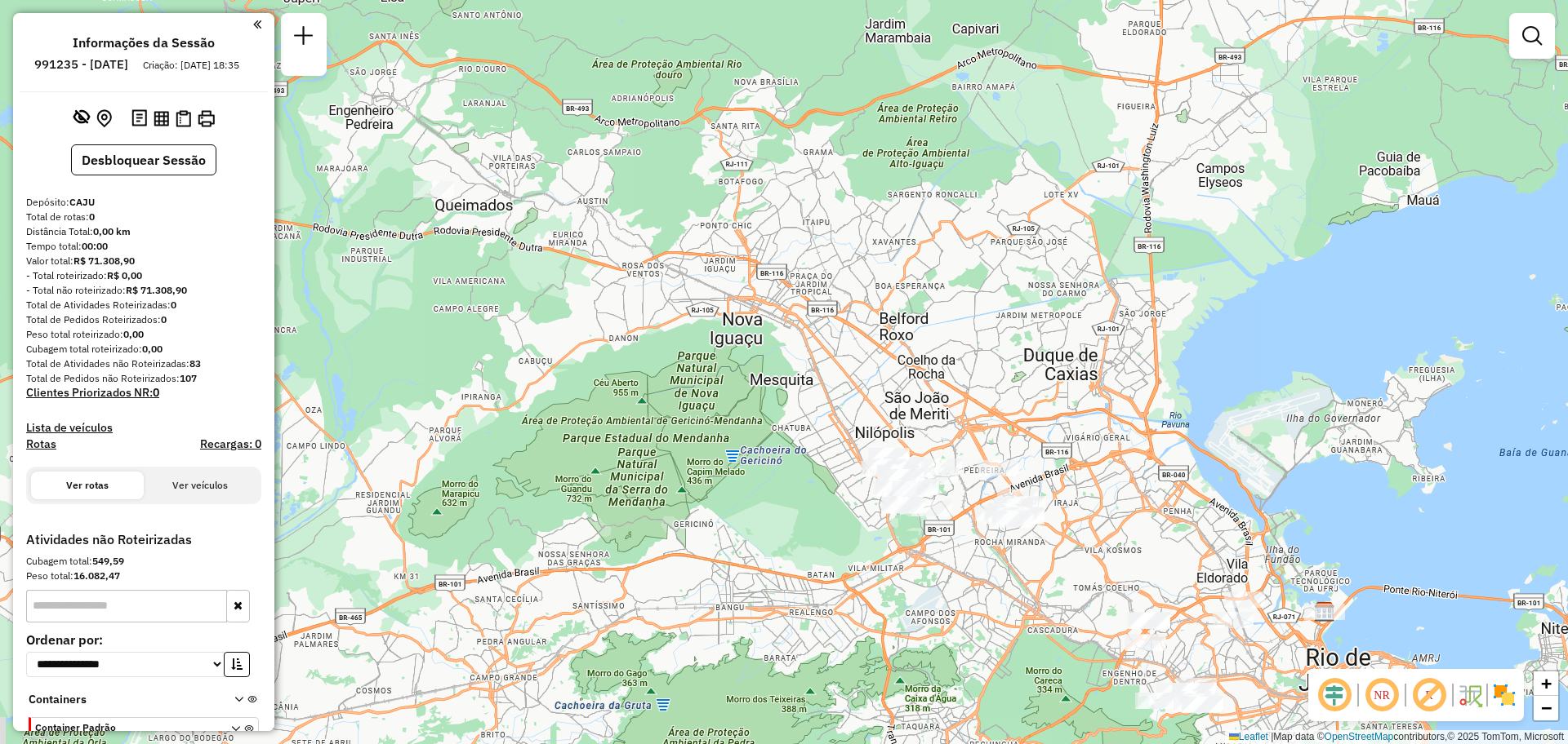
drag, startPoint x: 1278, startPoint y: 466, endPoint x: 928, endPoint y: 283, distance: 395.0
click at [928, 283] on div "Janela de atendimento Grade de atendimento Capacidade Transportadoras Veículos …" at bounding box center [784, 372] width 1568 height 744
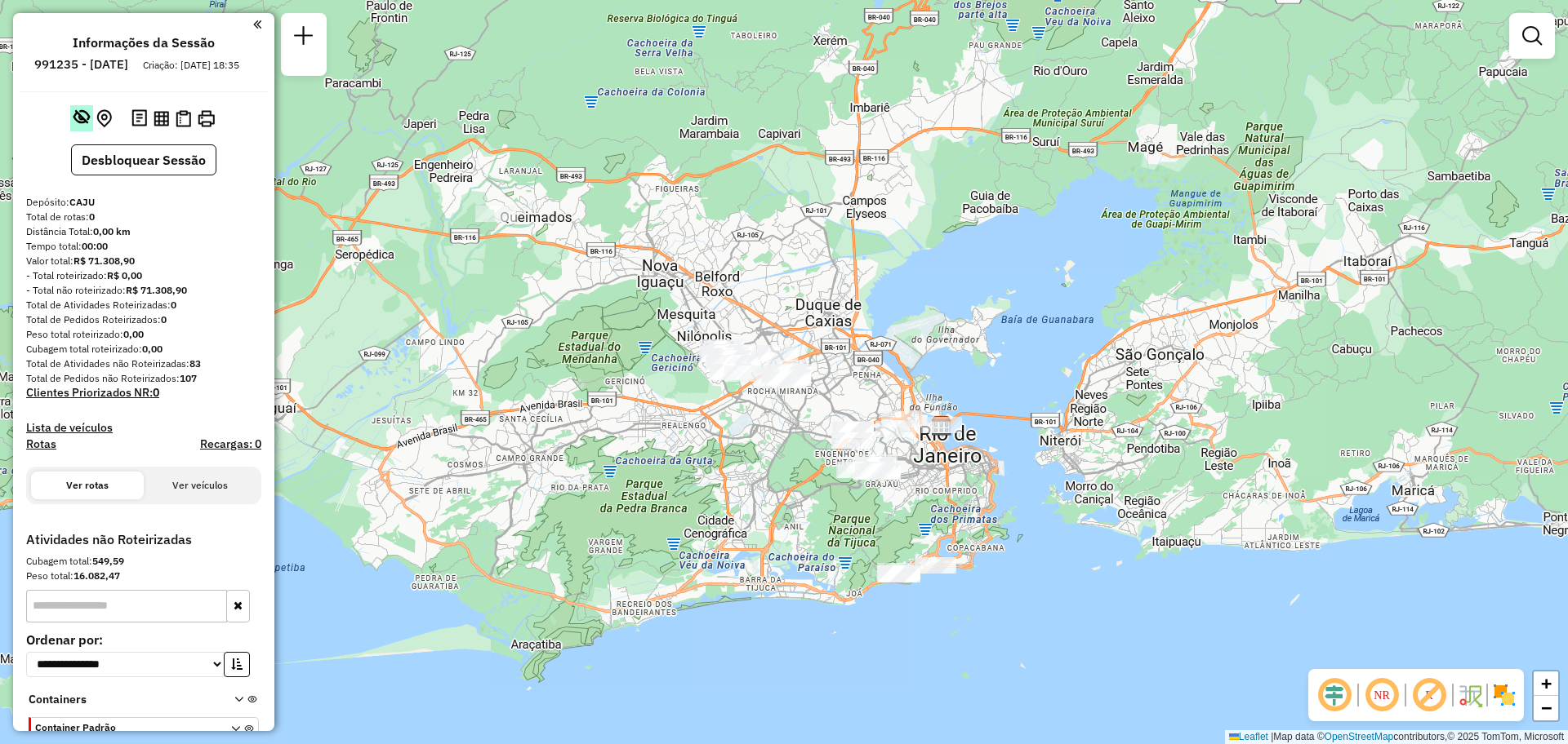
click at [83, 125] on em at bounding box center [81, 117] width 16 height 16
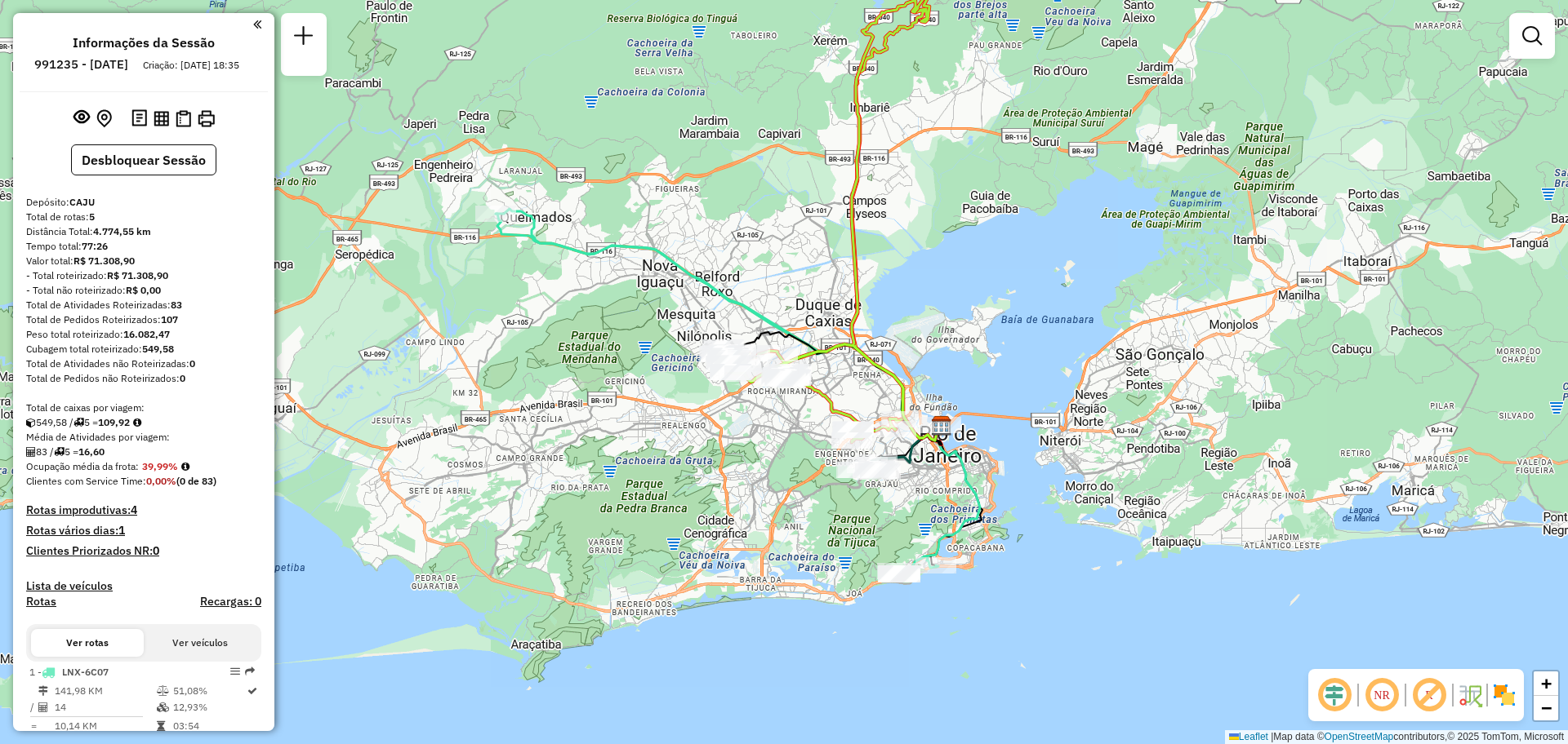
click at [560, 248] on icon at bounding box center [737, 392] width 485 height 368
select select "**********"
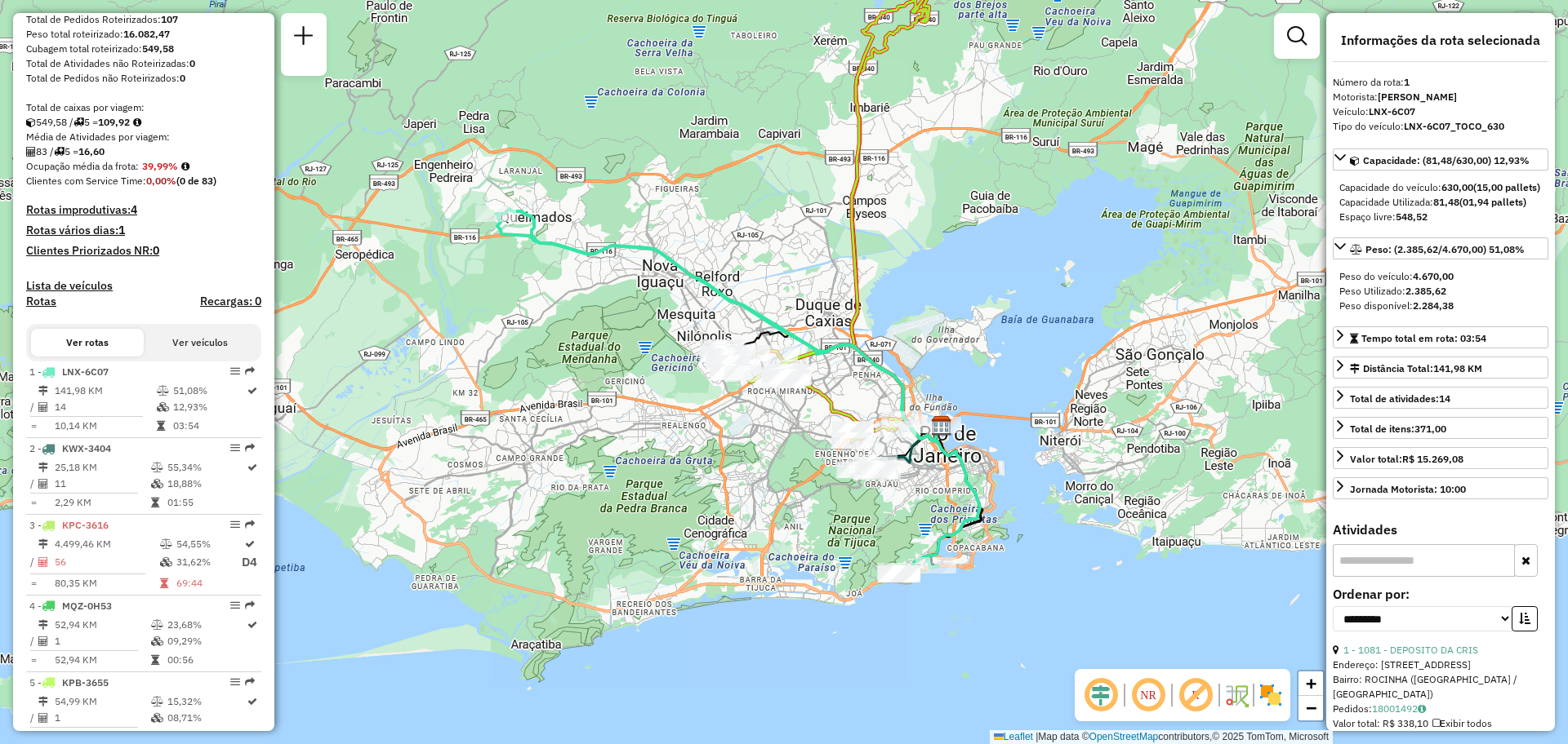
scroll to position [361, 0]
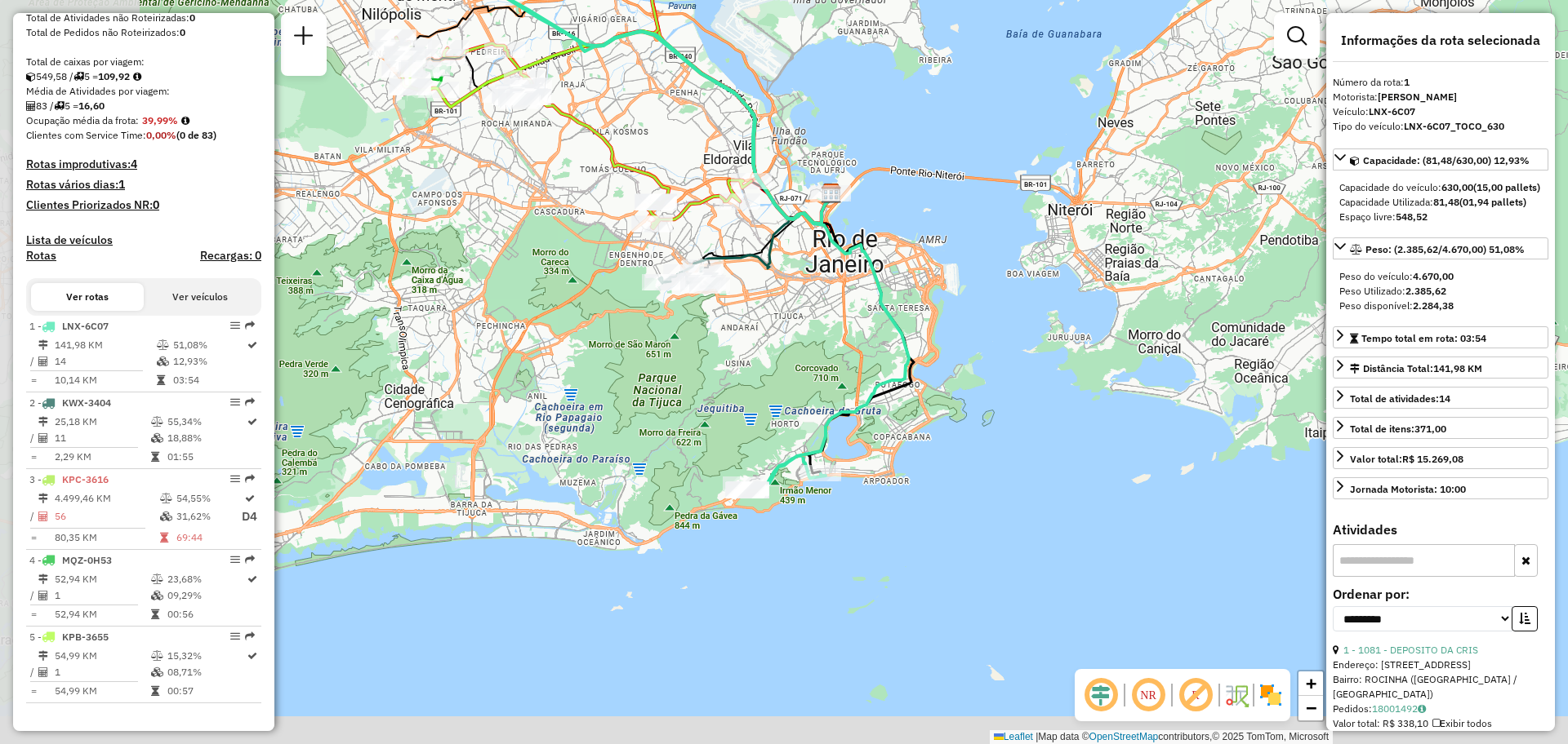
drag, startPoint x: 670, startPoint y: 554, endPoint x: 1026, endPoint y: 363, distance: 404.0
click at [1026, 363] on div "Janela de atendimento Grade de atendimento Capacidade Transportadoras Veículos …" at bounding box center [784, 372] width 1568 height 744
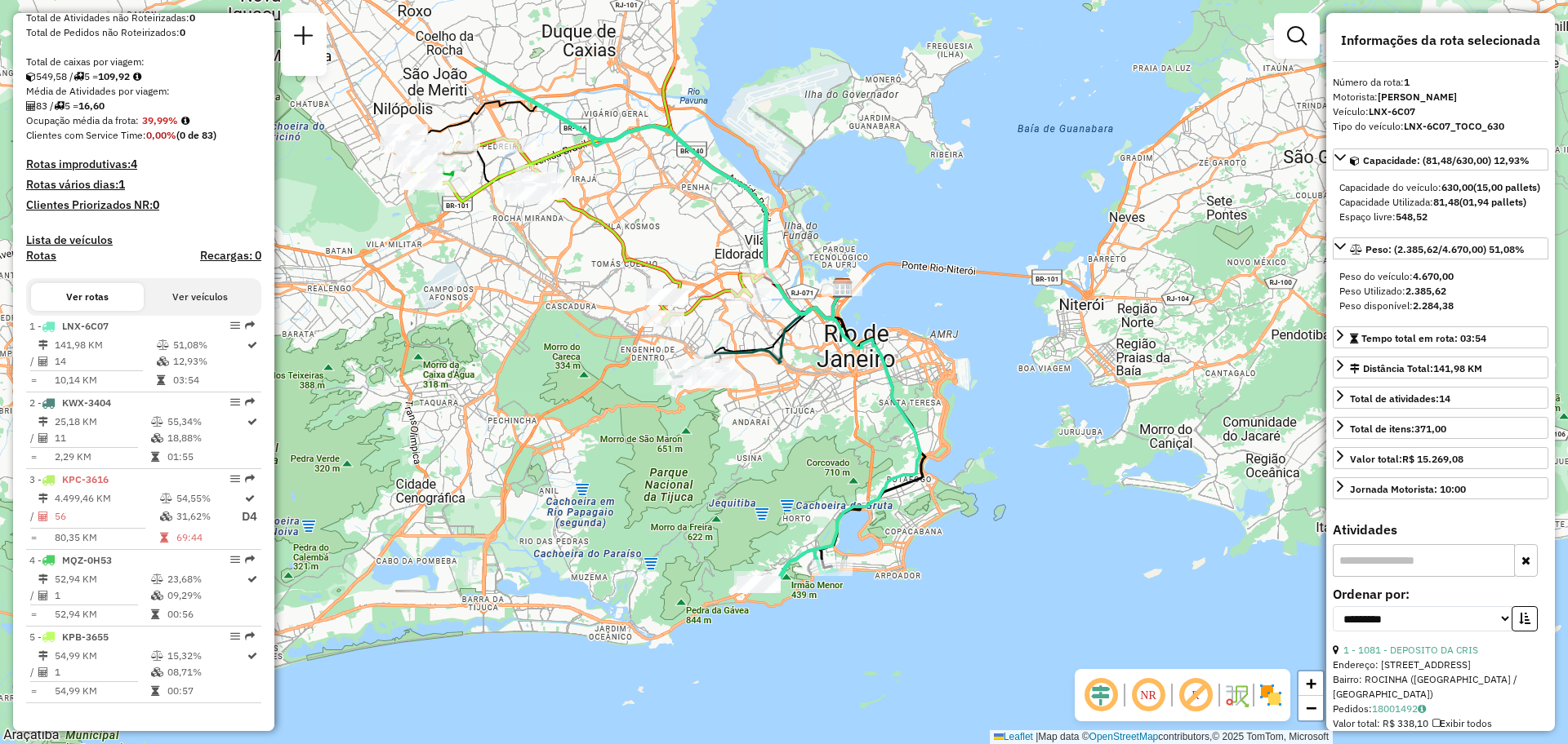
drag, startPoint x: 1021, startPoint y: 393, endPoint x: 1034, endPoint y: 535, distance: 142.6
click at [1034, 535] on div "Janela de atendimento Grade de atendimento Capacidade Transportadoras Veículos …" at bounding box center [784, 372] width 1568 height 744
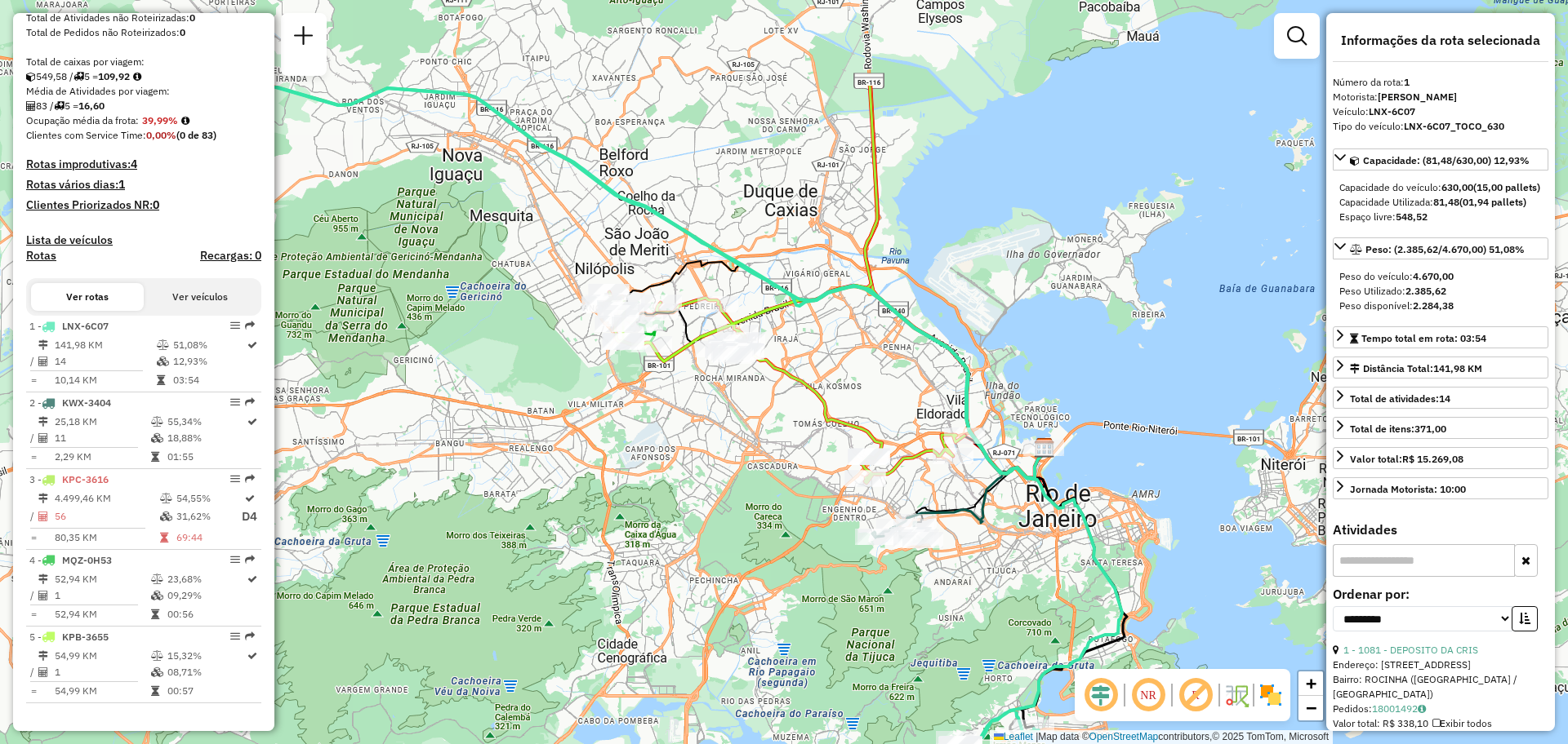
drag, startPoint x: 964, startPoint y: 162, endPoint x: 1152, endPoint y: 317, distance: 243.7
click at [1152, 317] on div "Janela de atendimento Grade de atendimento Capacidade Transportadoras Veículos …" at bounding box center [784, 372] width 1568 height 744
